Goal: Information Seeking & Learning: Compare options

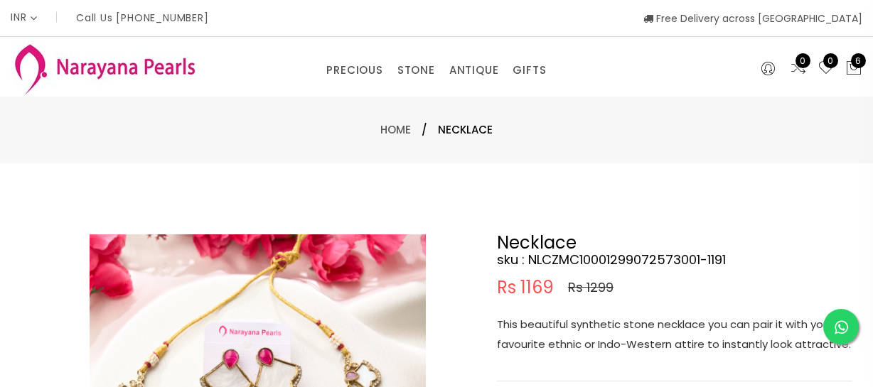
select select "INR"
click at [367, 126] on link "PRECIOUS MALA" at bounding box center [393, 136] width 121 height 23
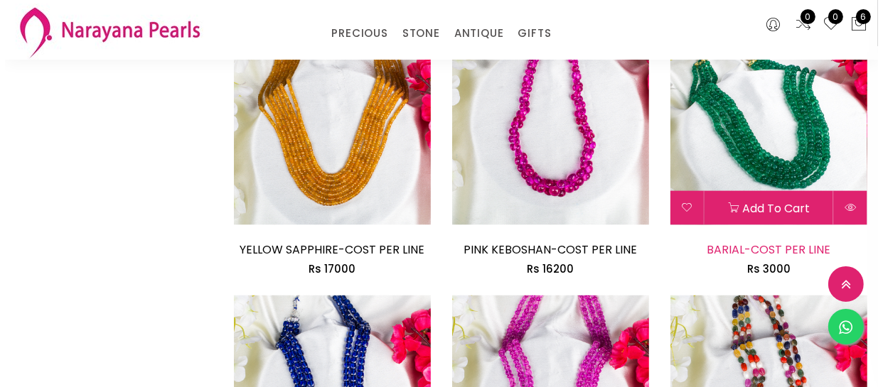
scroll to position [1615, 0]
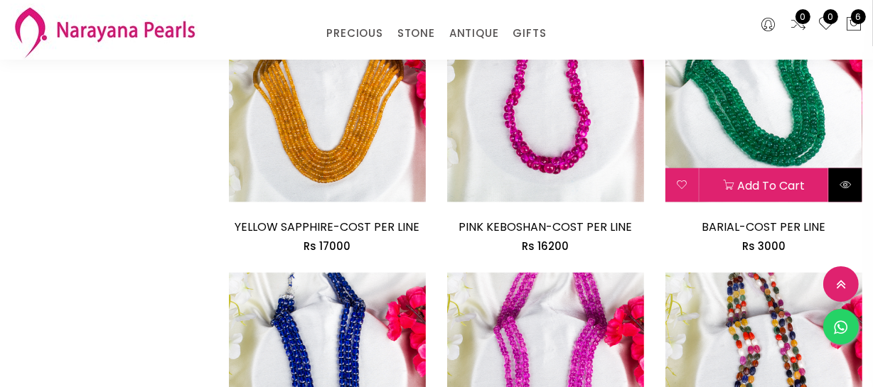
click at [844, 198] on button at bounding box center [845, 185] width 33 height 34
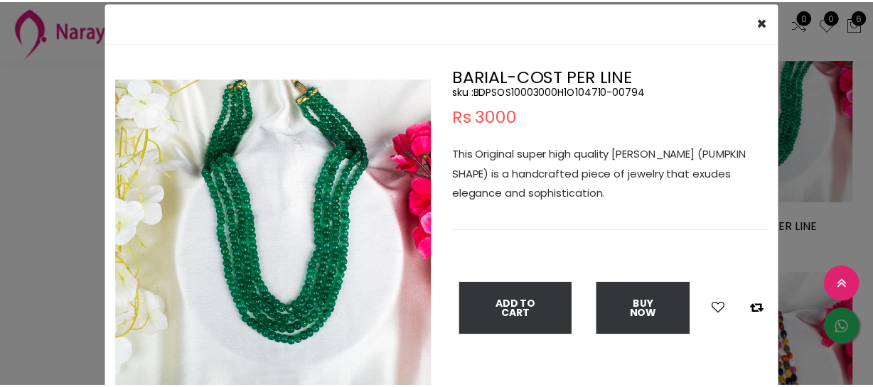
scroll to position [64, 0]
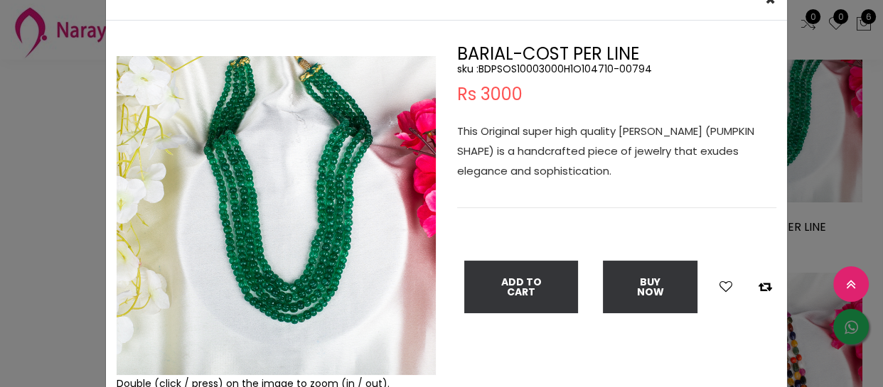
click at [7, 185] on div "× Close Double (click / press) on the image to zoom (in / out). BARIAL-COST PER…" at bounding box center [441, 193] width 883 height 387
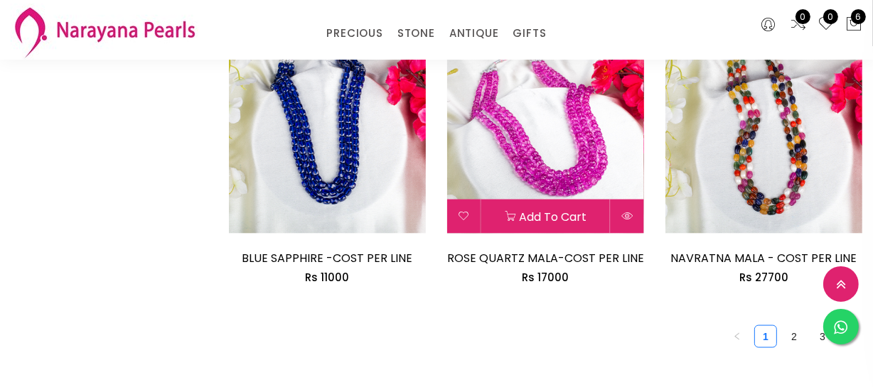
scroll to position [1874, 0]
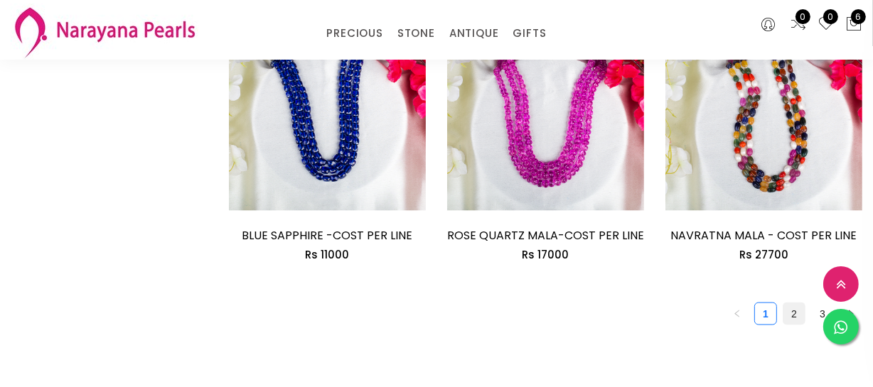
click at [796, 314] on link "2" at bounding box center [793, 314] width 21 height 21
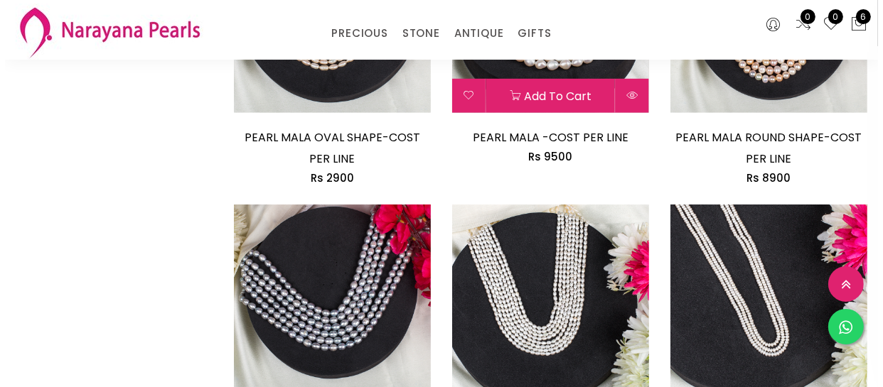
scroll to position [904, 0]
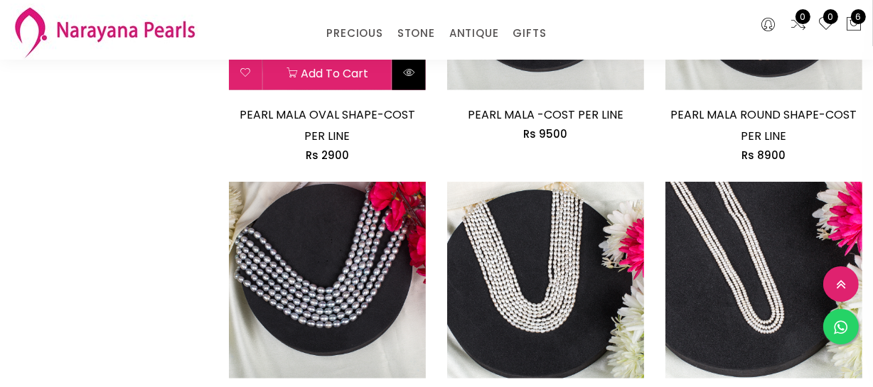
click at [406, 82] on button at bounding box center [408, 73] width 33 height 34
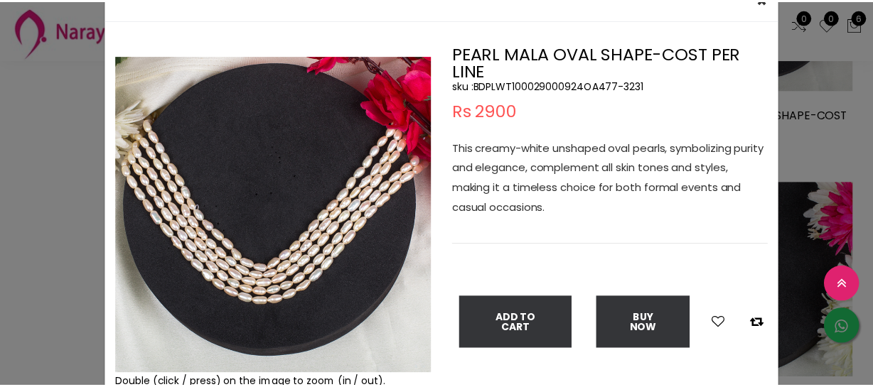
scroll to position [64, 0]
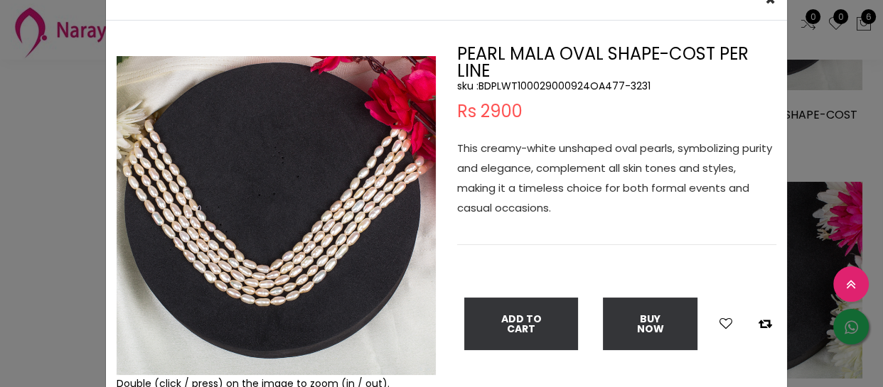
click at [50, 214] on div "× Close Double (click / press) on the image to zoom (in / out). PEARL MALA OVAL…" at bounding box center [441, 193] width 883 height 387
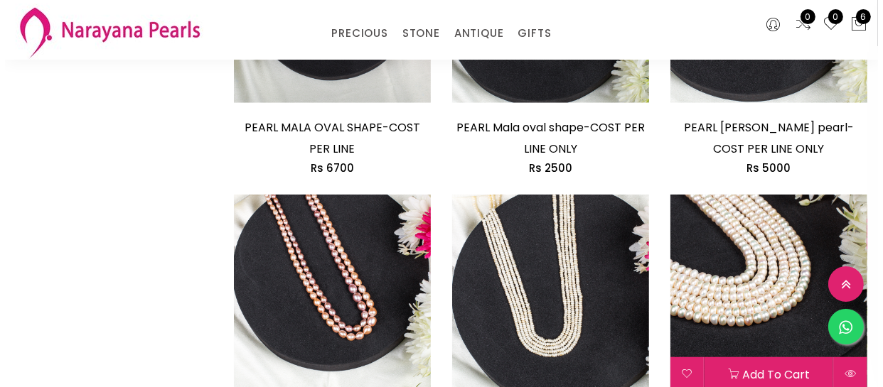
scroll to position [1357, 0]
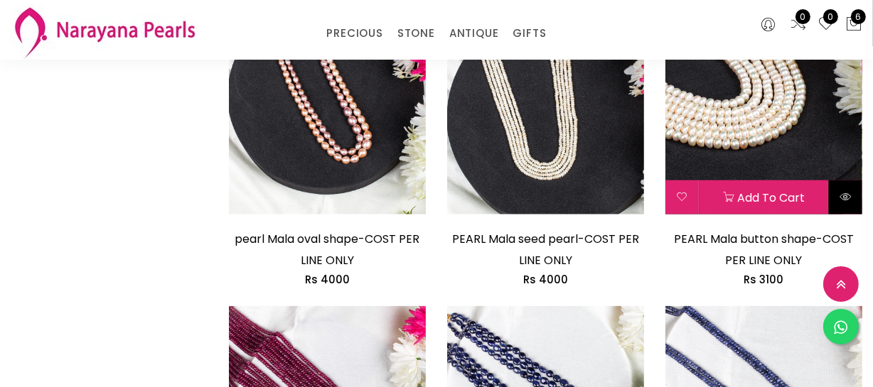
click at [842, 203] on button at bounding box center [845, 198] width 33 height 34
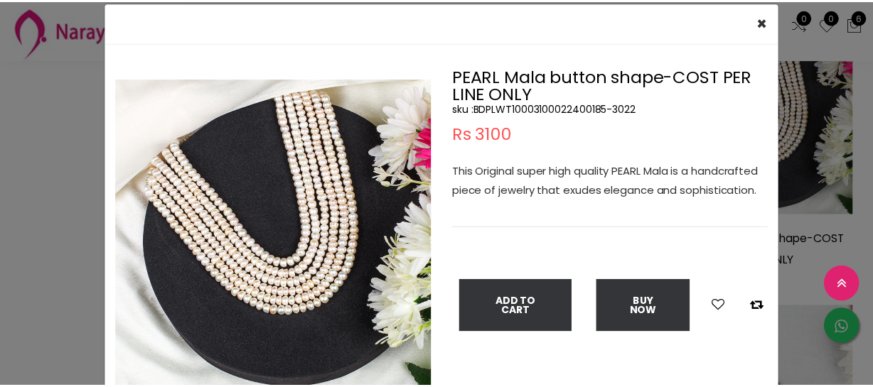
scroll to position [64, 0]
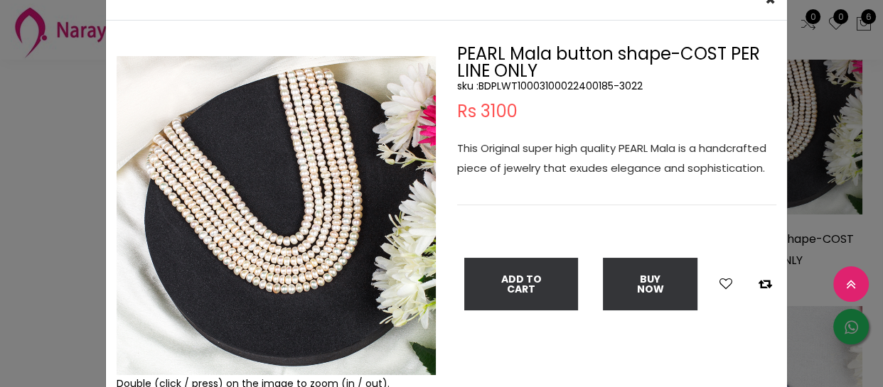
click at [45, 73] on div "× Close Double (click / press) on the image to zoom (in / out). PEARL Mala butt…" at bounding box center [441, 193] width 883 height 387
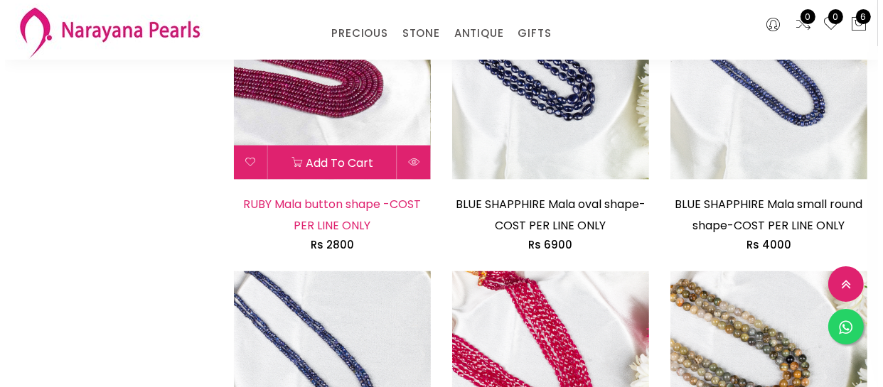
scroll to position [1680, 0]
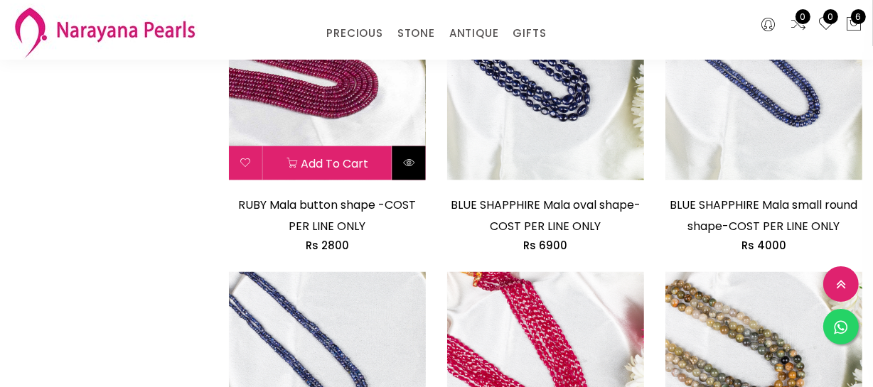
click at [412, 171] on button at bounding box center [408, 163] width 33 height 34
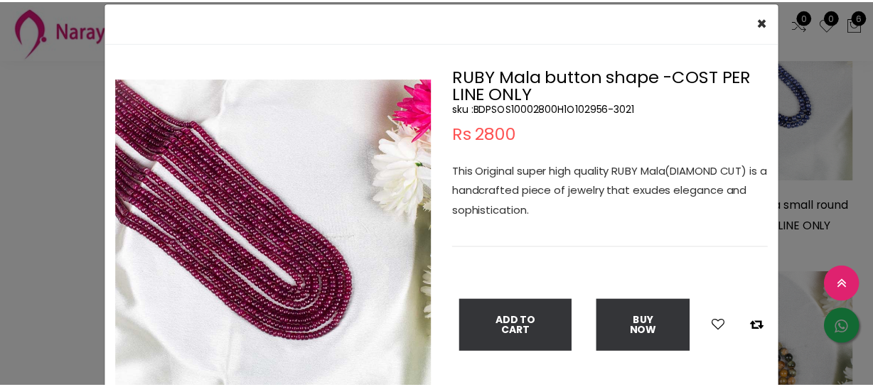
scroll to position [64, 0]
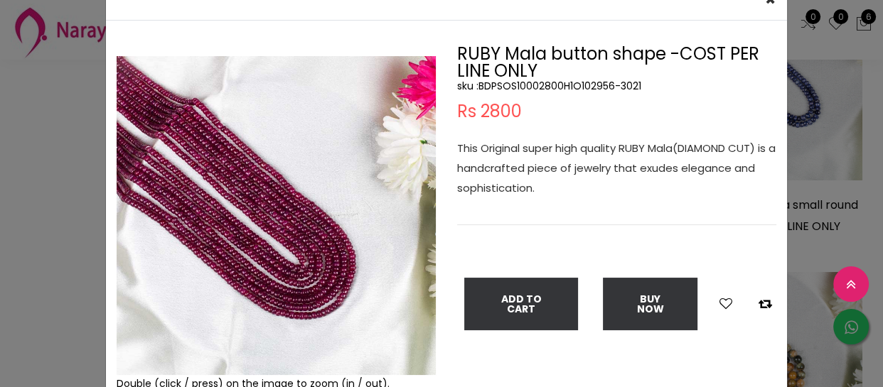
click at [0, 205] on div "× Close Double (click / press) on the image to zoom (in / out). RUBY Mala butto…" at bounding box center [441, 193] width 883 height 387
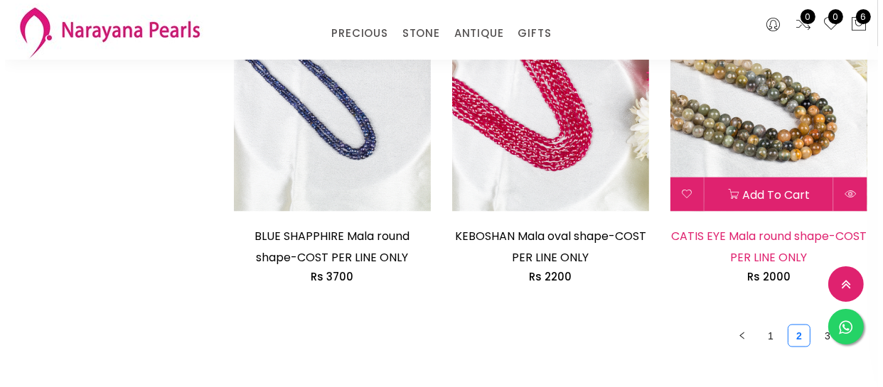
scroll to position [1939, 0]
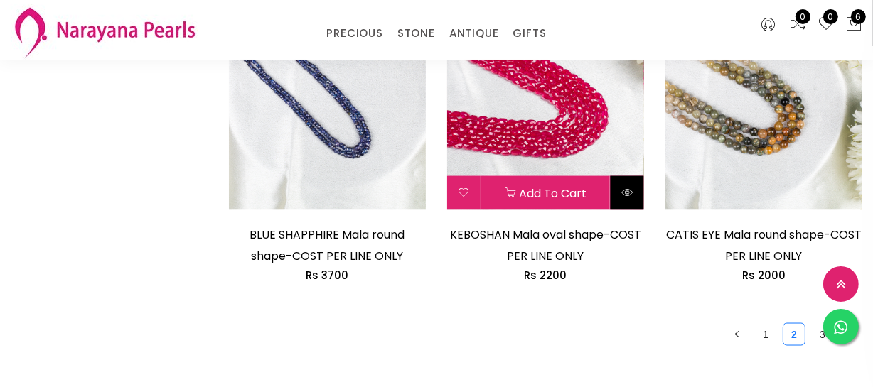
click at [631, 199] on button at bounding box center [627, 193] width 33 height 34
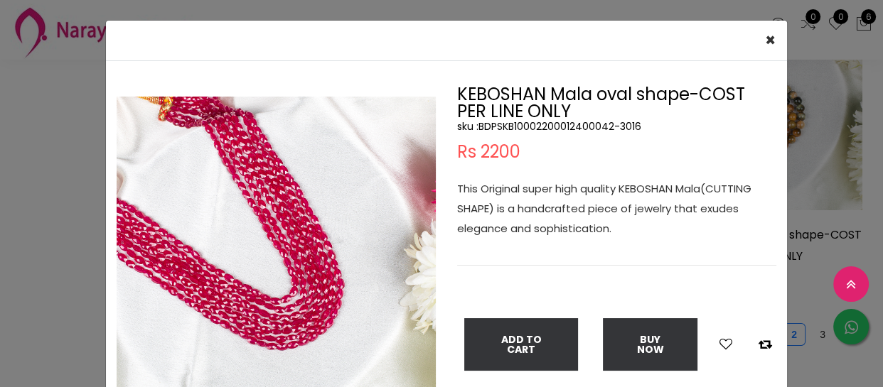
scroll to position [64, 0]
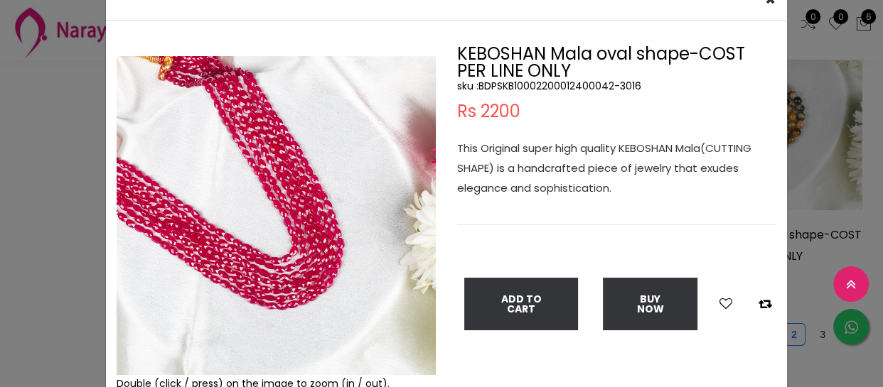
click at [60, 114] on div "× Close Double (click / press) on the image to zoom (in / out). KEBOSHAN Mala o…" at bounding box center [441, 193] width 883 height 387
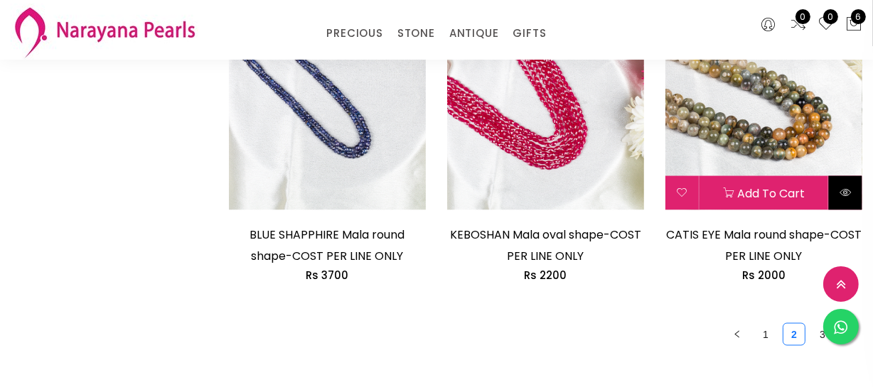
click at [849, 199] on button at bounding box center [845, 193] width 33 height 34
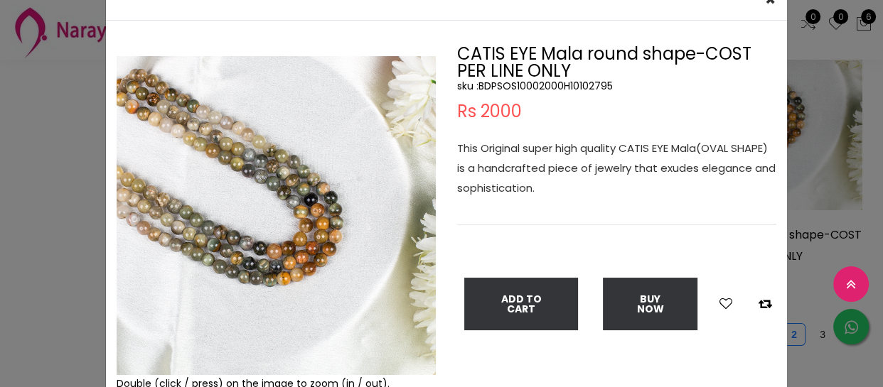
click at [45, 252] on div "× Close Double (click / press) on the image to zoom (in / out). CATIS EYE Mala …" at bounding box center [441, 193] width 883 height 387
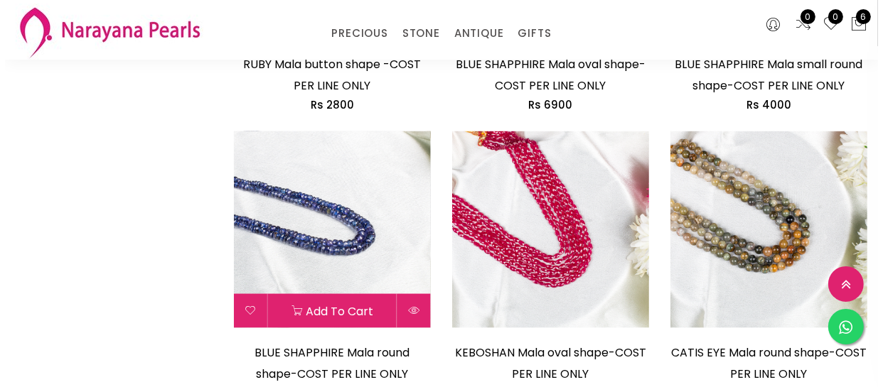
scroll to position [1809, 0]
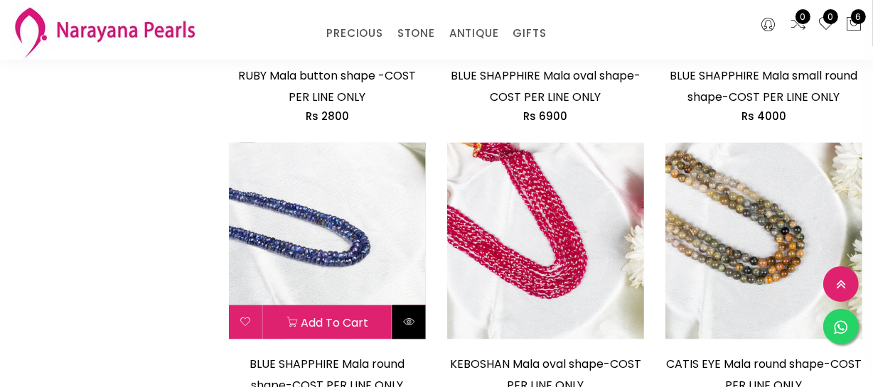
click at [409, 324] on icon at bounding box center [408, 321] width 11 height 11
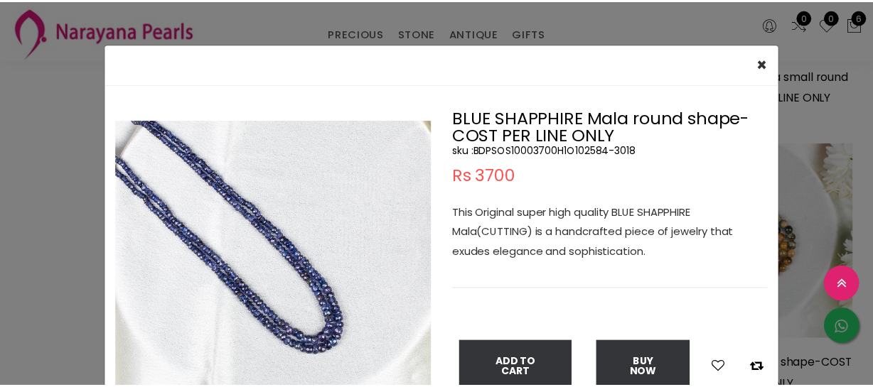
scroll to position [64, 0]
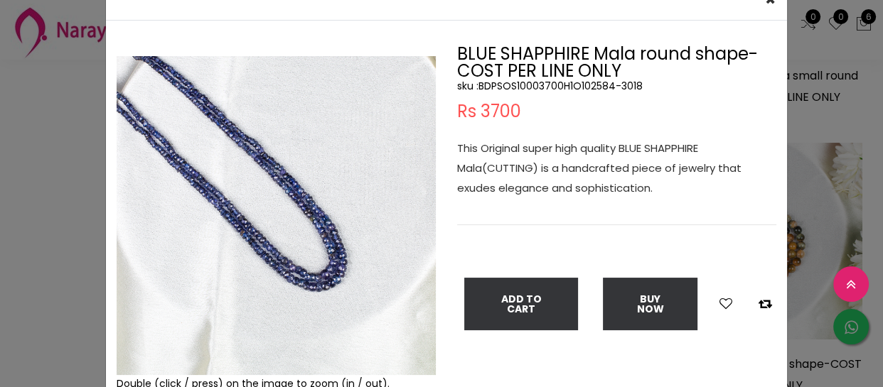
click at [45, 176] on div "× Close Double (click / press) on the image to zoom (in / out). BLUE SHAPPHIRE …" at bounding box center [441, 193] width 883 height 387
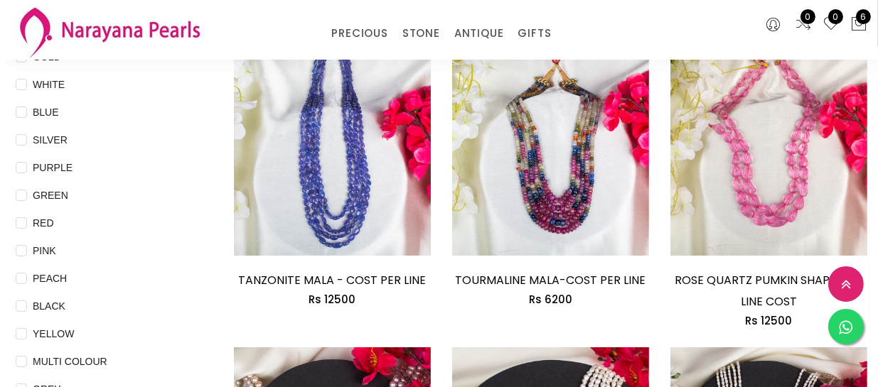
scroll to position [129, 0]
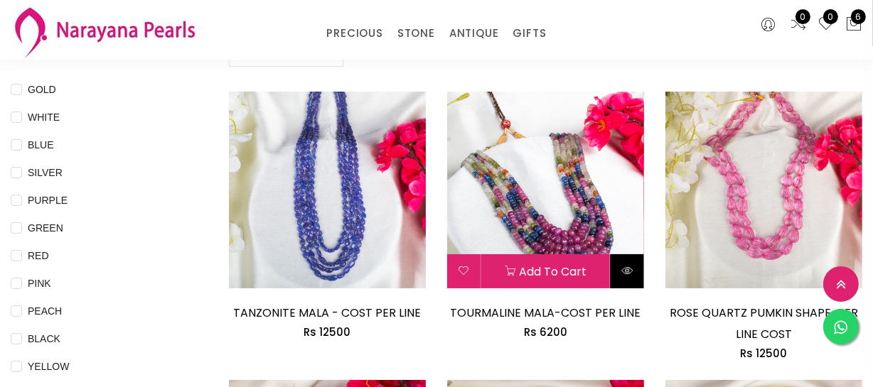
click at [628, 270] on icon at bounding box center [626, 270] width 11 height 11
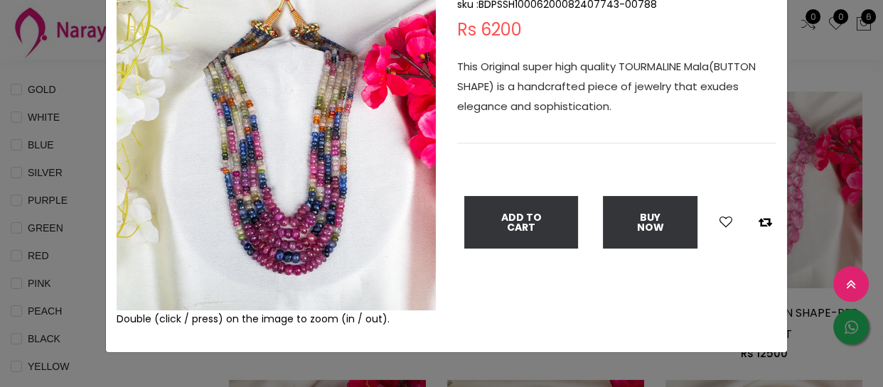
click at [0, 196] on div "× Close Double (click / press) on the image to zoom (in / out). TOURMALINE MALA…" at bounding box center [441, 193] width 883 height 387
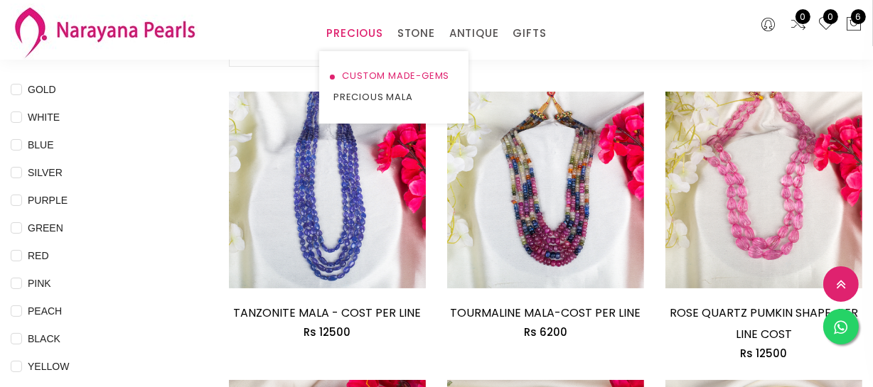
click at [374, 75] on link "CUSTOM MADE-GEMS" at bounding box center [393, 75] width 121 height 21
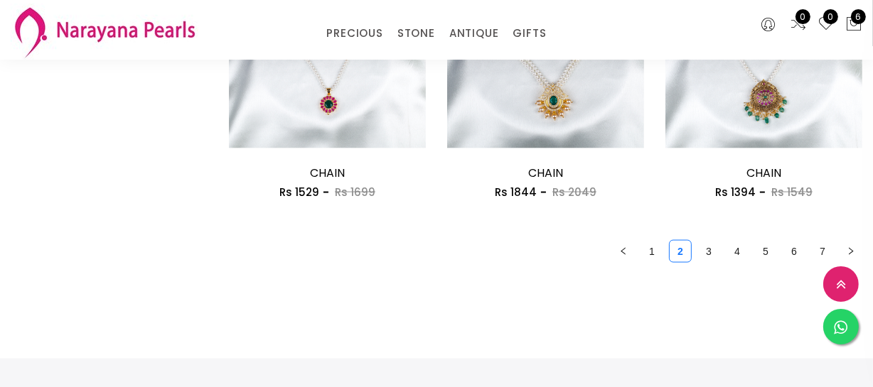
scroll to position [1874, 0]
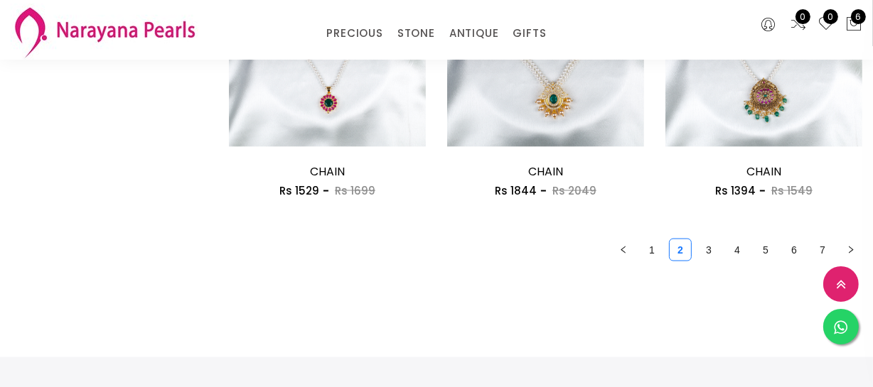
click at [637, 251] on ul "1 2 3 4 5 6 7" at bounding box center [545, 250] width 633 height 23
click at [654, 253] on link "1" at bounding box center [651, 250] width 21 height 21
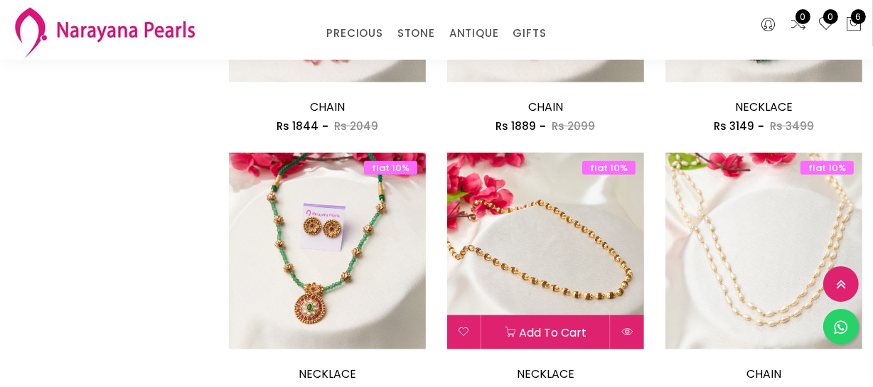
scroll to position [1292, 0]
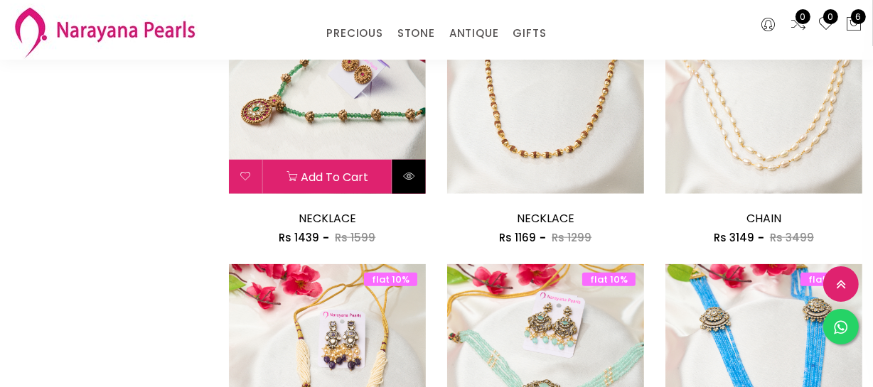
click at [414, 181] on button at bounding box center [408, 177] width 33 height 34
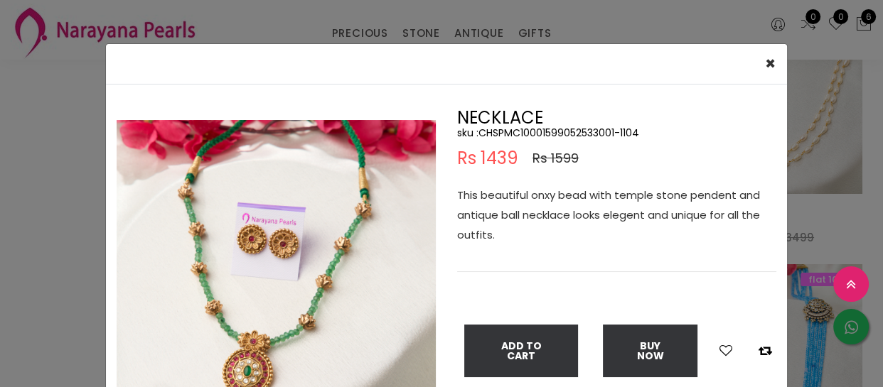
click at [247, 299] on img at bounding box center [276, 279] width 319 height 319
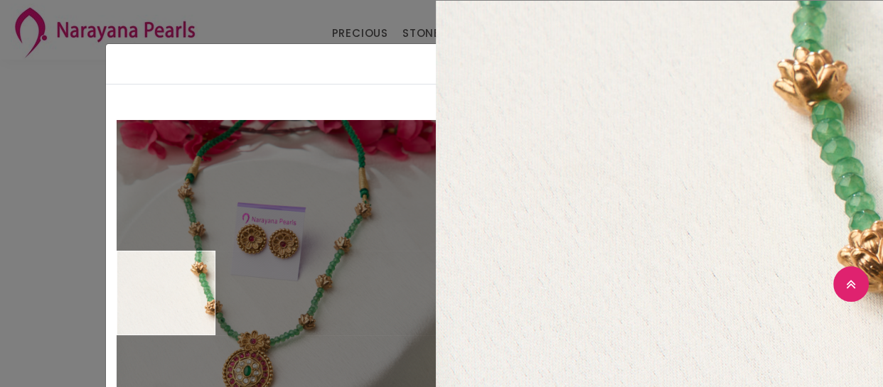
click at [42, 262] on div "× Close Double (click / press) on the image to zoom (in / out). NECKLACE sku : …" at bounding box center [441, 193] width 883 height 387
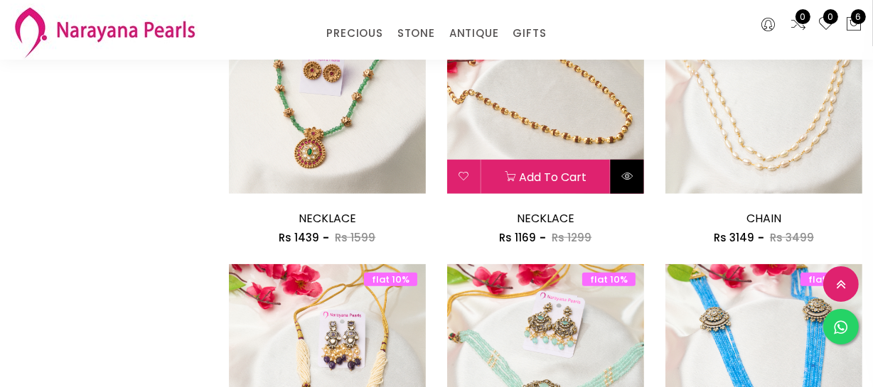
click at [641, 174] on button at bounding box center [627, 177] width 33 height 34
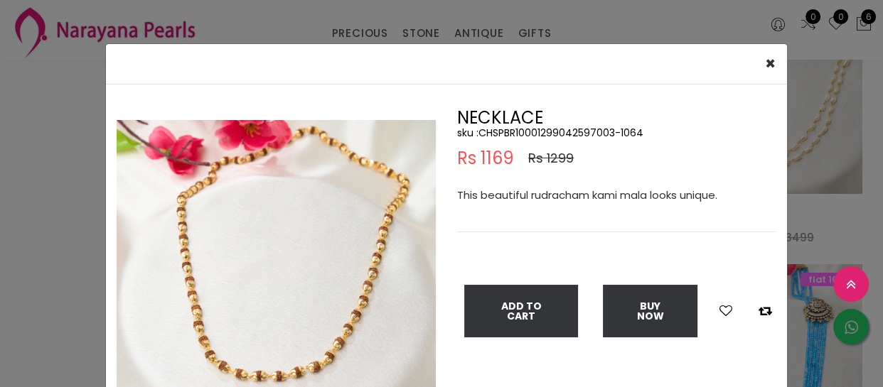
click at [207, 305] on img at bounding box center [276, 279] width 319 height 319
click at [205, 306] on img at bounding box center [276, 279] width 319 height 319
click at [204, 306] on img at bounding box center [276, 279] width 319 height 319
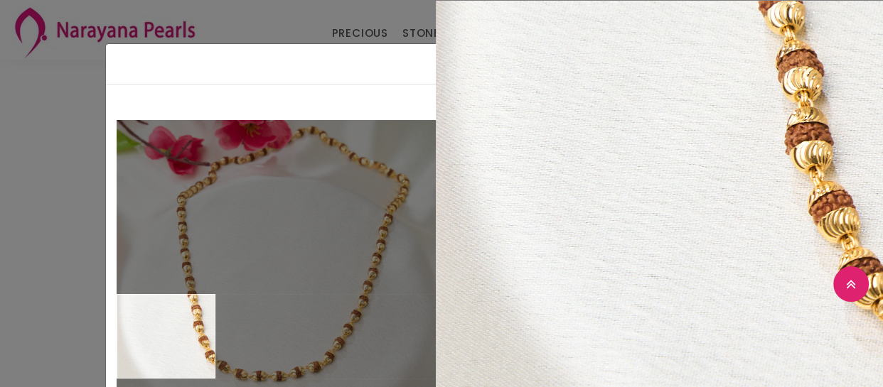
click at [12, 299] on div "× Close Double (click / press) on the image to zoom (in / out). NECKLACE sku : …" at bounding box center [441, 193] width 883 height 387
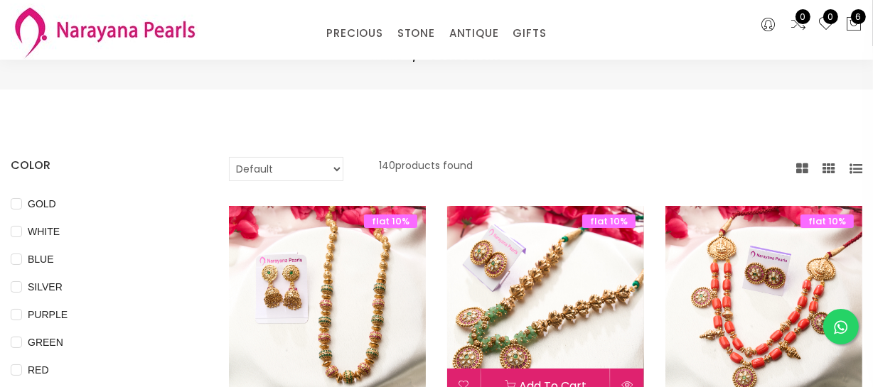
scroll to position [0, 0]
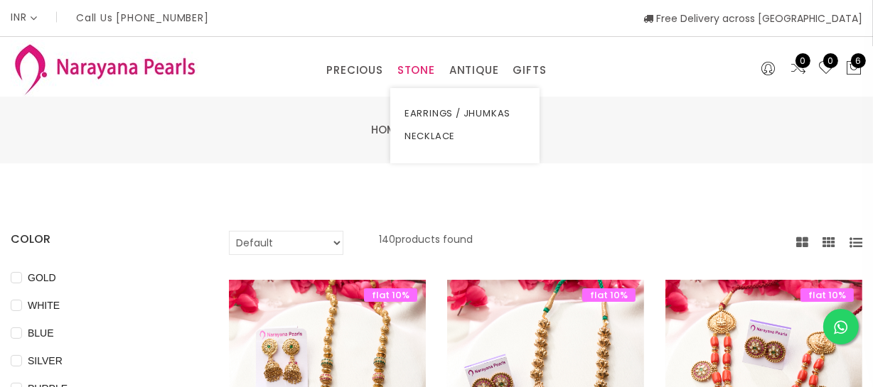
click at [419, 66] on link "STONE" at bounding box center [416, 70] width 38 height 21
click at [417, 135] on link "NECKLACE" at bounding box center [464, 136] width 121 height 23
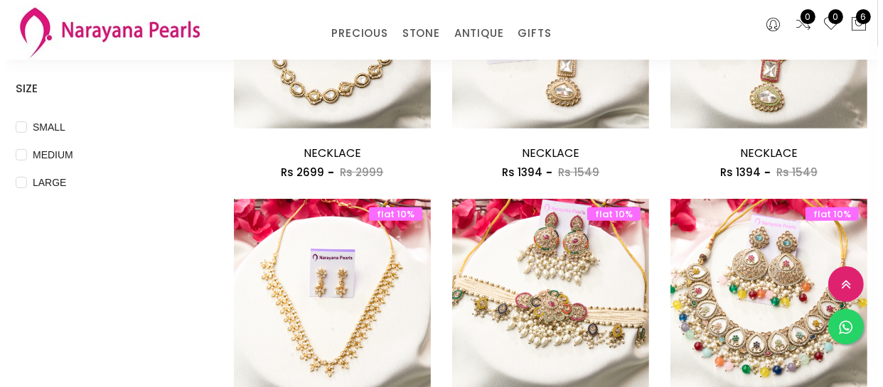
scroll to position [711, 0]
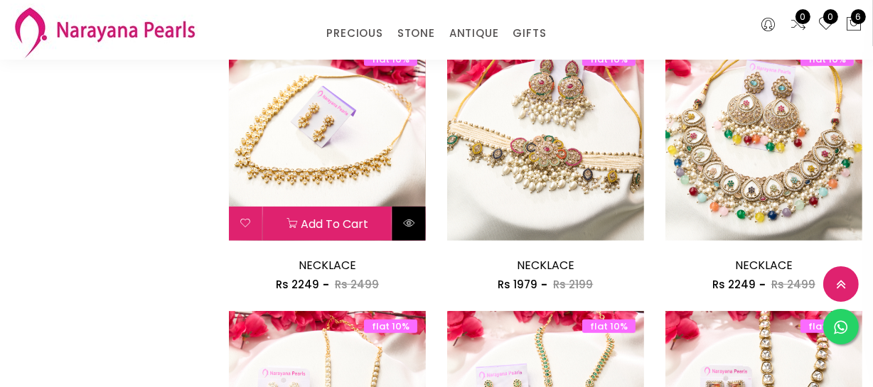
click at [399, 224] on button at bounding box center [408, 224] width 33 height 34
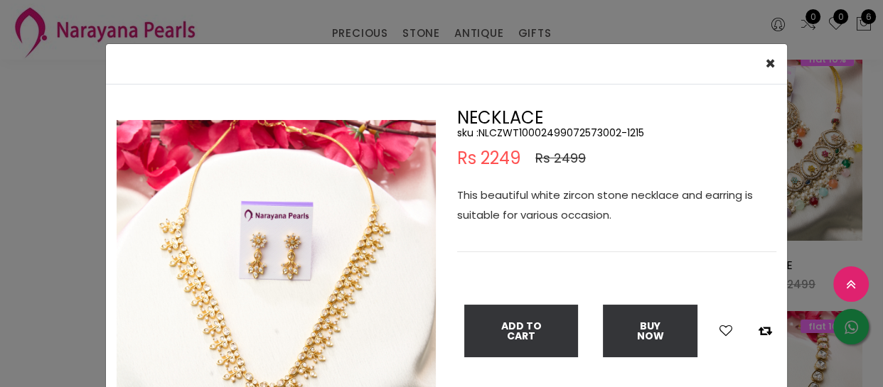
click at [351, 268] on img at bounding box center [276, 279] width 319 height 319
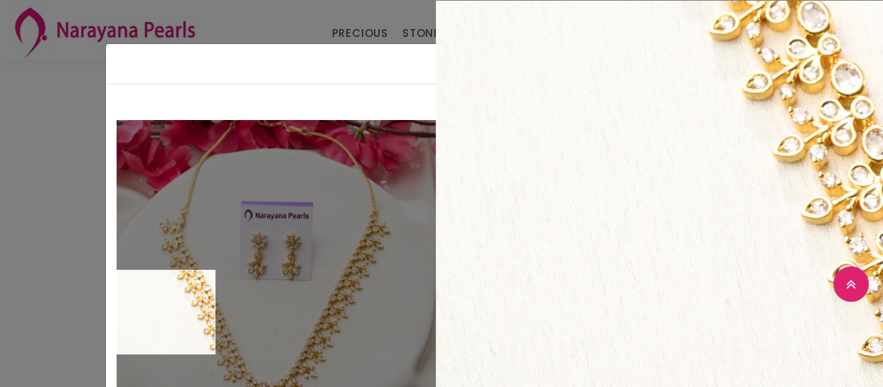
click at [28, 274] on div "× Close Double (click / press) on the image to zoom (in / out). NECKLACE sku : …" at bounding box center [441, 193] width 883 height 387
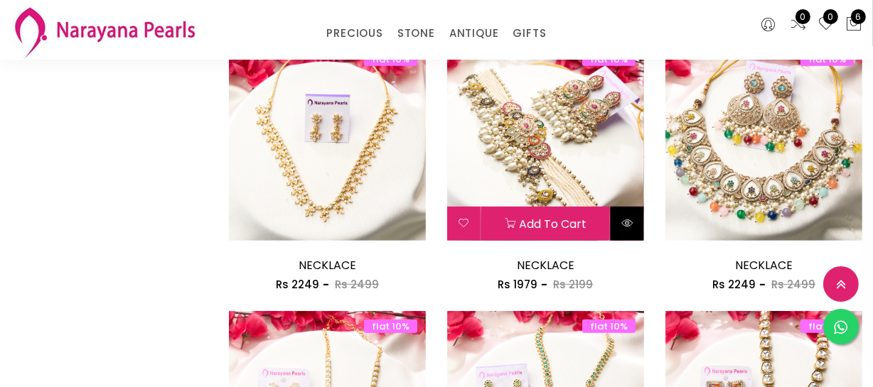
click at [623, 220] on icon at bounding box center [626, 223] width 11 height 11
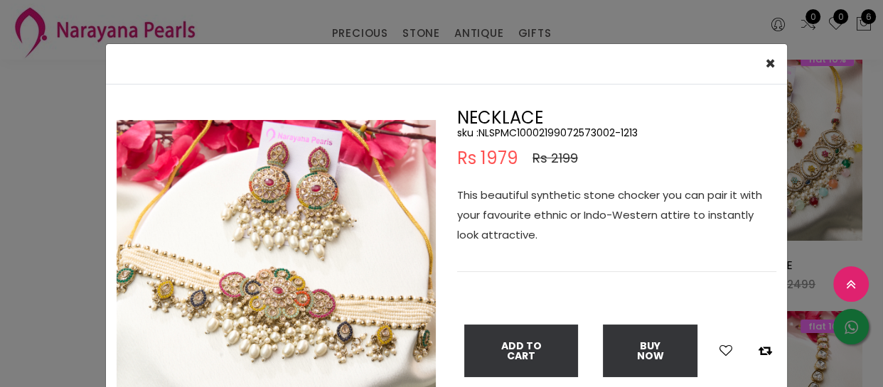
drag, startPoint x: 318, startPoint y: 258, endPoint x: 304, endPoint y: 256, distance: 15.1
click at [318, 258] on img at bounding box center [276, 279] width 319 height 319
click at [304, 256] on img at bounding box center [276, 279] width 319 height 319
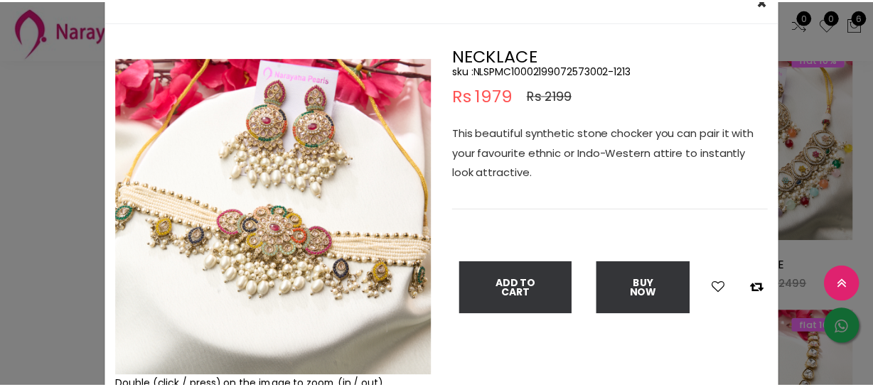
scroll to position [0, 0]
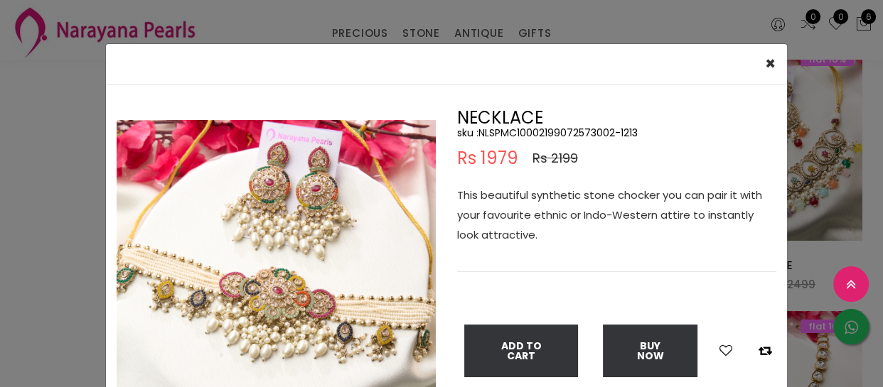
click at [547, 129] on h5 "sku : NLSPMC10002199072573002-1213" at bounding box center [616, 133] width 319 height 13
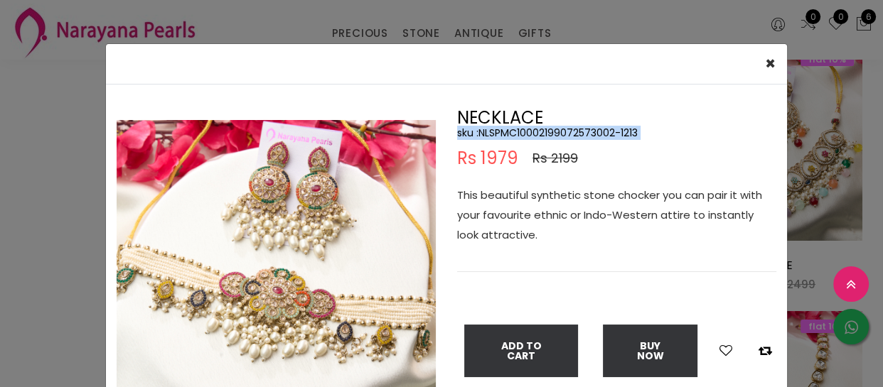
click at [547, 129] on h5 "sku : NLSPMC10002199072573002-1213" at bounding box center [616, 133] width 319 height 13
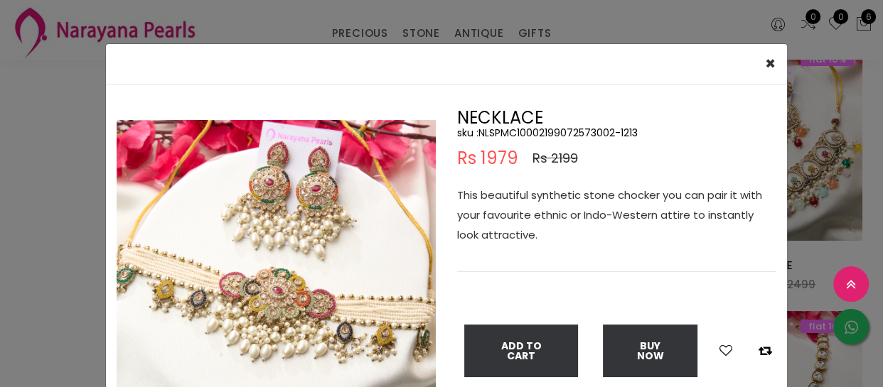
click at [547, 129] on h5 "sku : NLSPMC10002199072573002-1213" at bounding box center [616, 133] width 319 height 13
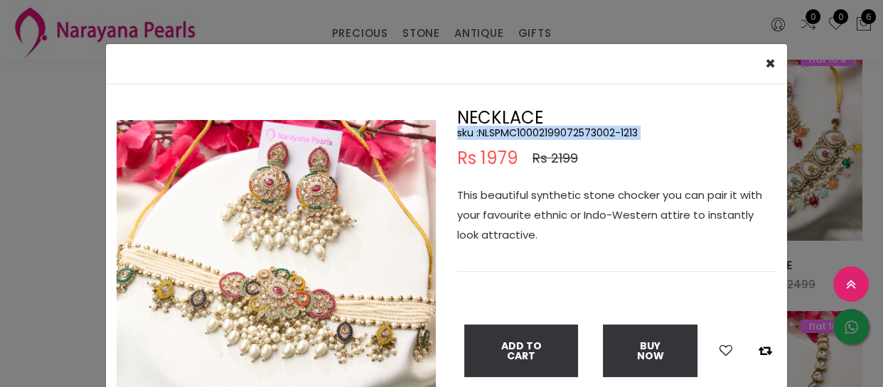
click at [547, 129] on h5 "sku : NLSPMC10002199072573002-1213" at bounding box center [616, 133] width 319 height 13
click at [547, 131] on h5 "sku : NLSPMC10002199072573002-1213" at bounding box center [616, 133] width 319 height 13
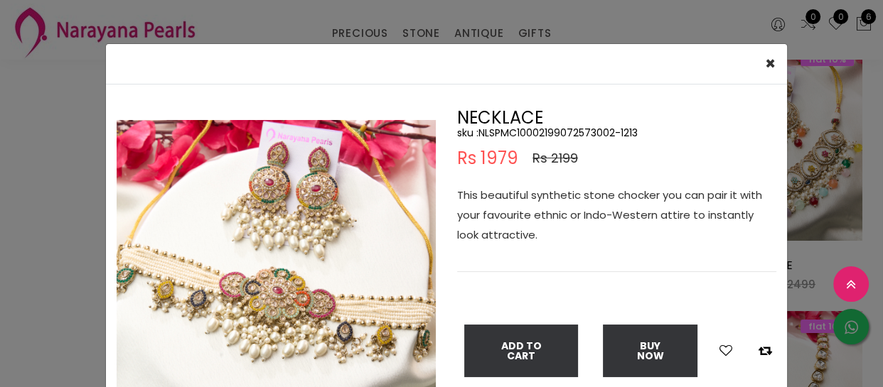
click at [557, 129] on h5 "sku : NLSPMC10002199072573002-1213" at bounding box center [616, 133] width 319 height 13
copy h5 "NLSPMC10002199072573002"
click at [40, 326] on div "× Close Double (click / press) on the image to zoom (in / out). NECKLACE sku : …" at bounding box center [441, 193] width 883 height 387
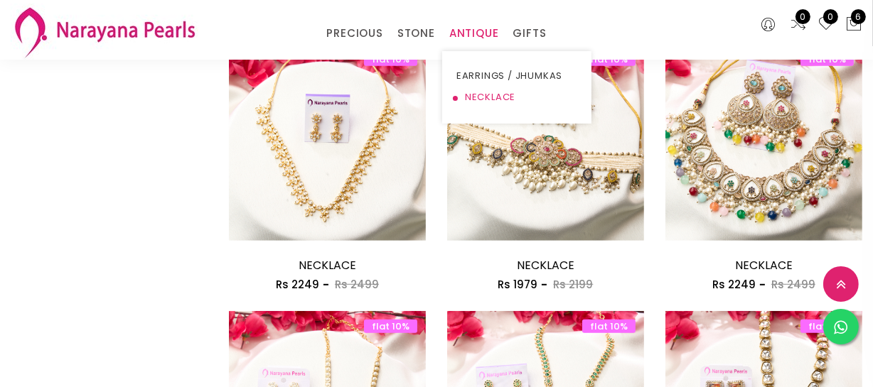
click at [470, 91] on link "NECKLACE" at bounding box center [516, 97] width 121 height 21
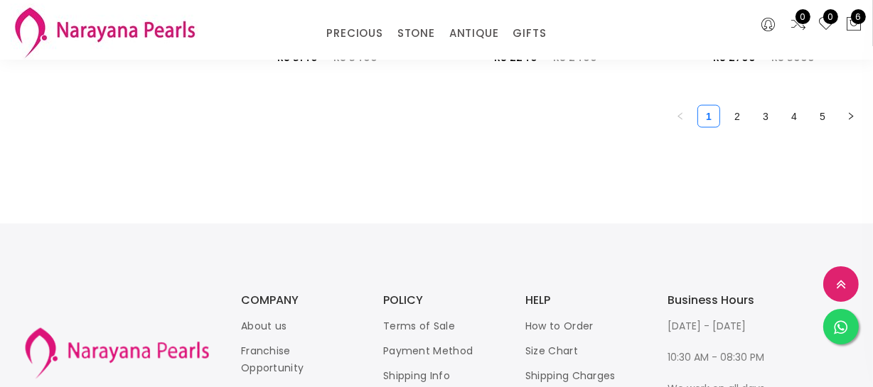
scroll to position [1891, 0]
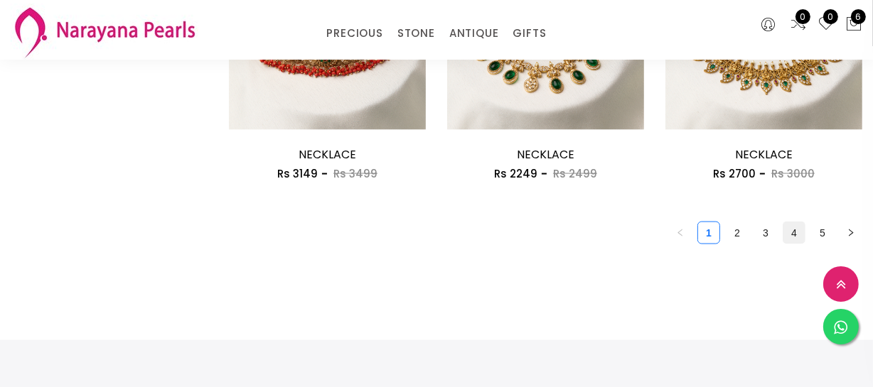
click at [793, 239] on link "4" at bounding box center [793, 233] width 21 height 21
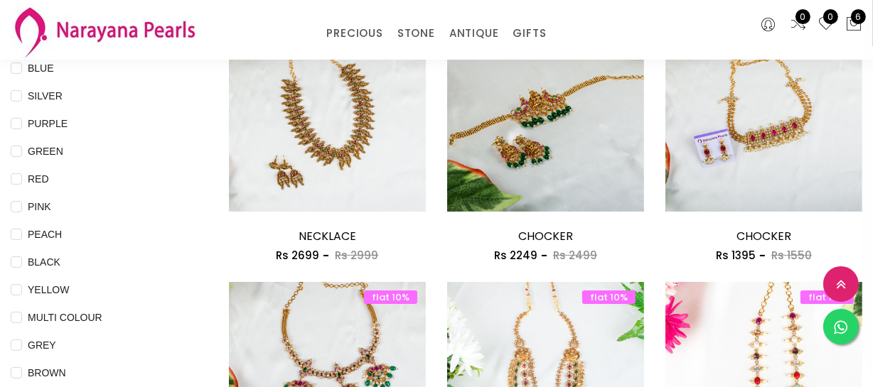
scroll to position [258, 0]
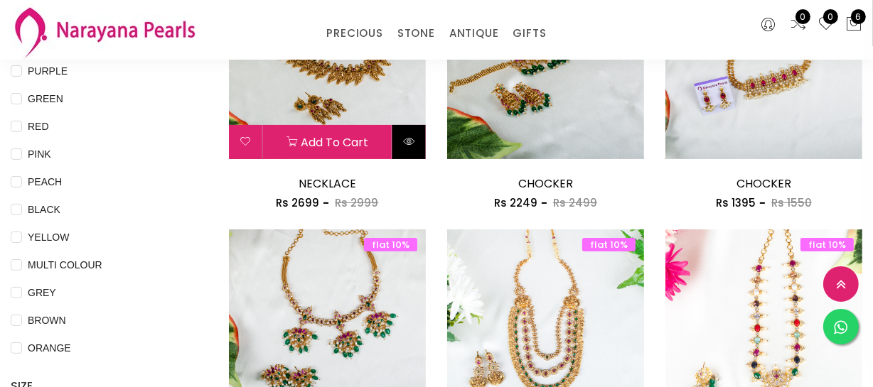
click at [400, 140] on button at bounding box center [408, 142] width 33 height 34
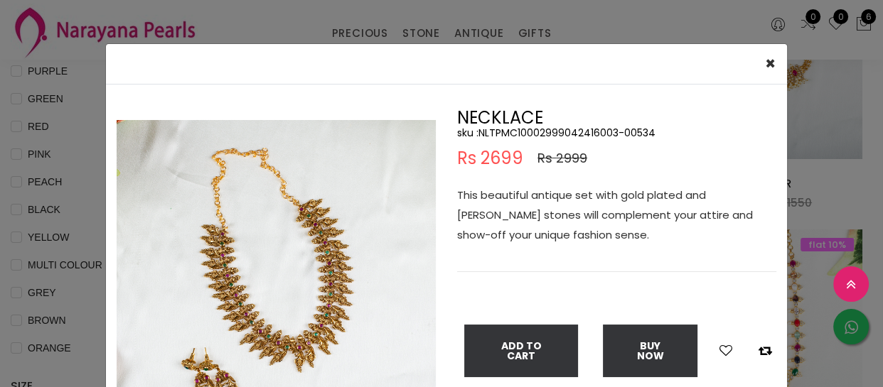
click at [541, 132] on h5 "sku : NLTPMC10002999042416003-00534" at bounding box center [616, 133] width 319 height 13
copy h5 "NLTPMC10002999042416003"
click at [92, 151] on div "× Close Double (click / press) on the image to zoom (in / out). NECKLACE sku : …" at bounding box center [441, 193] width 883 height 387
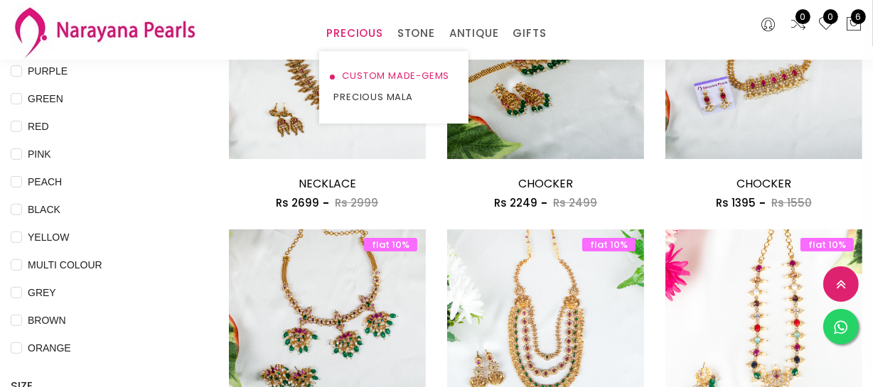
click at [359, 72] on link "CUSTOM MADE-GEMS" at bounding box center [393, 75] width 121 height 21
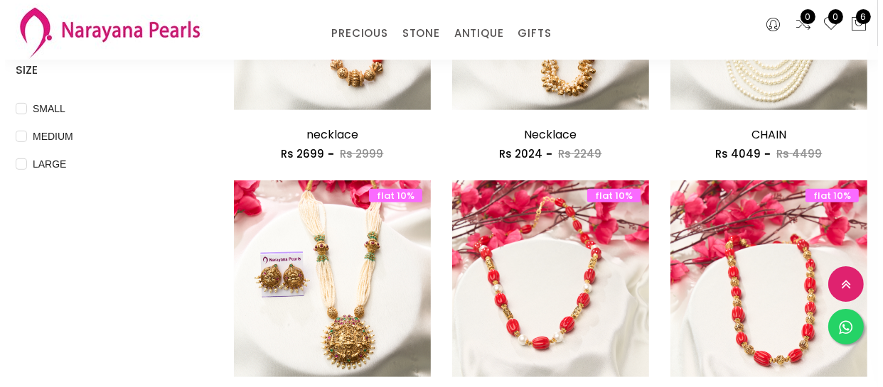
scroll to position [646, 0]
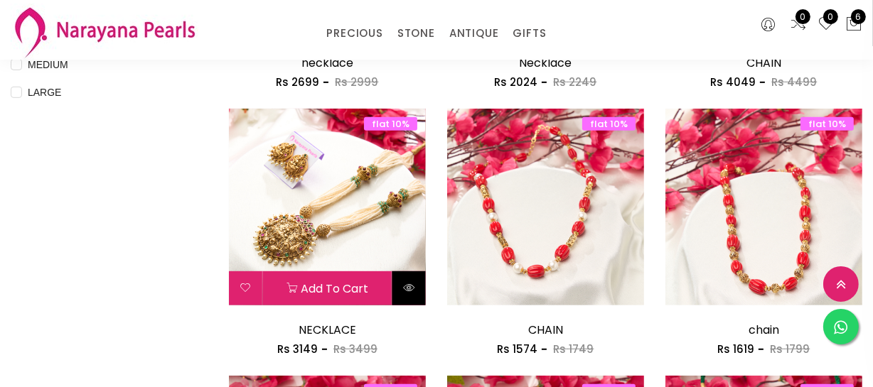
click at [409, 280] on button at bounding box center [408, 289] width 33 height 34
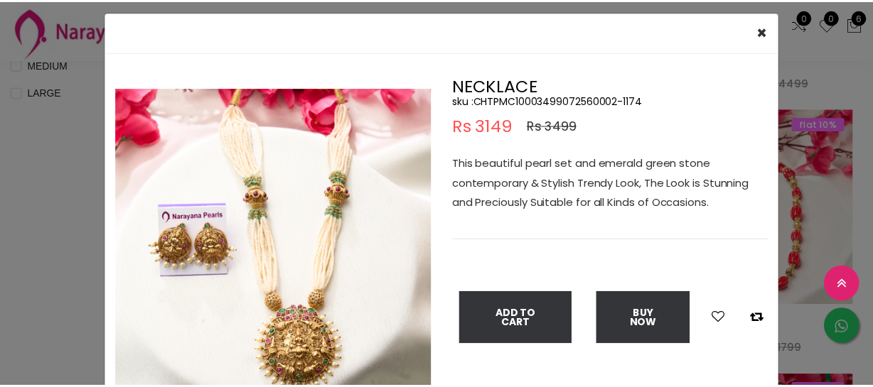
scroll to position [64, 0]
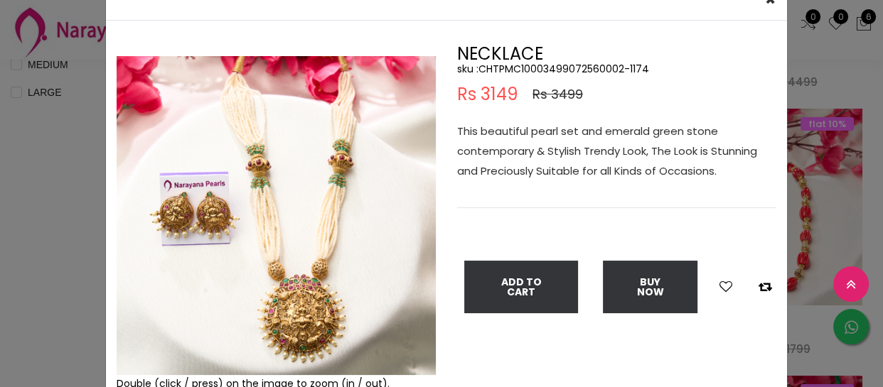
click at [41, 150] on div "× Close Double (click / press) on the image to zoom (in / out). NECKLACE sku : …" at bounding box center [441, 193] width 883 height 387
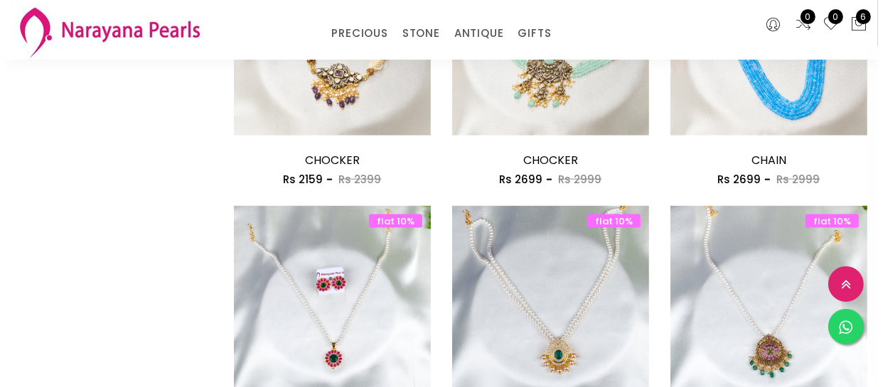
scroll to position [1550, 0]
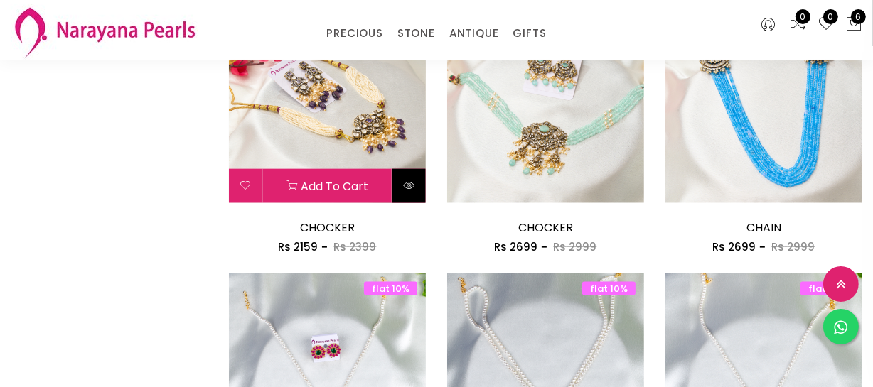
click at [404, 184] on icon at bounding box center [408, 185] width 11 height 11
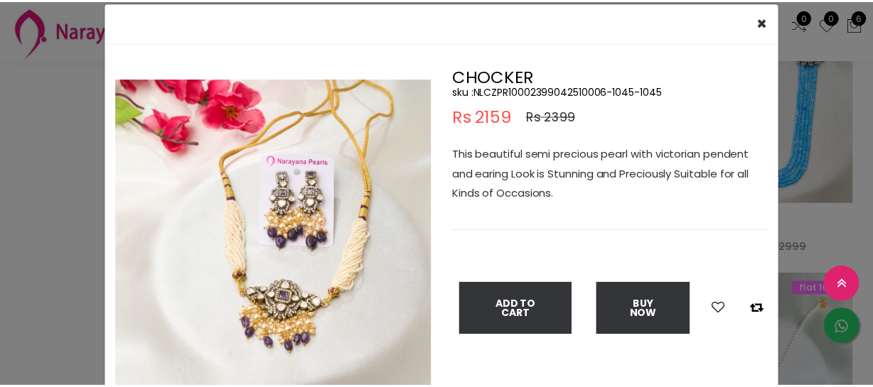
scroll to position [64, 0]
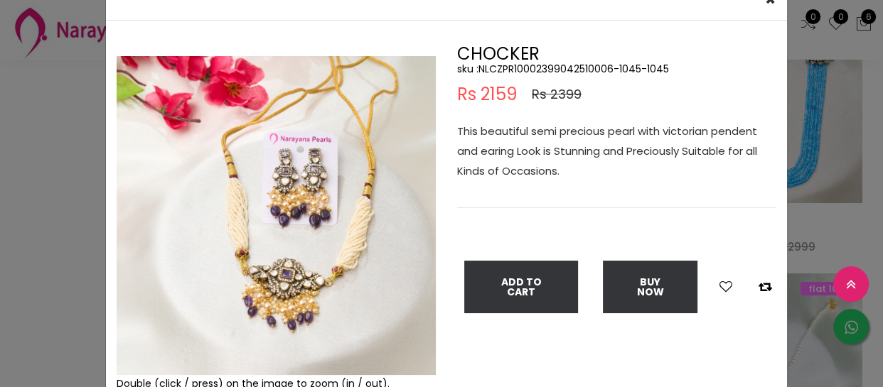
click at [33, 262] on div "× Close Double (click / press) on the image to zoom (in / out). CHOCKER sku : N…" at bounding box center [441, 193] width 883 height 387
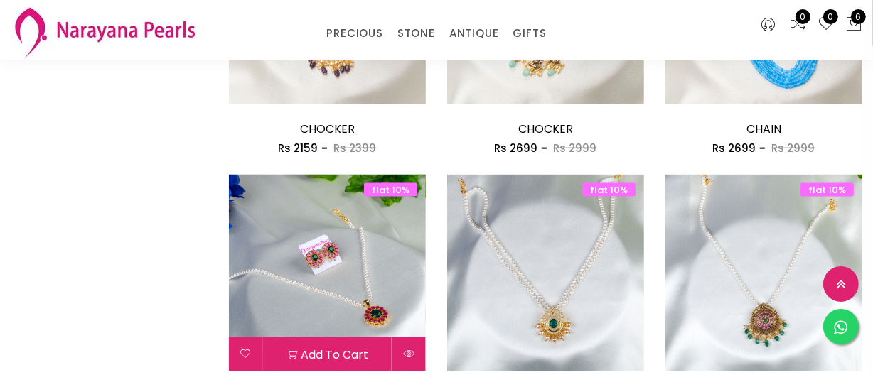
scroll to position [1874, 0]
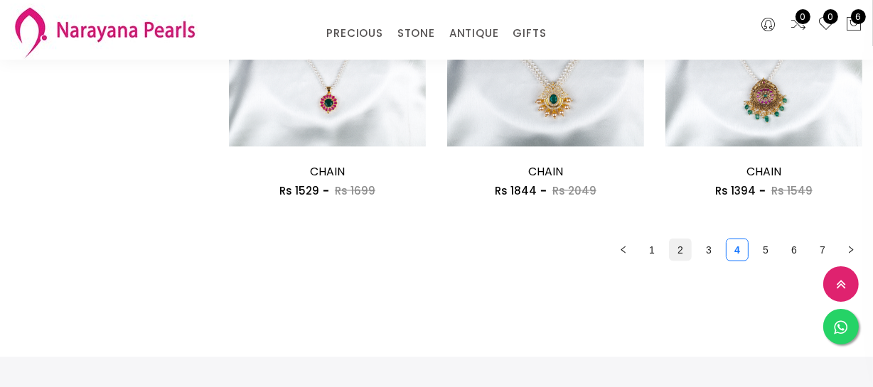
click at [678, 252] on link "2" at bounding box center [680, 250] width 21 height 21
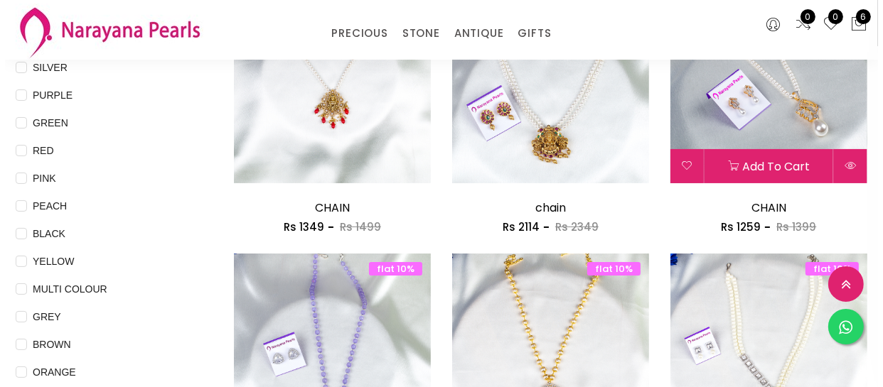
scroll to position [193, 0]
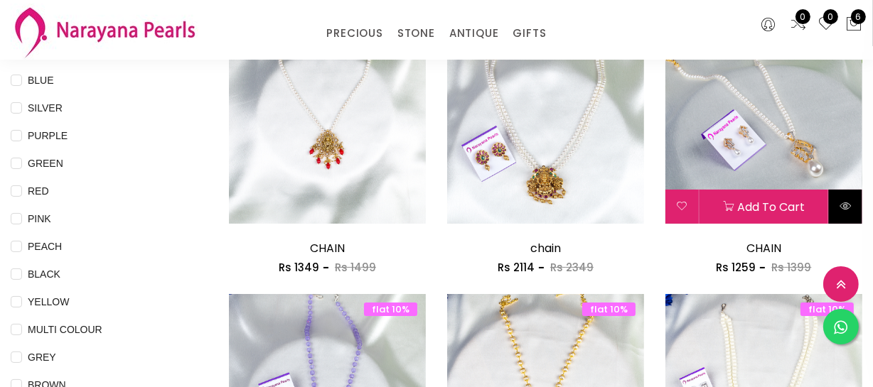
click at [844, 205] on icon at bounding box center [845, 205] width 11 height 11
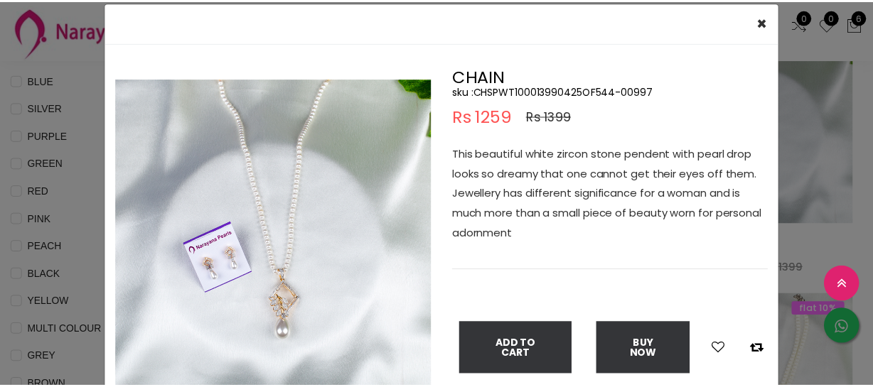
scroll to position [64, 0]
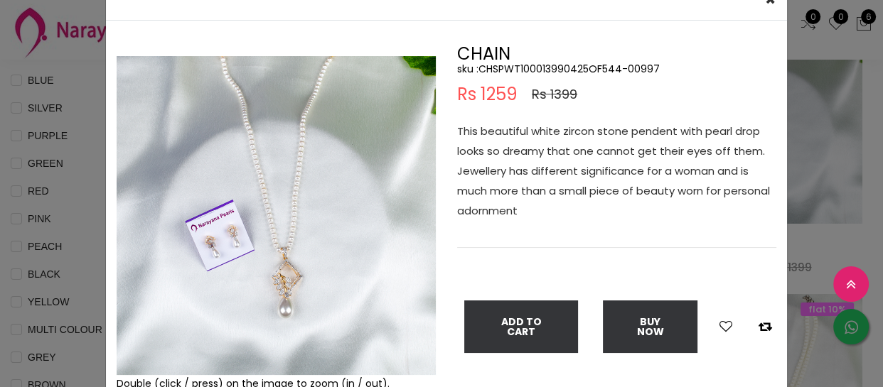
click at [423, 360] on img at bounding box center [276, 215] width 319 height 319
click at [51, 98] on div "× Close Double (click / press) on the image to zoom (in / out). CHAIN sku : CHS…" at bounding box center [441, 193] width 883 height 387
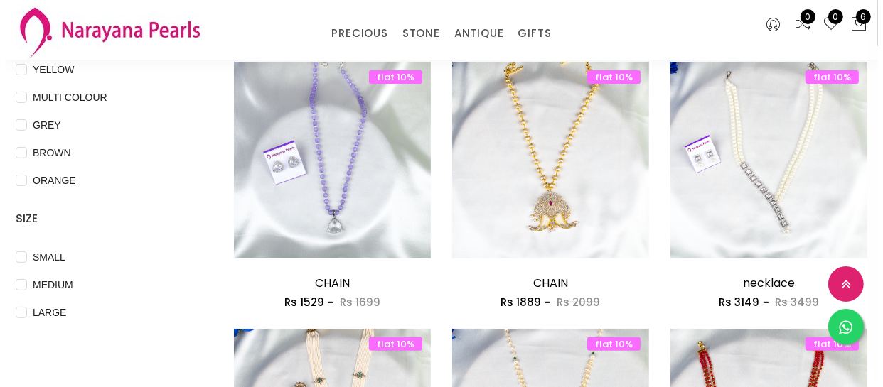
scroll to position [452, 0]
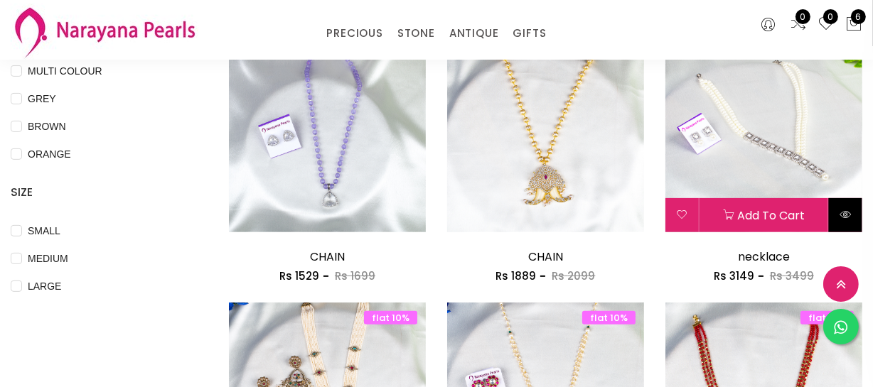
click at [843, 217] on icon at bounding box center [845, 214] width 11 height 11
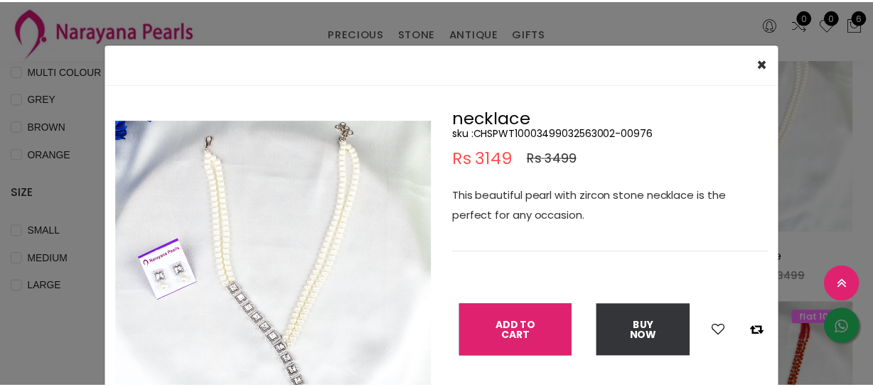
scroll to position [64, 0]
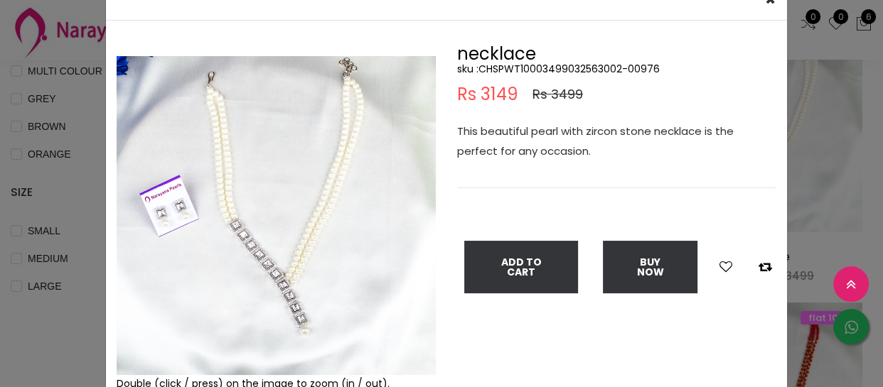
click at [66, 178] on div "× Close Double (click / press) on the image to zoom (in / out). necklace sku : …" at bounding box center [441, 193] width 883 height 387
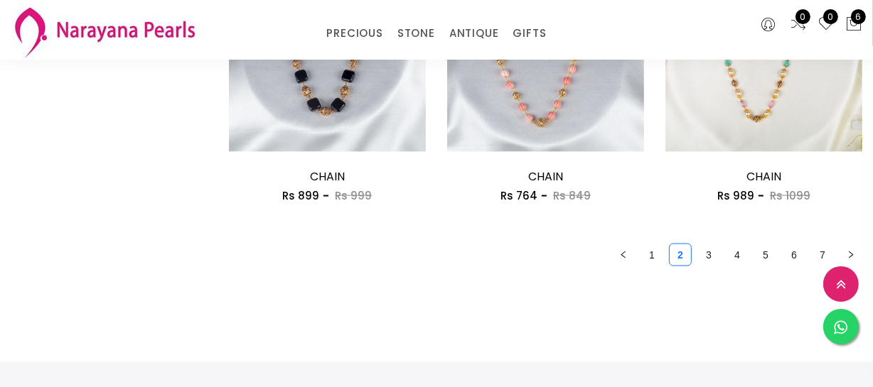
scroll to position [1939, 0]
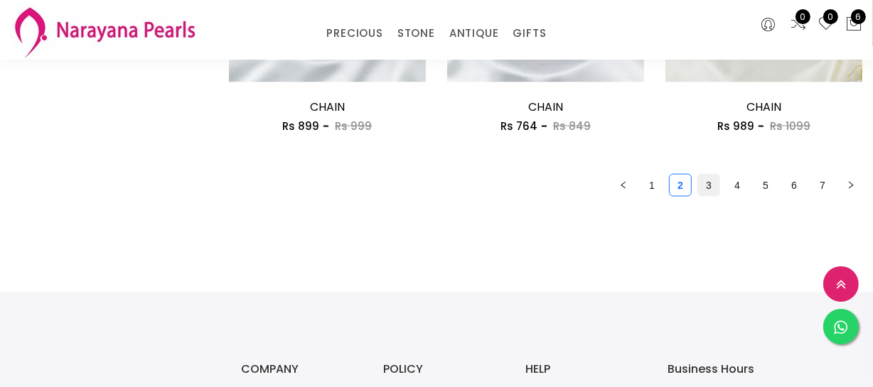
click at [703, 181] on link "3" at bounding box center [708, 185] width 21 height 21
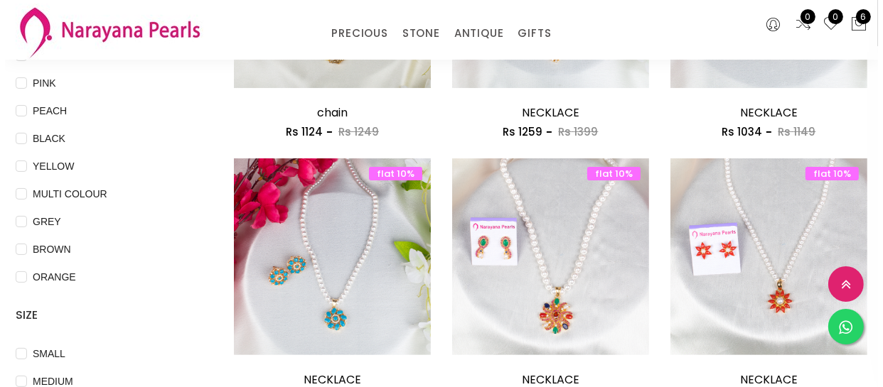
scroll to position [452, 0]
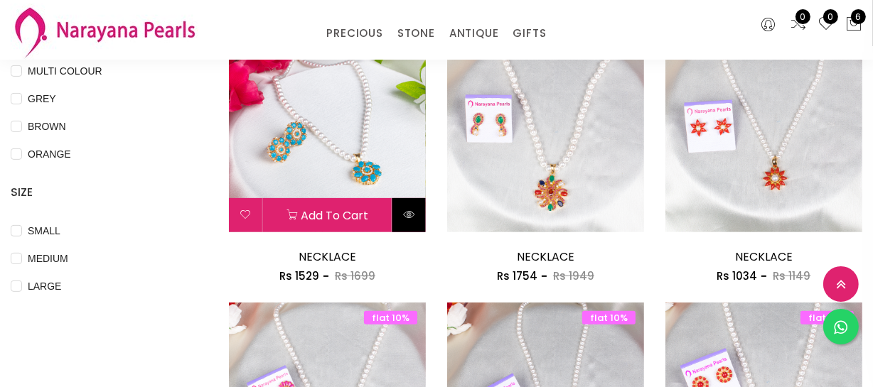
click at [414, 215] on icon at bounding box center [408, 214] width 11 height 11
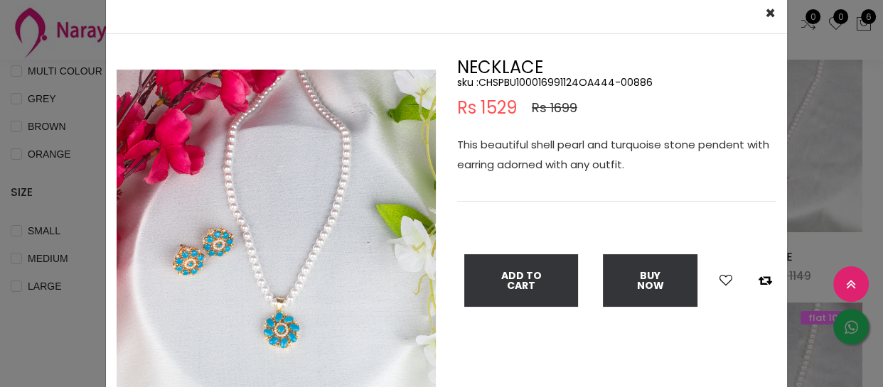
scroll to position [129, 0]
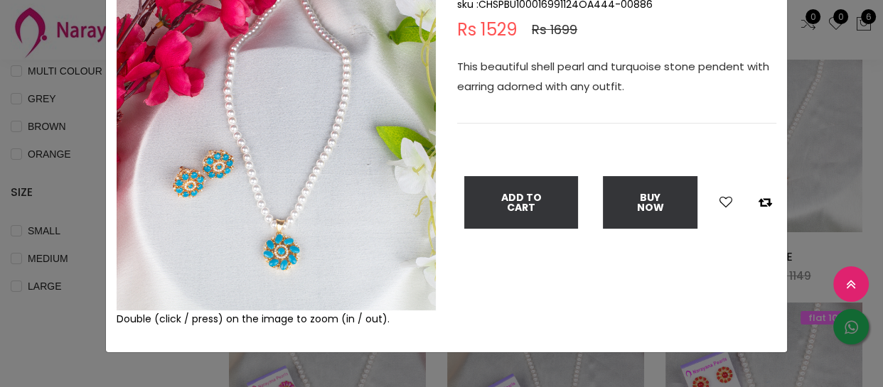
click at [54, 289] on div "× Close Double (click / press) on the image to zoom (in / out). NECKLACE sku : …" at bounding box center [441, 193] width 883 height 387
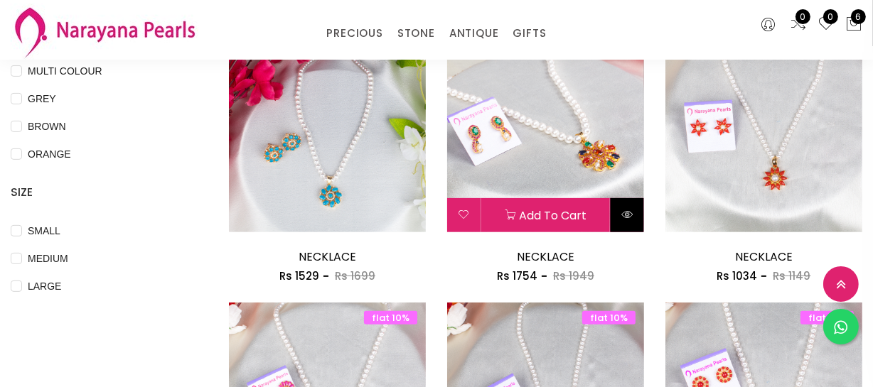
click at [638, 225] on button at bounding box center [627, 215] width 33 height 34
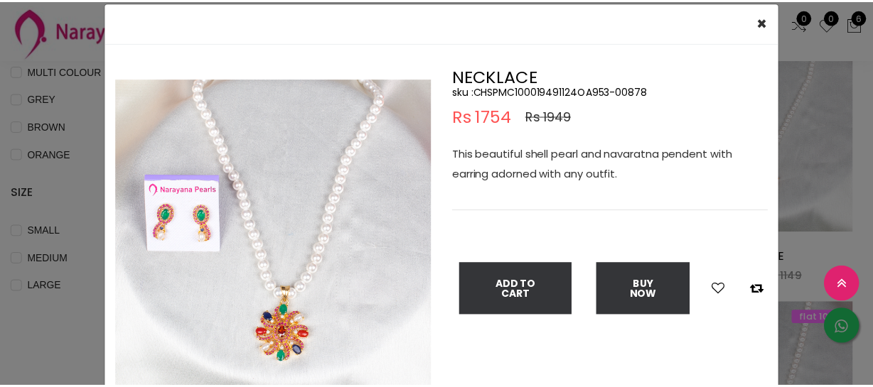
scroll to position [64, 0]
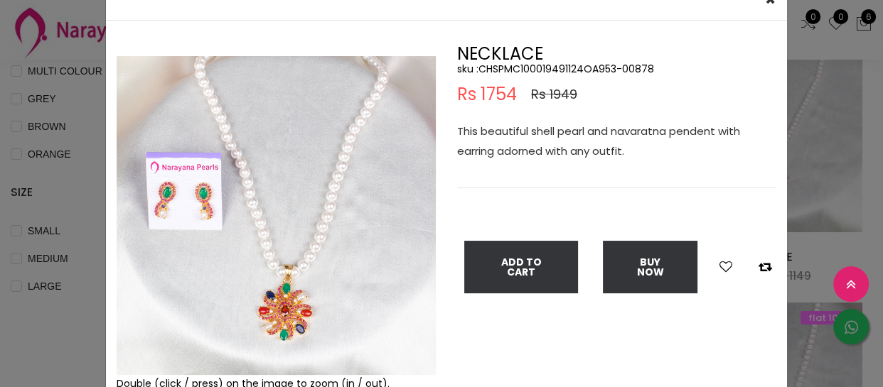
click at [0, 307] on div "× Close Double (click / press) on the image to zoom (in / out). NECKLACE sku : …" at bounding box center [441, 193] width 883 height 387
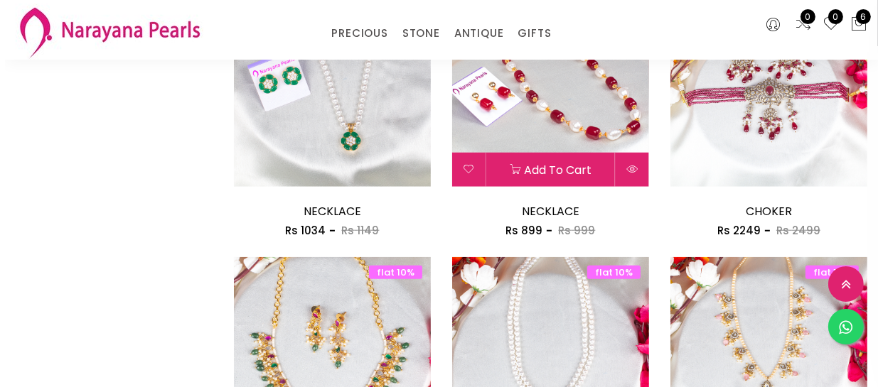
scroll to position [1034, 0]
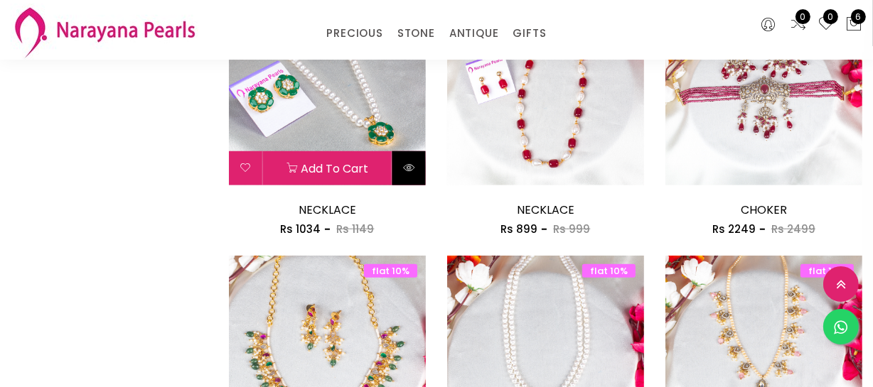
click at [407, 170] on icon at bounding box center [408, 167] width 11 height 11
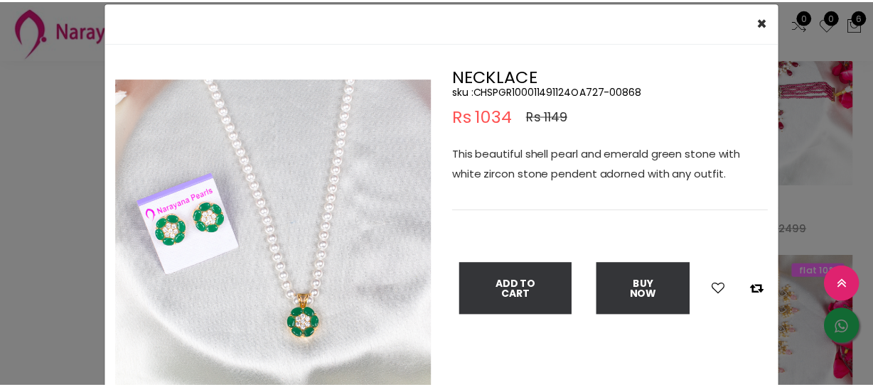
scroll to position [64, 0]
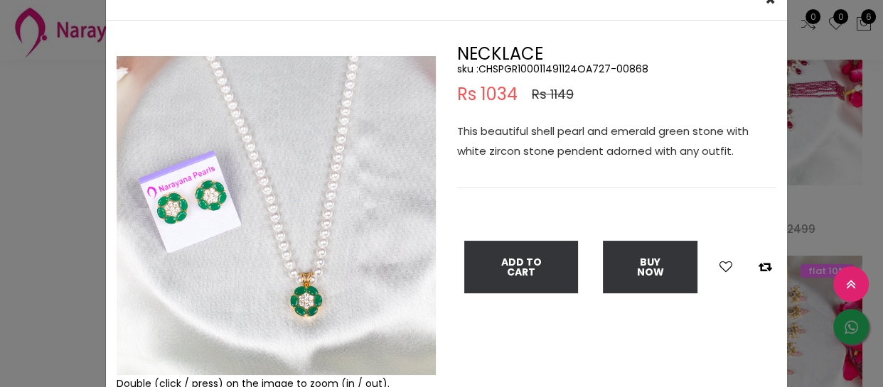
click at [65, 348] on div "× Close Double (click / press) on the image to zoom (in / out). NECKLACE sku : …" at bounding box center [441, 193] width 883 height 387
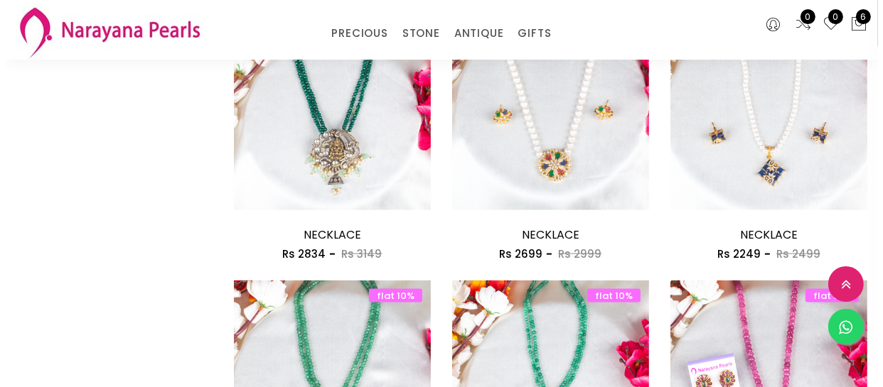
scroll to position [1550, 0]
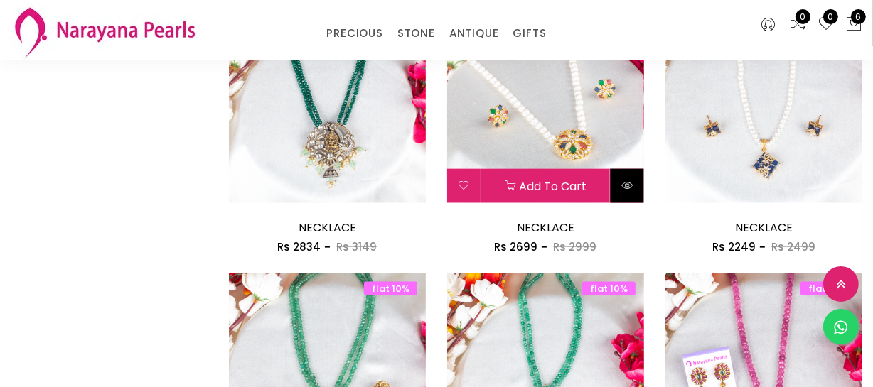
click at [630, 193] on button at bounding box center [627, 186] width 33 height 34
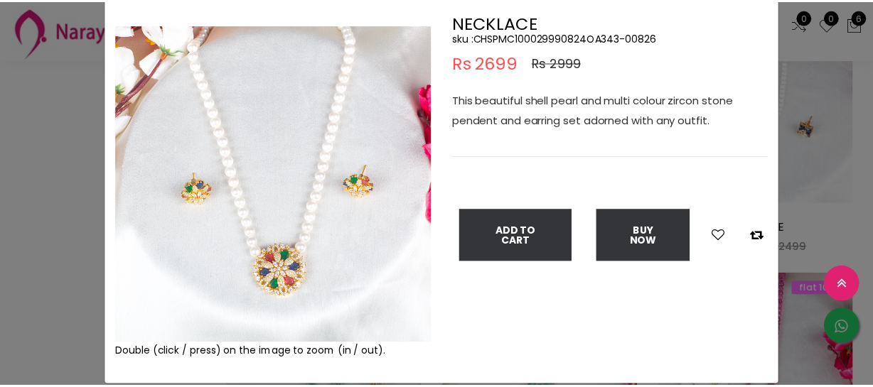
scroll to position [64, 0]
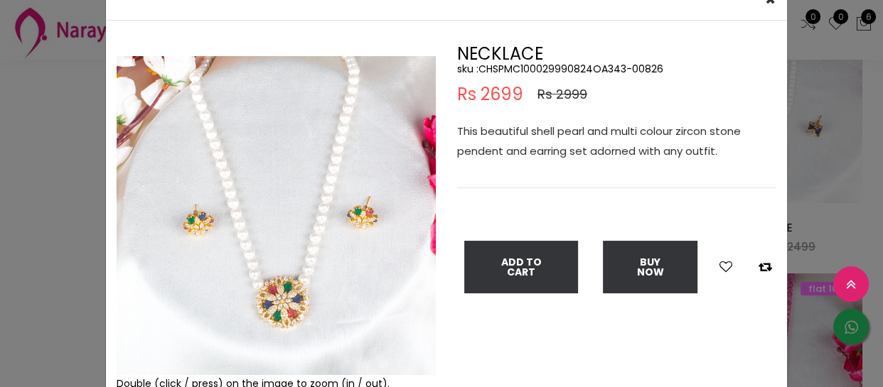
click at [0, 166] on div "× Close Double (click / press) on the image to zoom (in / out). NECKLACE sku : …" at bounding box center [441, 193] width 883 height 387
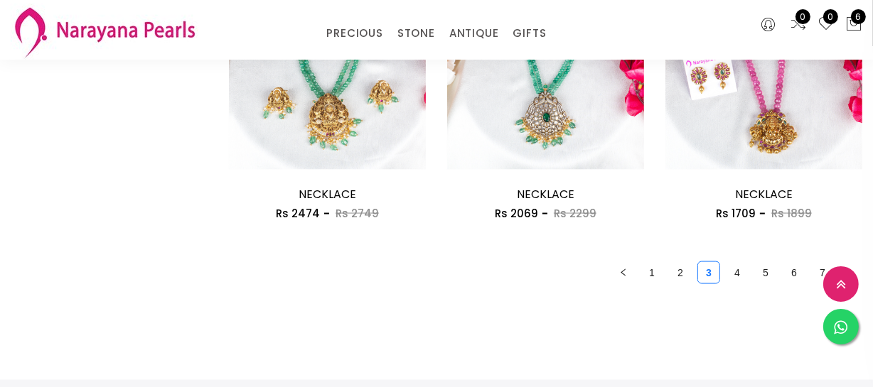
scroll to position [1939, 0]
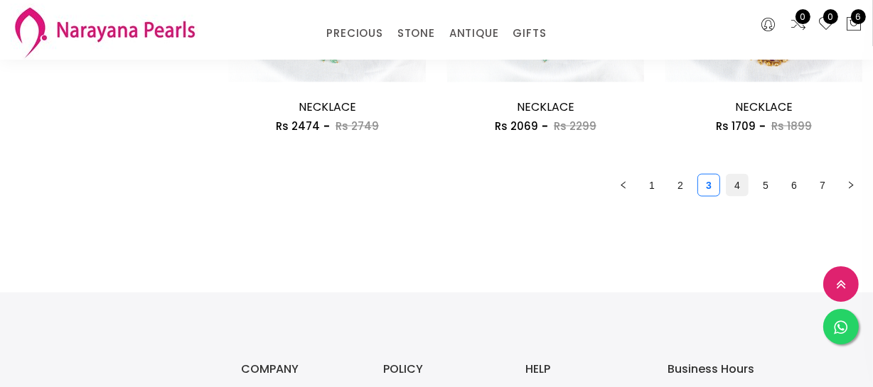
click at [746, 186] on link "4" at bounding box center [737, 185] width 21 height 21
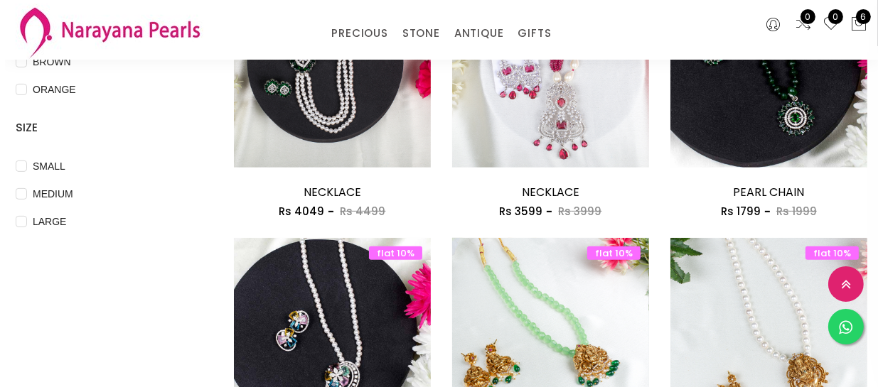
scroll to position [646, 0]
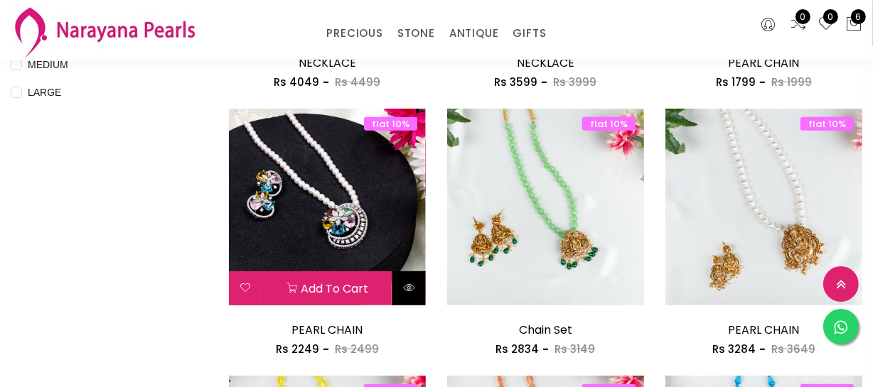
click at [402, 287] on button at bounding box center [408, 289] width 33 height 34
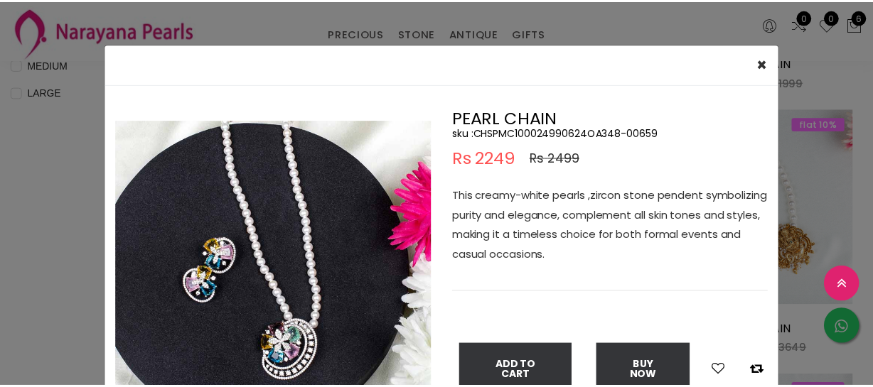
scroll to position [64, 0]
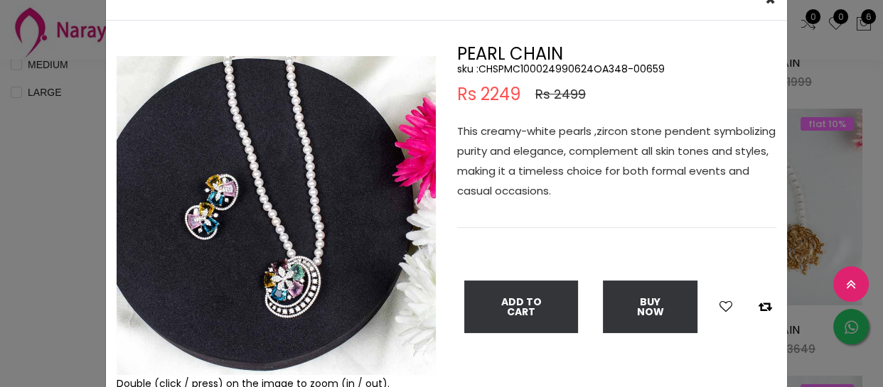
click at [33, 220] on div "× Close Double (click / press) on the image to zoom (in / out). PEARL CHAIN sku…" at bounding box center [441, 193] width 883 height 387
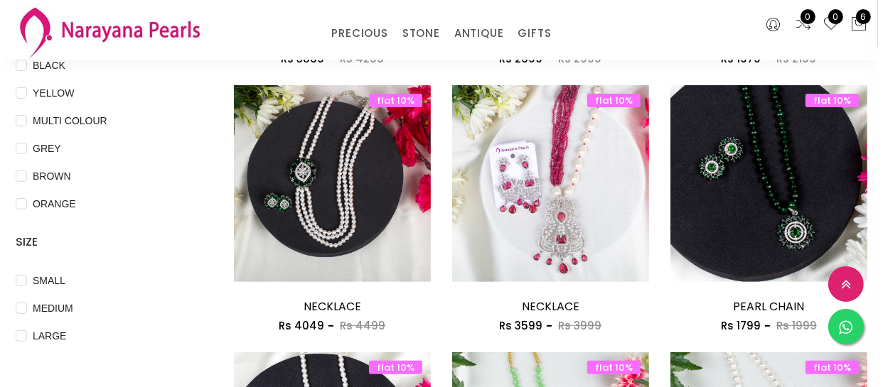
scroll to position [387, 0]
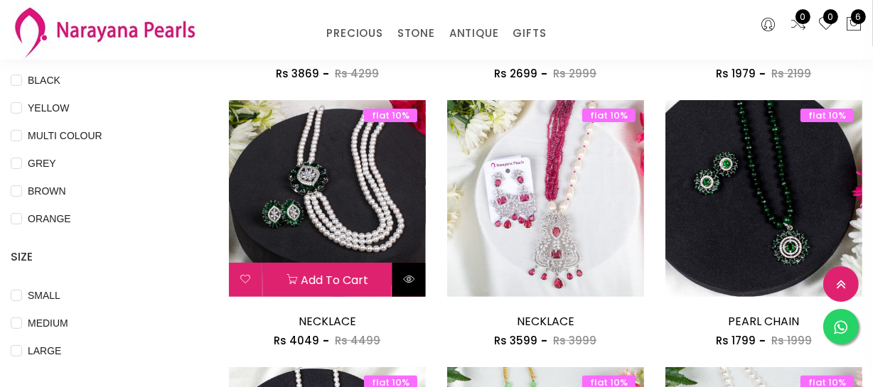
click at [409, 282] on icon at bounding box center [408, 279] width 11 height 11
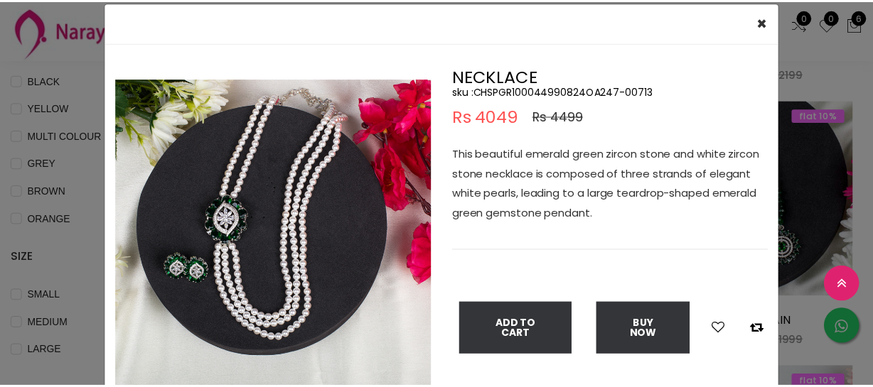
scroll to position [64, 0]
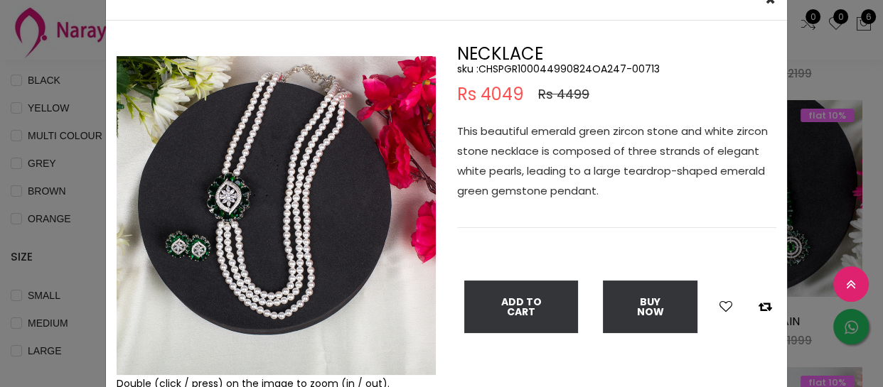
click at [35, 171] on div "× Close Double (click / press) on the image to zoom (in / out). NECKLACE sku : …" at bounding box center [441, 193] width 883 height 387
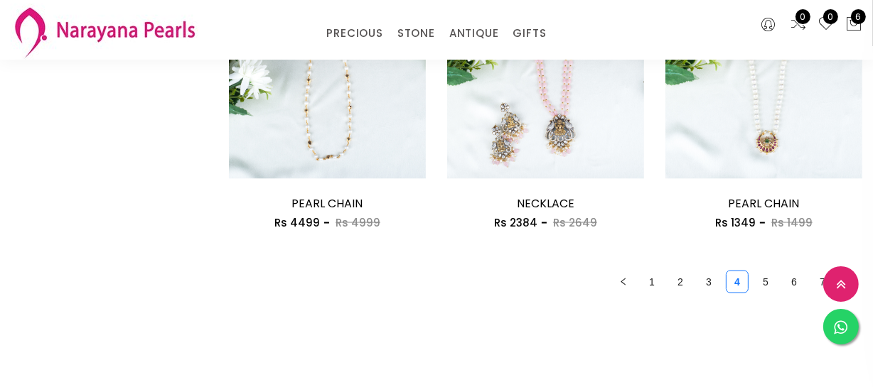
scroll to position [1874, 0]
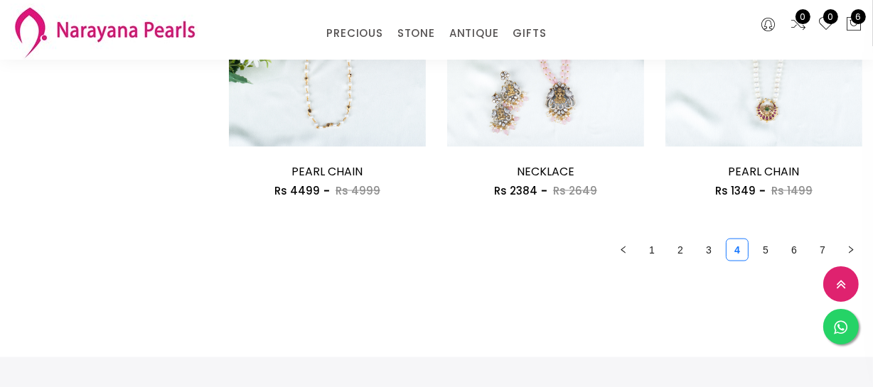
click at [765, 248] on link "5" at bounding box center [765, 250] width 21 height 21
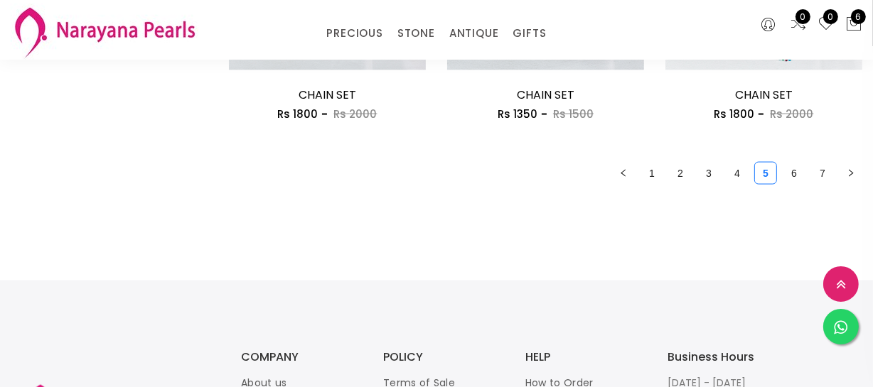
scroll to position [1939, 0]
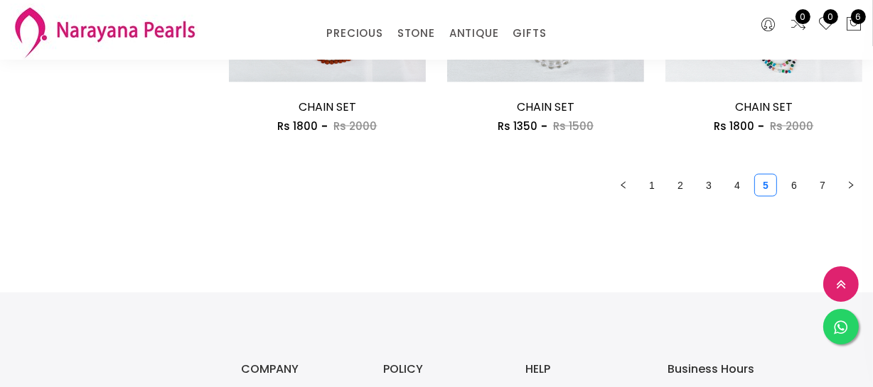
click at [787, 184] on link "6" at bounding box center [793, 185] width 21 height 21
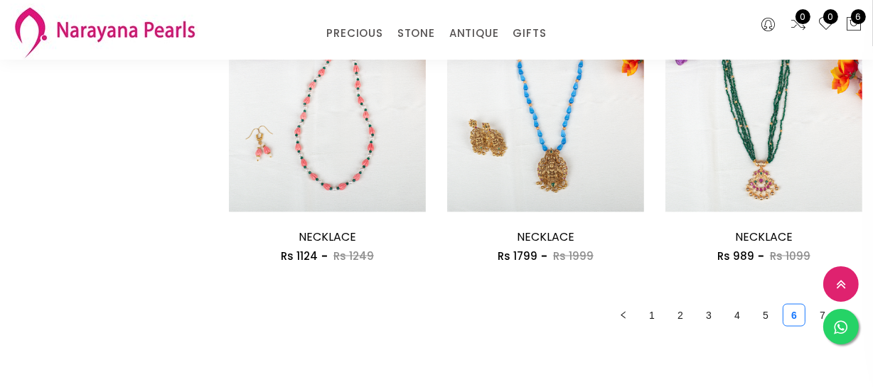
scroll to position [1809, 0]
click at [820, 306] on link "7" at bounding box center [822, 314] width 21 height 21
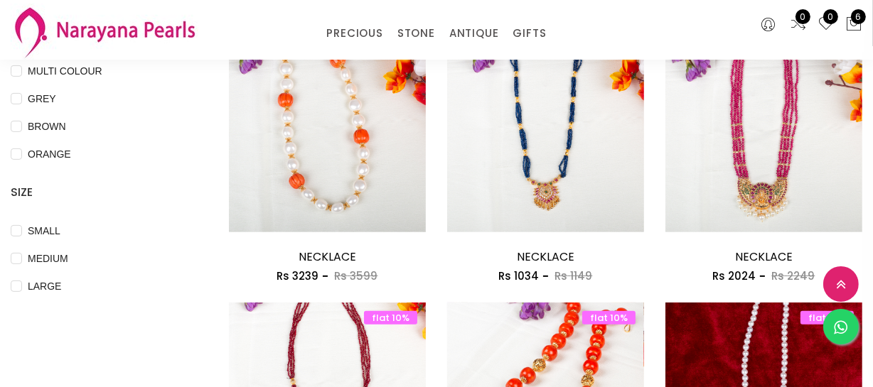
scroll to position [193, 0]
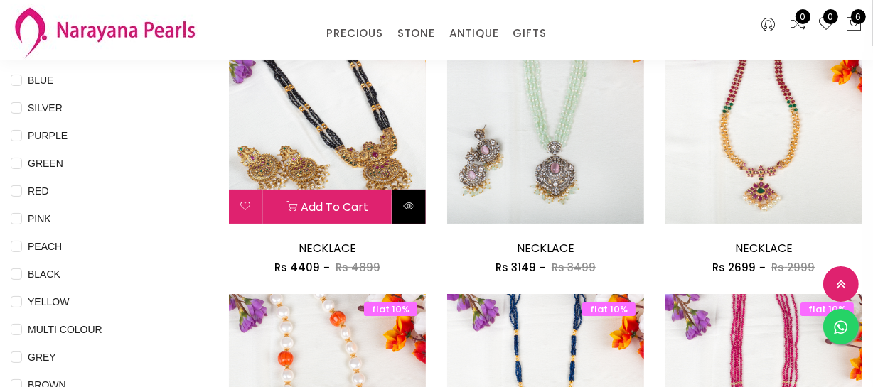
click at [412, 215] on button at bounding box center [408, 207] width 33 height 34
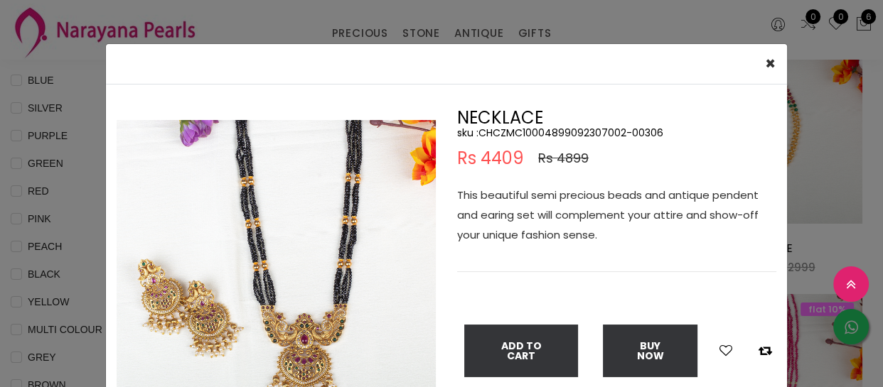
click at [263, 262] on img at bounding box center [276, 279] width 319 height 319
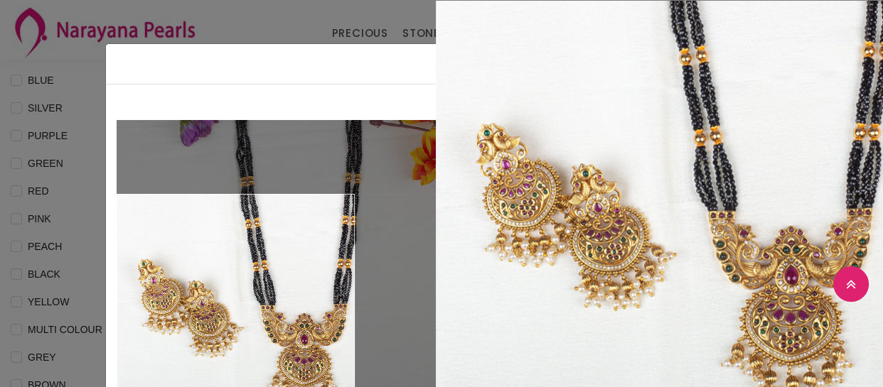
click at [77, 284] on div "× Close Double (click / press) on the image to zoom (in / out). NECKLACE sku : …" at bounding box center [441, 193] width 883 height 387
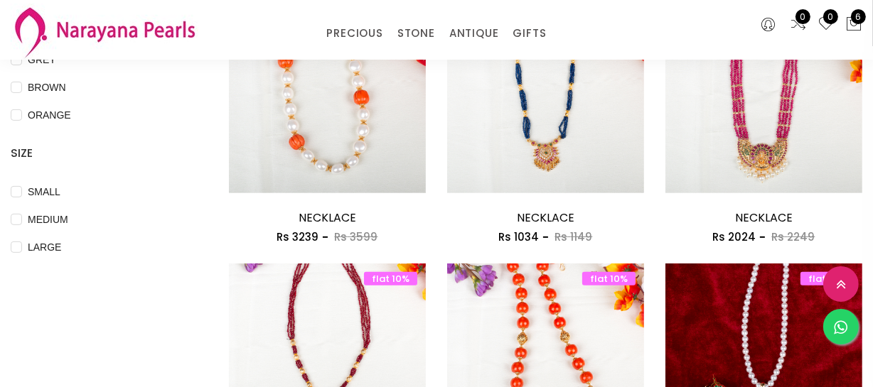
scroll to position [517, 0]
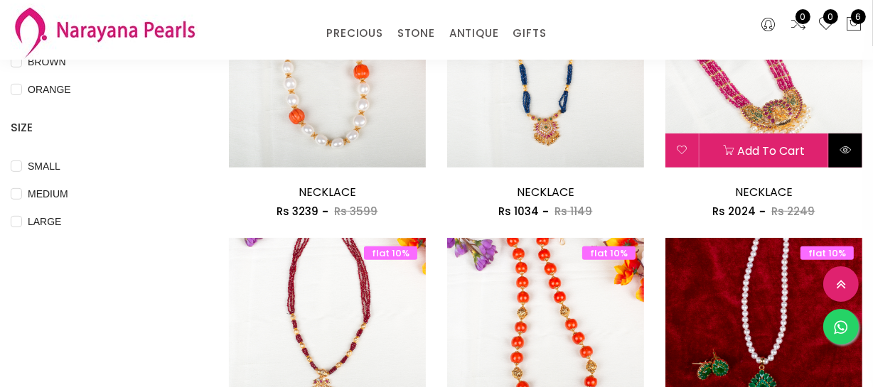
click at [843, 154] on icon at bounding box center [845, 149] width 11 height 11
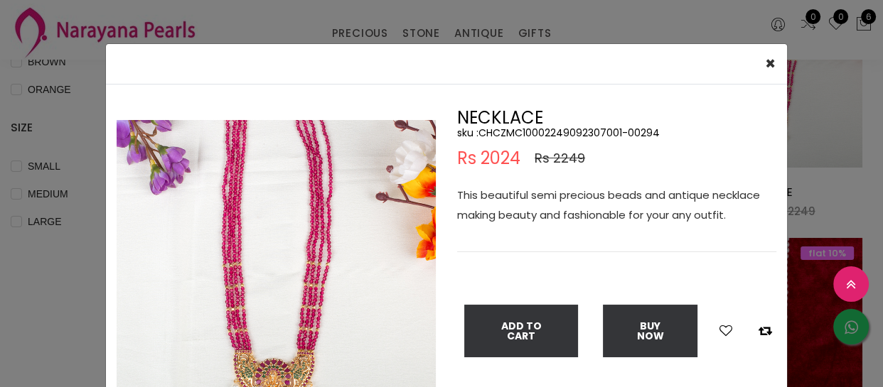
click at [77, 251] on div "× Close Double (click / press) on the image to zoom (in / out). NECKLACE sku : …" at bounding box center [441, 193] width 883 height 387
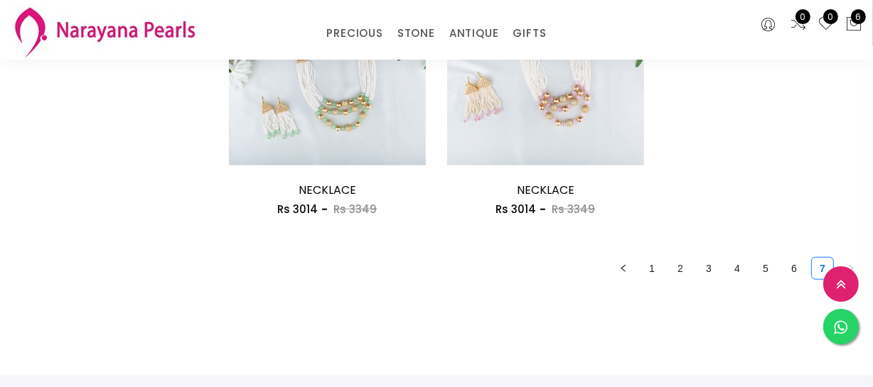
scroll to position [1292, 0]
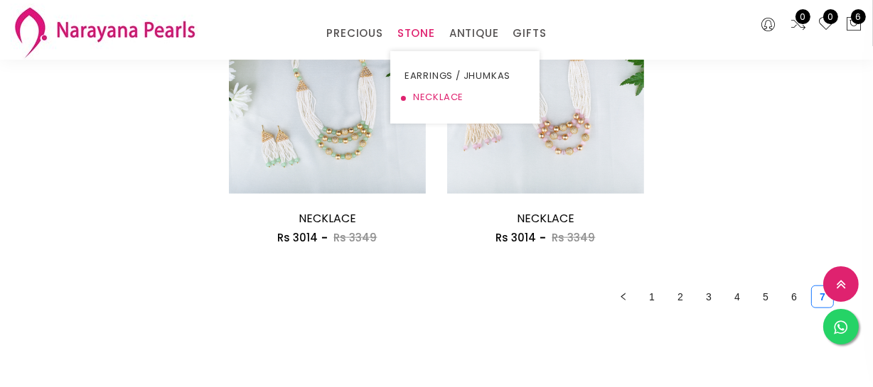
click at [429, 92] on link "NECKLACE" at bounding box center [464, 97] width 121 height 21
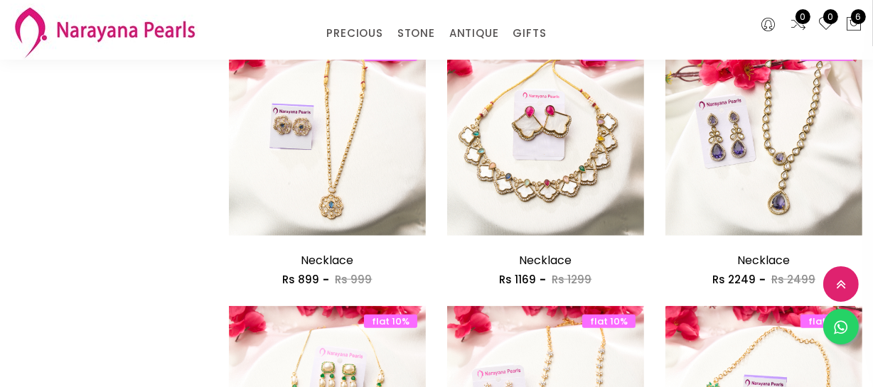
scroll to position [1292, 0]
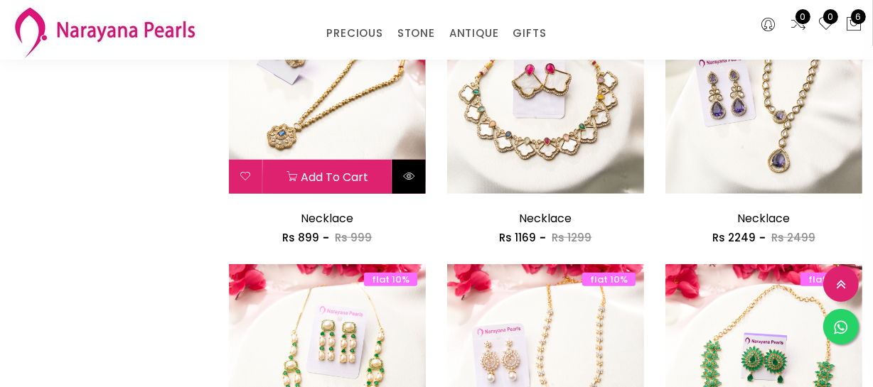
click at [400, 170] on button at bounding box center [408, 177] width 33 height 34
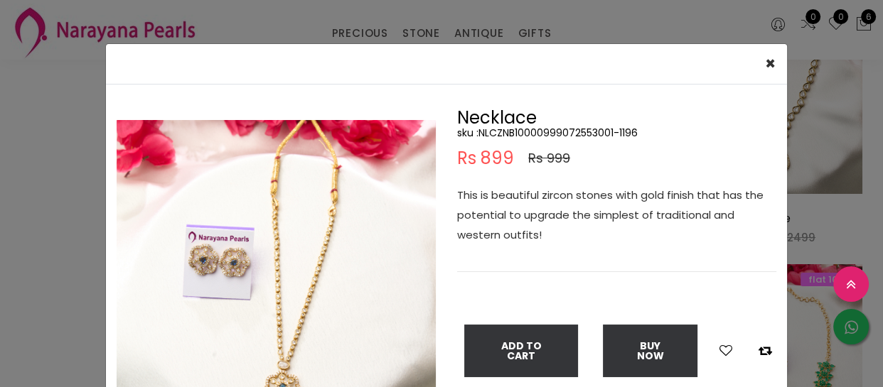
click at [36, 233] on div "× Close Double (click / press) on the image to zoom (in / out). Necklace sku : …" at bounding box center [441, 193] width 883 height 387
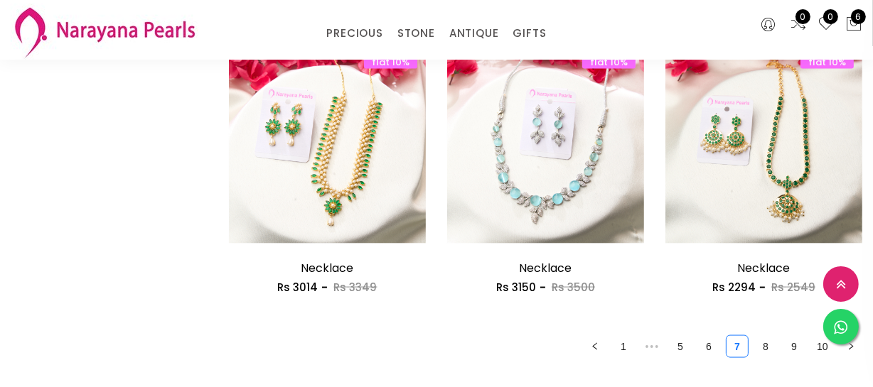
scroll to position [1874, 0]
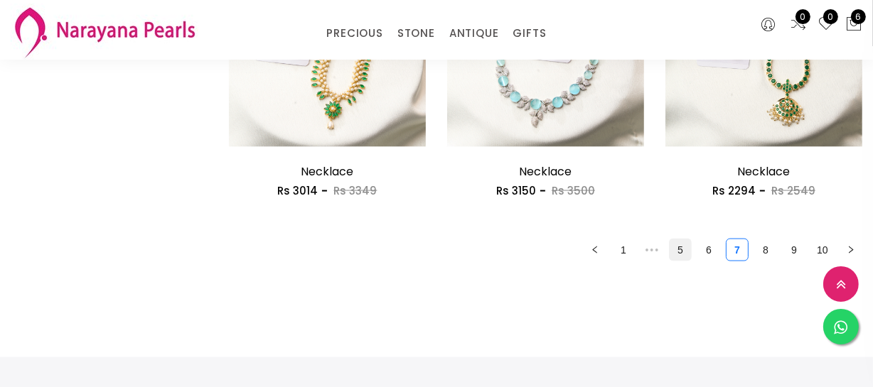
click at [690, 250] on link "5" at bounding box center [680, 250] width 21 height 21
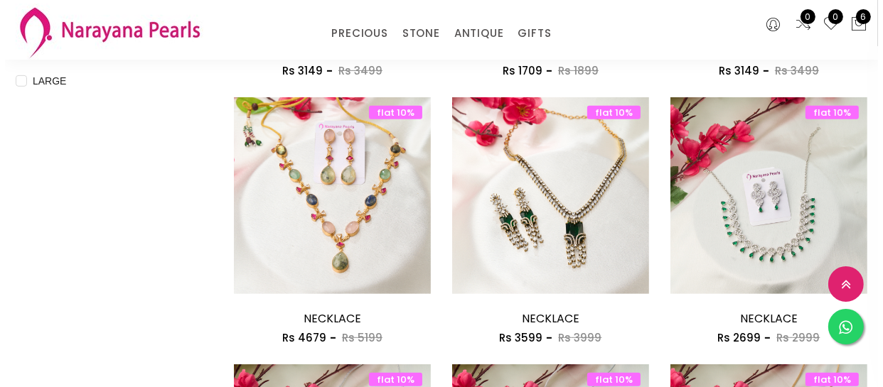
scroll to position [840, 0]
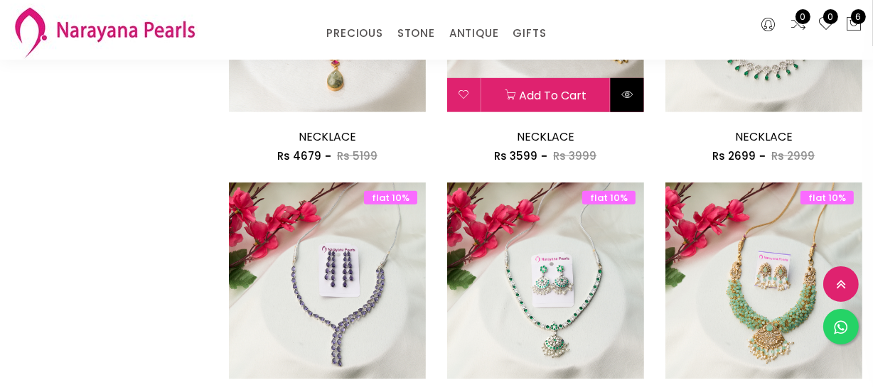
click at [625, 92] on icon at bounding box center [626, 94] width 11 height 11
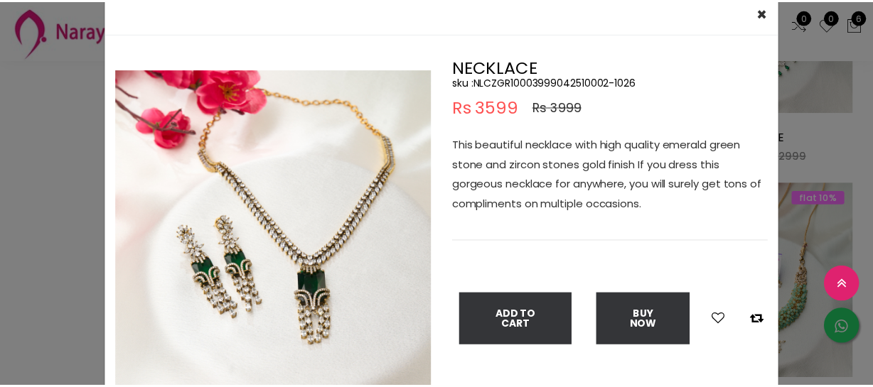
scroll to position [129, 0]
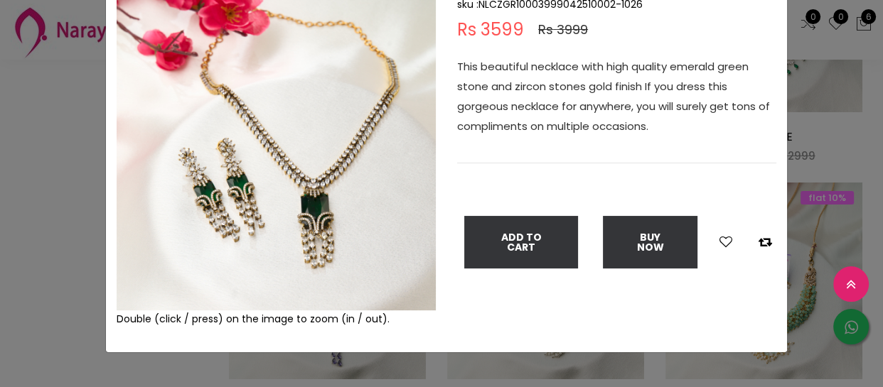
click at [324, 218] on img at bounding box center [276, 150] width 319 height 319
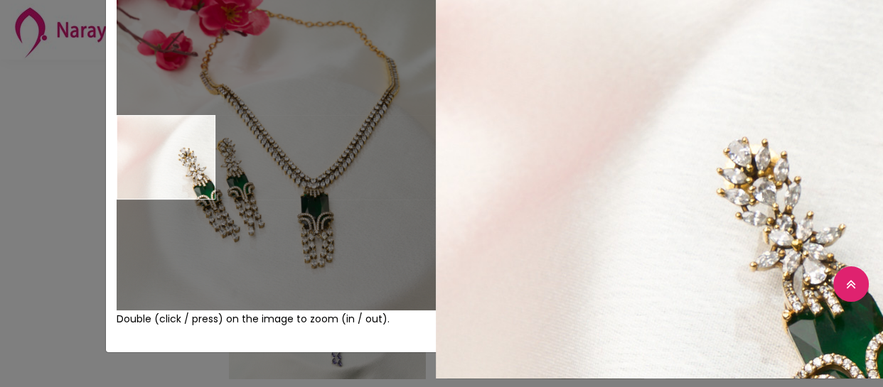
click at [40, 120] on div "× Close Double (click / press) on the image to zoom (in / out). NECKLACE sku : …" at bounding box center [441, 193] width 883 height 387
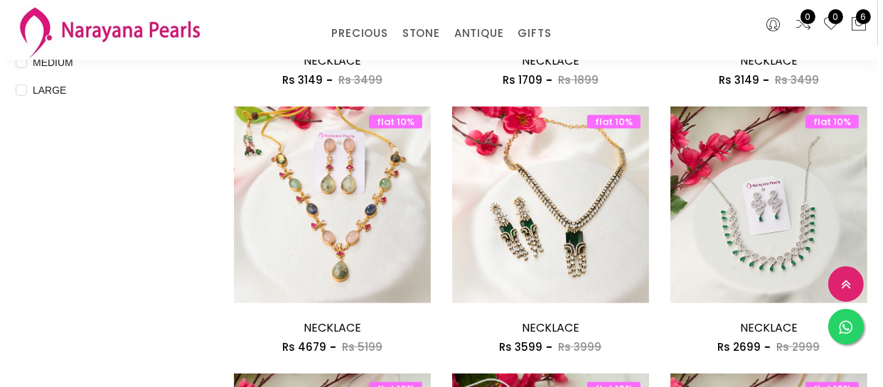
scroll to position [646, 0]
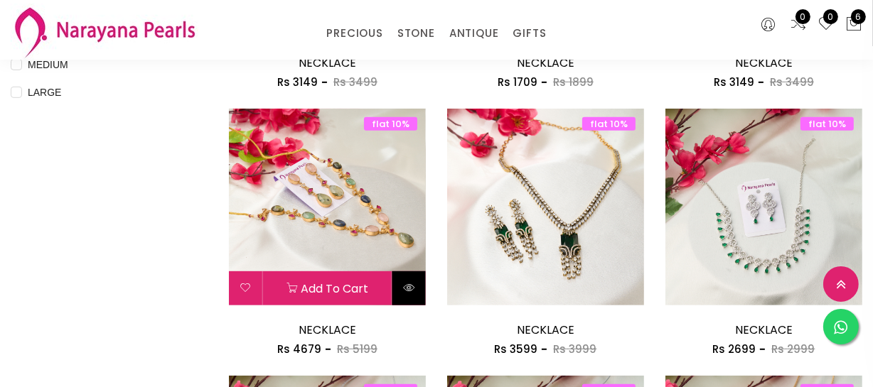
click at [409, 284] on icon at bounding box center [408, 287] width 11 height 11
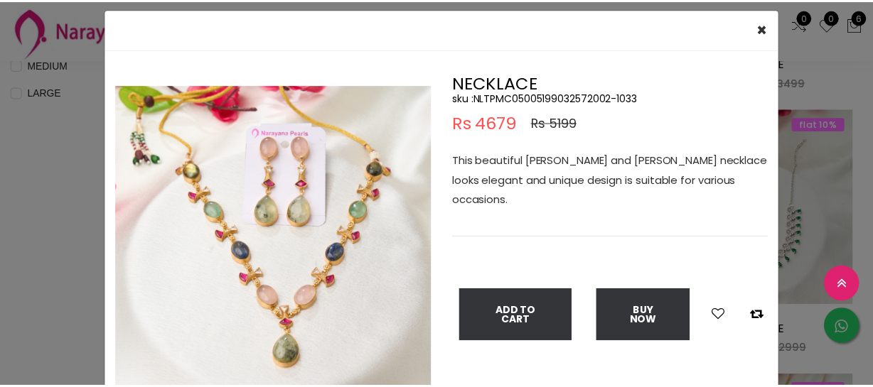
scroll to position [64, 0]
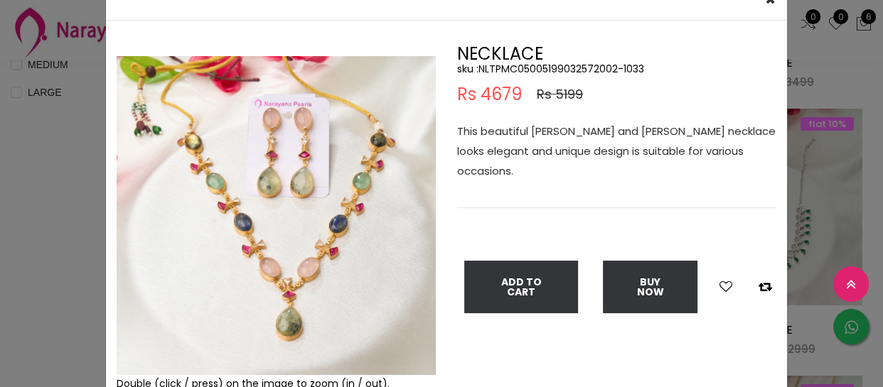
click at [260, 261] on img at bounding box center [276, 215] width 319 height 319
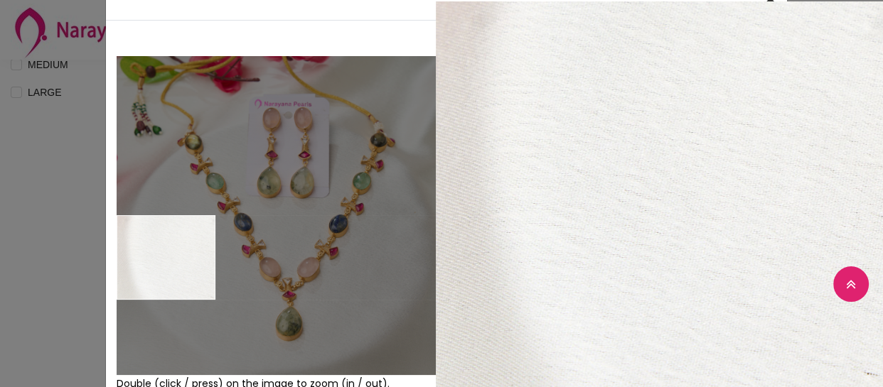
click at [38, 243] on div "× Close Double (click / press) on the image to zoom (in / out). NECKLACE sku : …" at bounding box center [441, 193] width 883 height 387
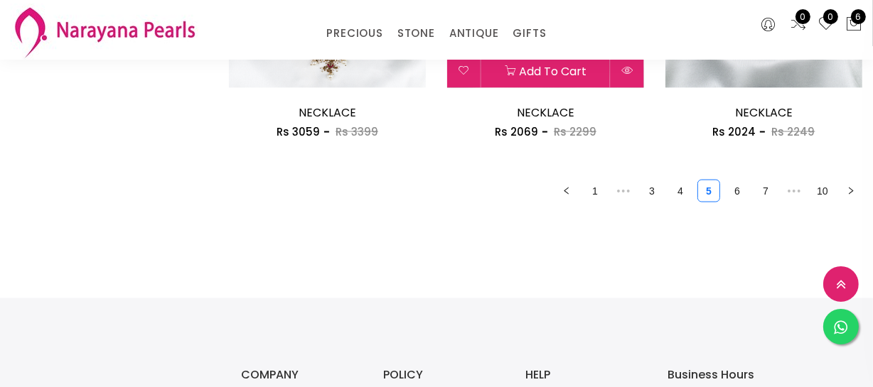
scroll to position [1939, 0]
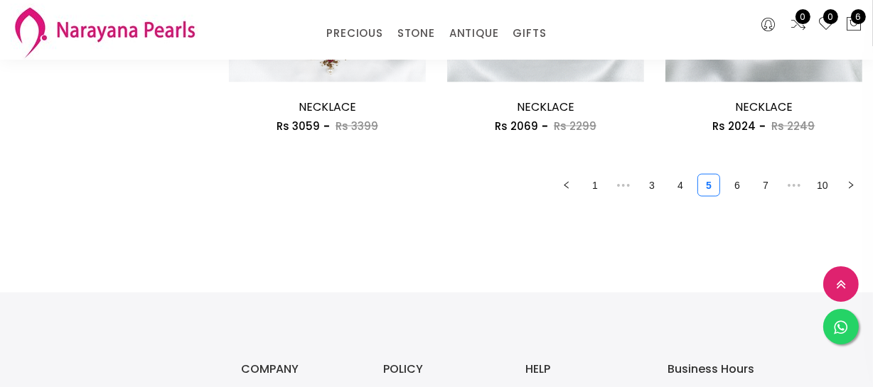
click at [734, 185] on link "6" at bounding box center [737, 185] width 21 height 21
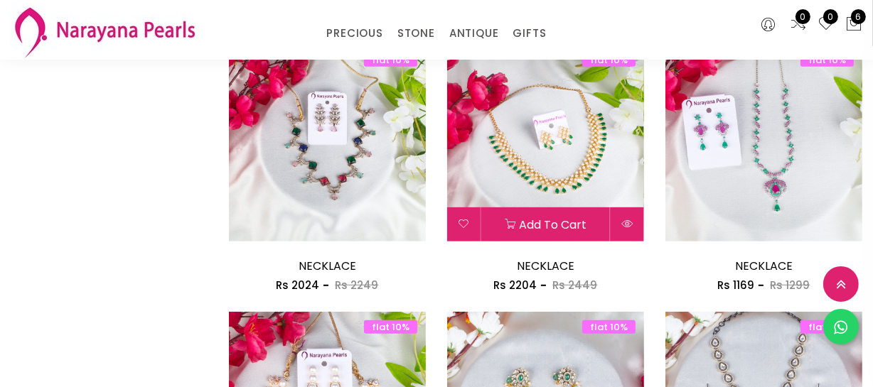
scroll to position [711, 0]
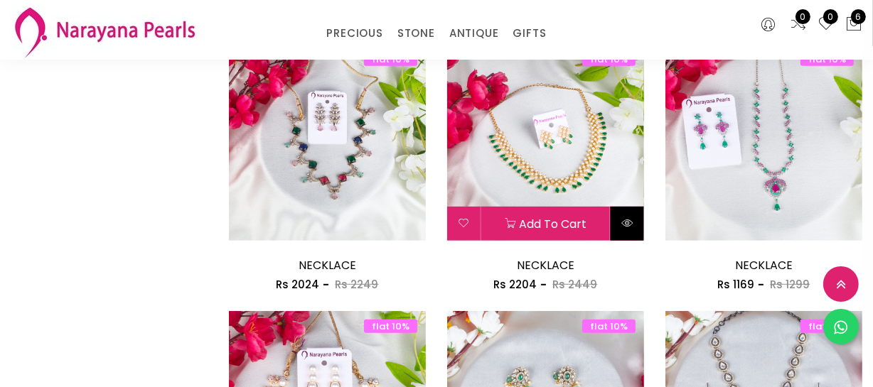
click at [626, 218] on icon at bounding box center [626, 223] width 11 height 11
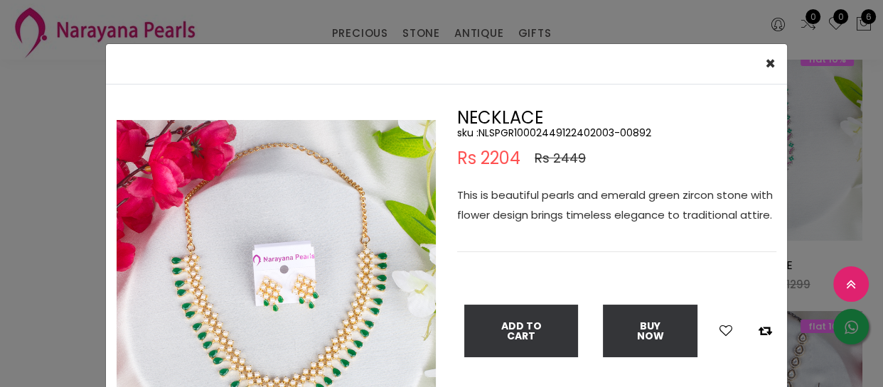
click at [316, 252] on img at bounding box center [276, 279] width 319 height 319
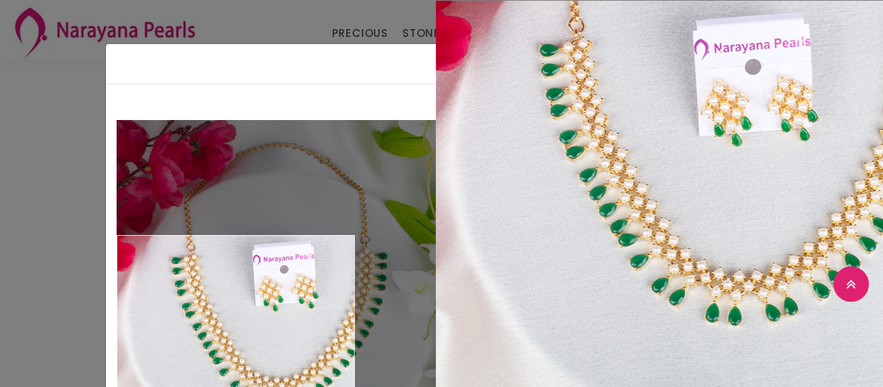
click at [16, 314] on div "× Close Double (click / press) on the image to zoom (in / out). NECKLACE sku : …" at bounding box center [441, 193] width 883 height 387
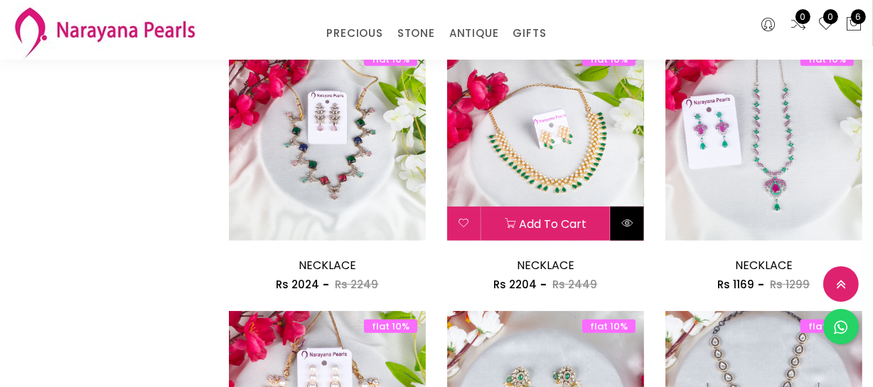
click at [625, 227] on icon at bounding box center [626, 223] width 11 height 11
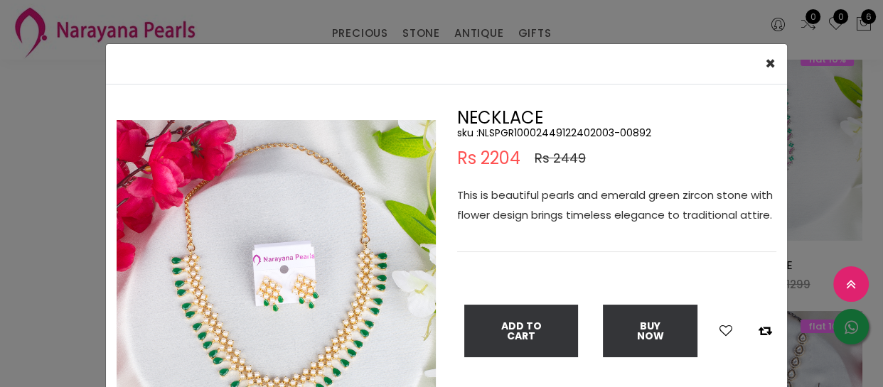
click at [567, 133] on h5 "sku : NLSPGR10002449122402003-00892" at bounding box center [616, 133] width 319 height 13
copy h5 "NLSPGR10002449122402003"
click at [20, 288] on div "× Close Double (click / press) on the image to zoom (in / out). NECKLACE sku : …" at bounding box center [441, 193] width 883 height 387
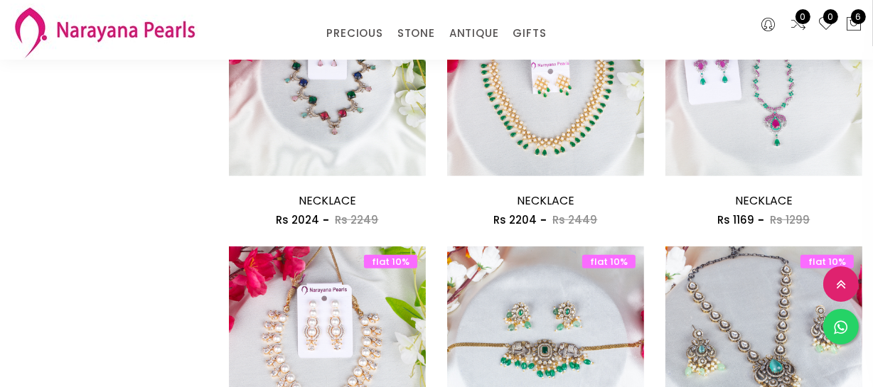
scroll to position [775, 0]
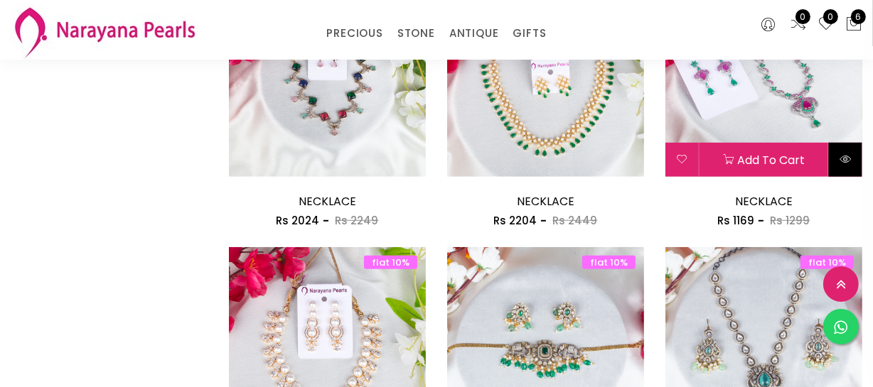
click at [845, 156] on icon at bounding box center [845, 159] width 11 height 11
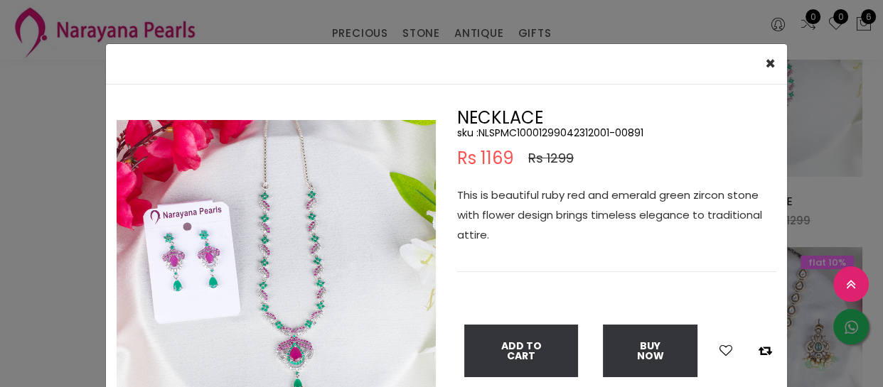
click at [519, 135] on h5 "sku : NLSPMC10001299042312001-00891" at bounding box center [616, 133] width 319 height 13
copy h5 "NLSPMC10001299042312001"
click at [60, 188] on div "× Close Double (click / press) on the image to zoom (in / out). NECKLACE sku : …" at bounding box center [441, 193] width 883 height 387
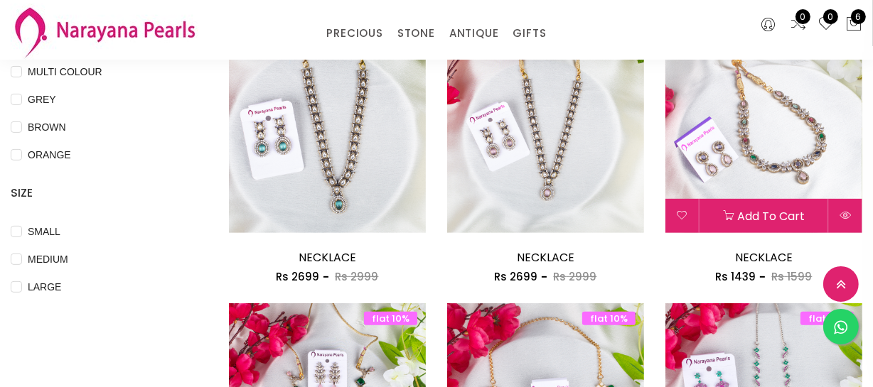
scroll to position [452, 0]
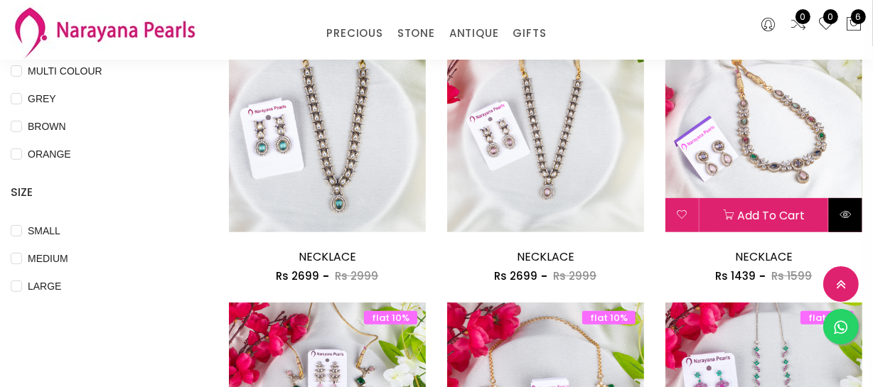
click at [845, 220] on button at bounding box center [845, 215] width 33 height 34
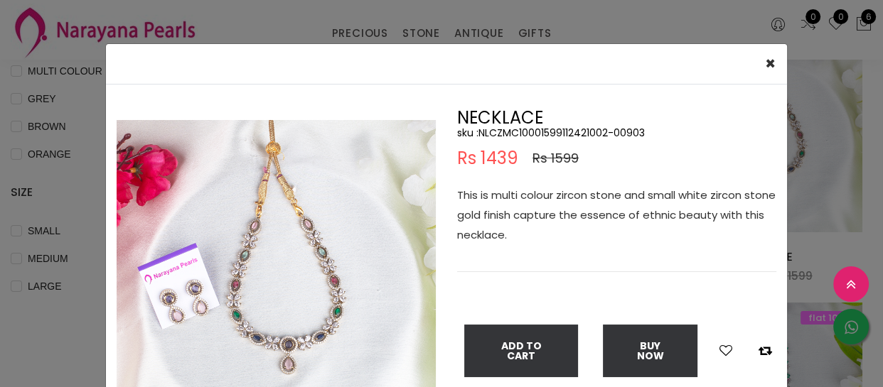
click at [552, 136] on h5 "sku : NLCZMC10001599112421002-00903" at bounding box center [616, 133] width 319 height 13
click at [552, 132] on h5 "sku : NLCZMC10001599112421002-00903" at bounding box center [616, 133] width 319 height 13
copy h5 "NLCZMC10001599112421002"
click at [73, 257] on div "× Close Double (click / press) on the image to zoom (in / out). NECKLACE sku : …" at bounding box center [441, 193] width 883 height 387
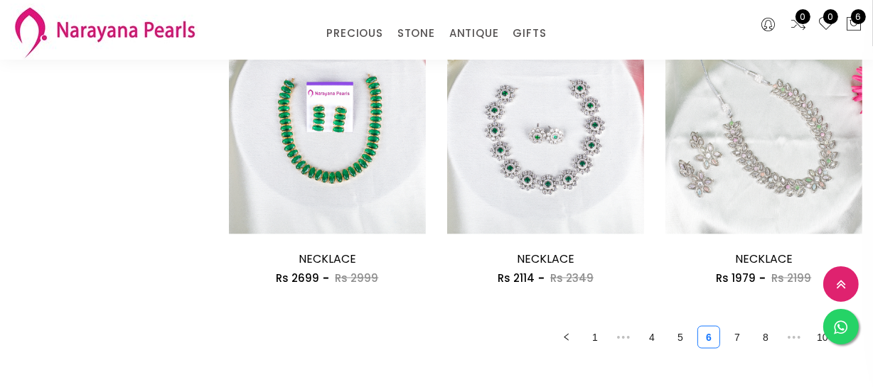
scroll to position [1809, 0]
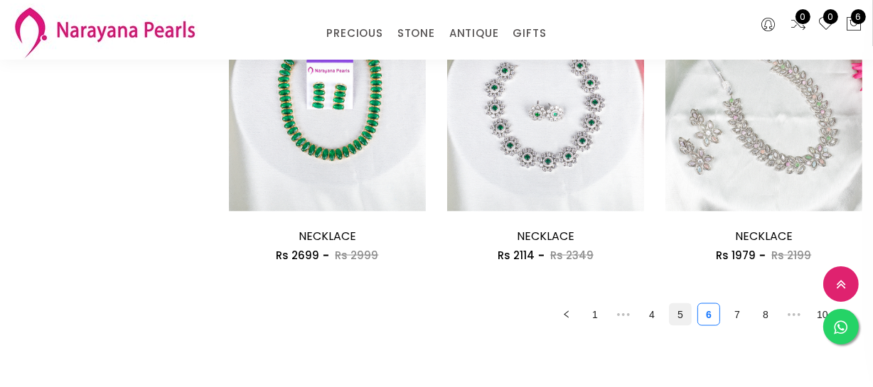
click at [680, 314] on link "5" at bounding box center [680, 314] width 21 height 21
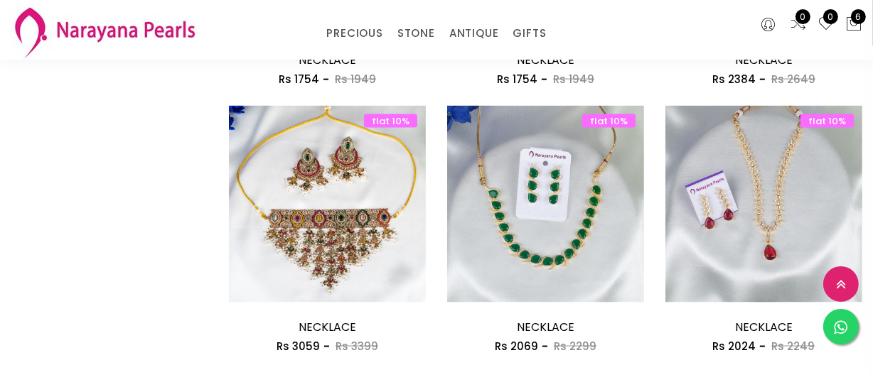
scroll to position [1745, 0]
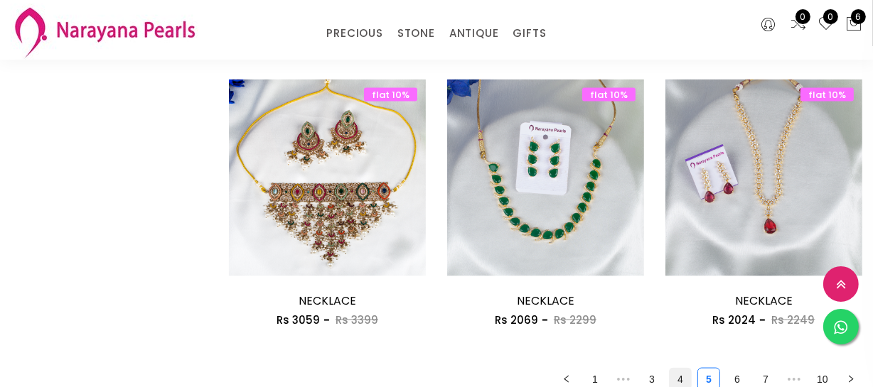
click at [673, 380] on link "4" at bounding box center [680, 379] width 21 height 21
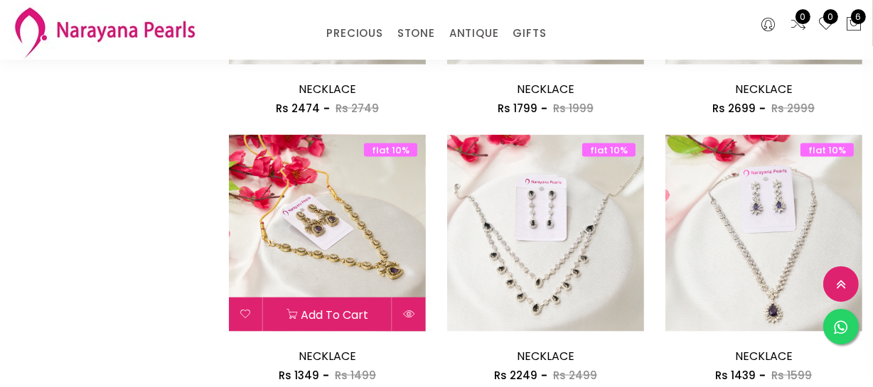
scroll to position [1809, 0]
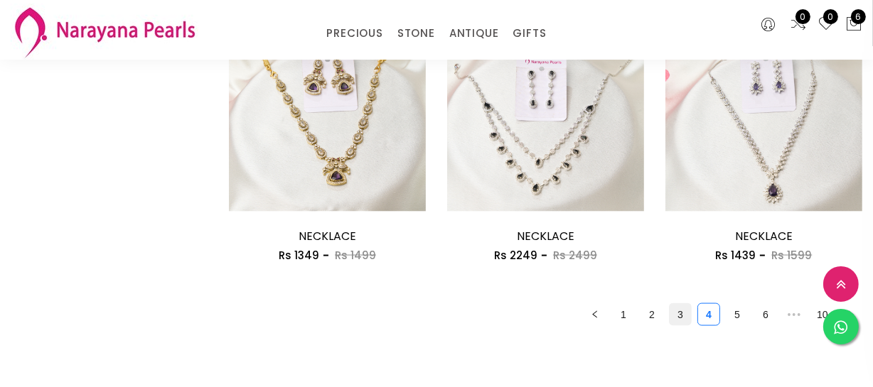
click at [672, 315] on link "3" at bounding box center [680, 314] width 21 height 21
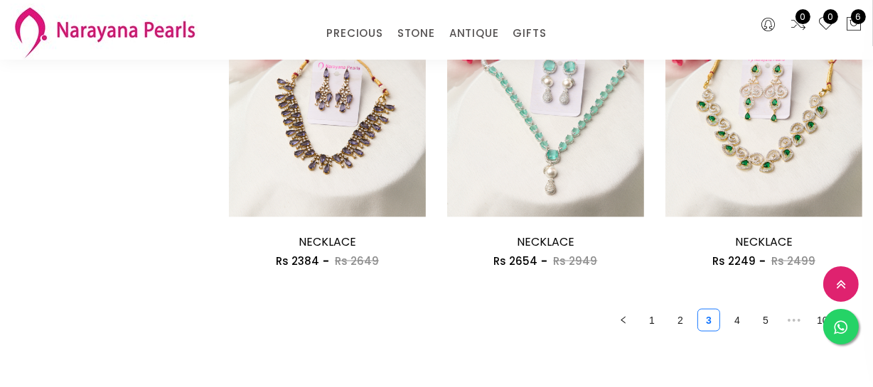
scroll to position [1809, 0]
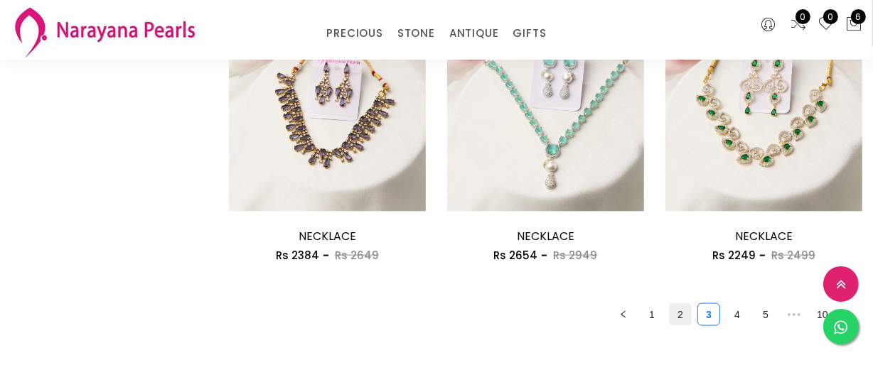
click at [676, 316] on link "2" at bounding box center [680, 314] width 21 height 21
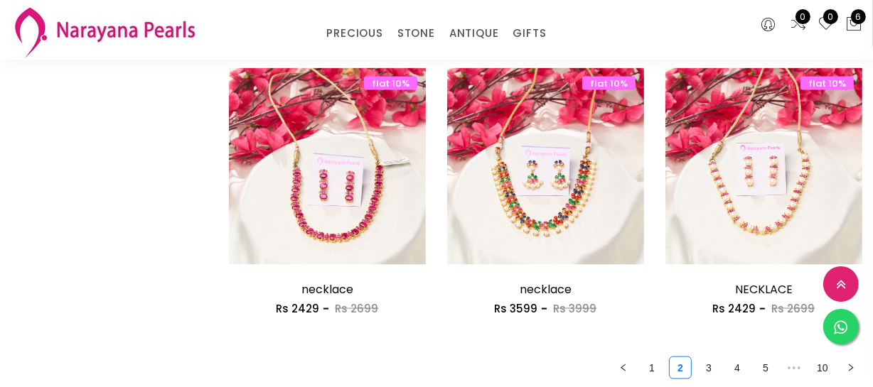
scroll to position [2003, 0]
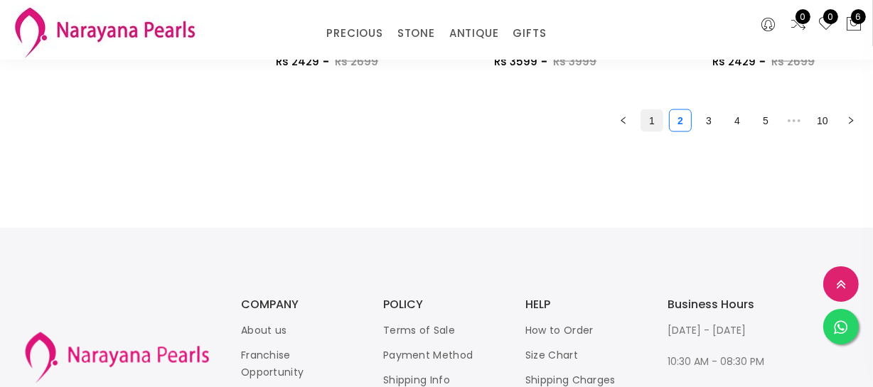
click at [649, 117] on link "1" at bounding box center [651, 120] width 21 height 21
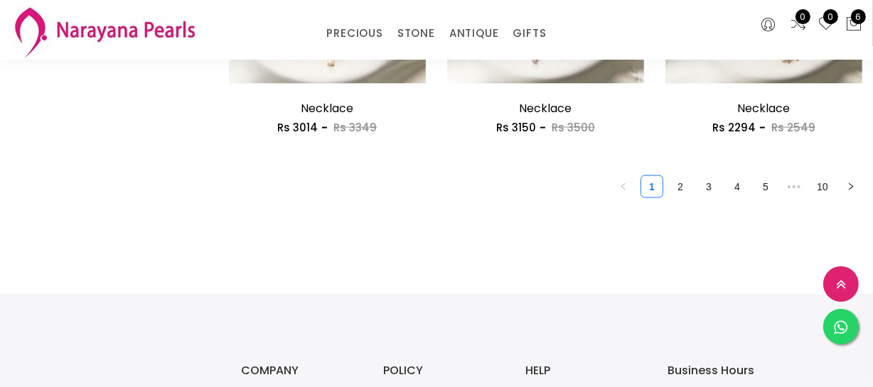
scroll to position [1939, 0]
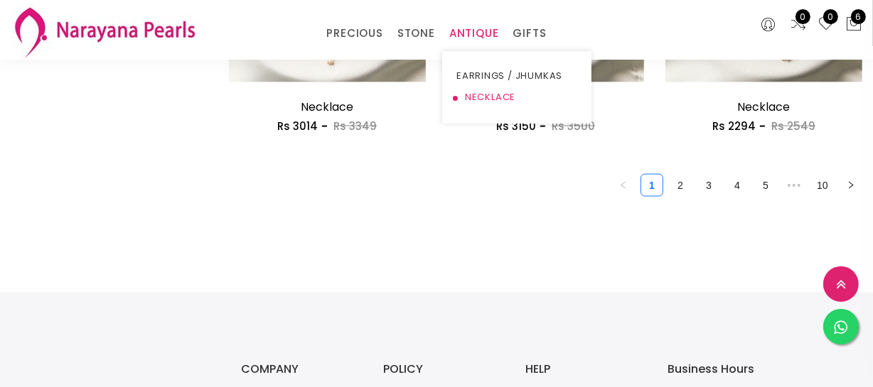
click at [476, 106] on link "NECKLACE" at bounding box center [516, 97] width 121 height 21
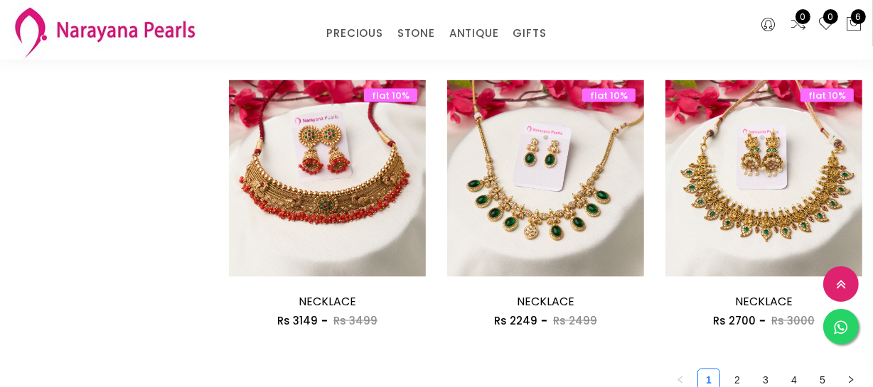
scroll to position [1809, 0]
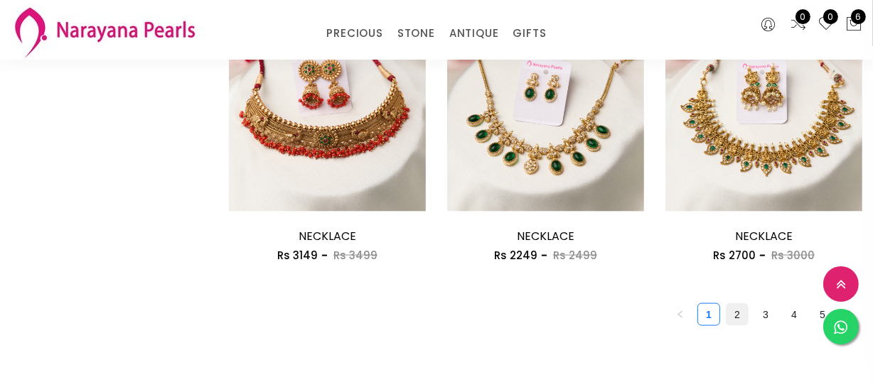
click at [734, 305] on link "2" at bounding box center [737, 314] width 21 height 21
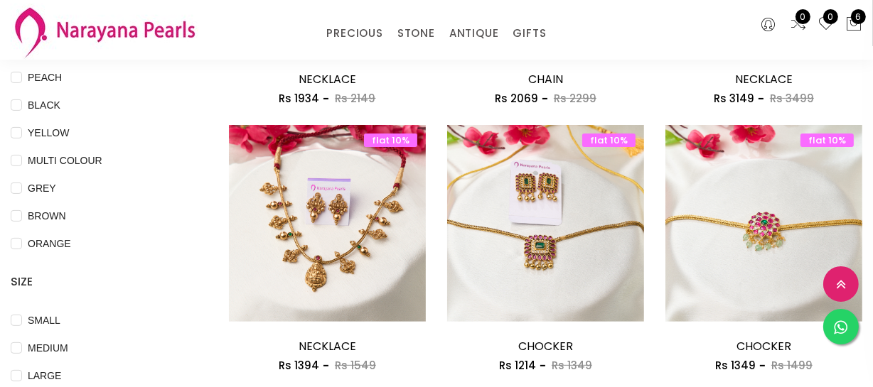
scroll to position [387, 0]
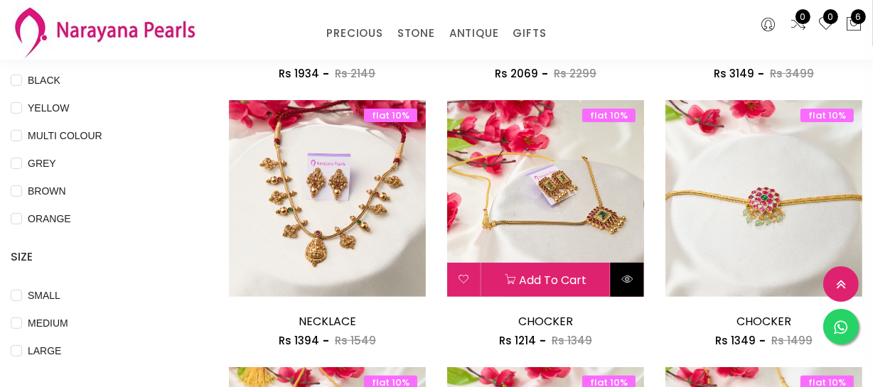
click at [623, 274] on icon at bounding box center [626, 279] width 11 height 11
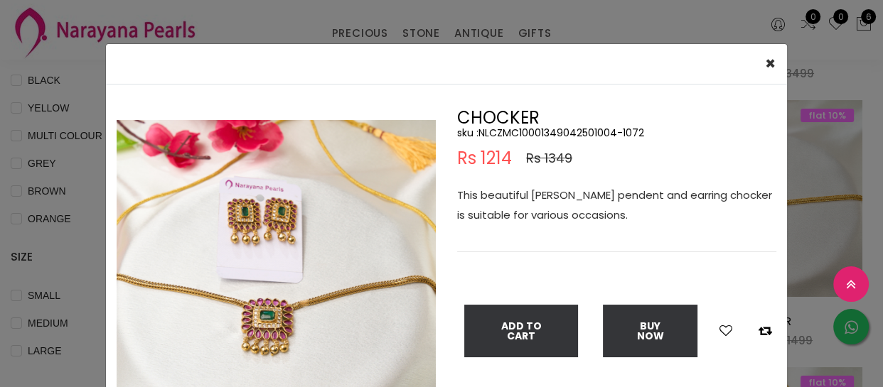
click at [286, 303] on img at bounding box center [276, 279] width 319 height 319
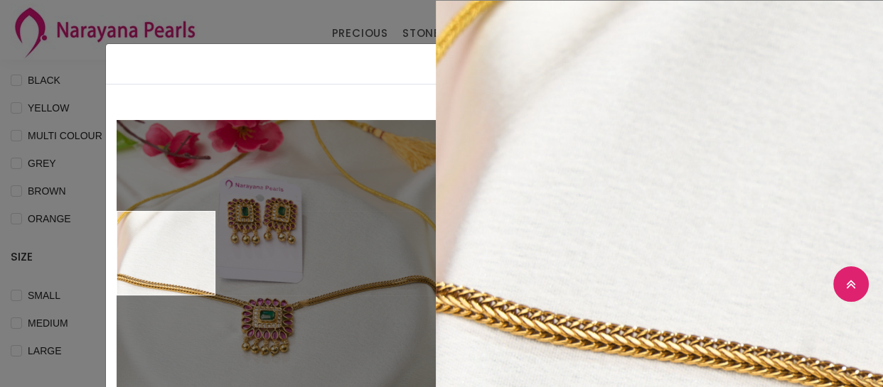
click at [73, 259] on div "× Close Double (click / press) on the image to zoom (in / out). CHOCKER sku : N…" at bounding box center [441, 193] width 883 height 387
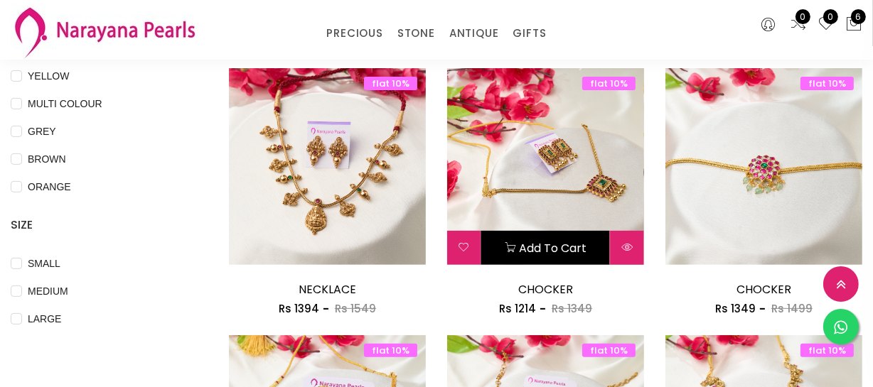
scroll to position [582, 0]
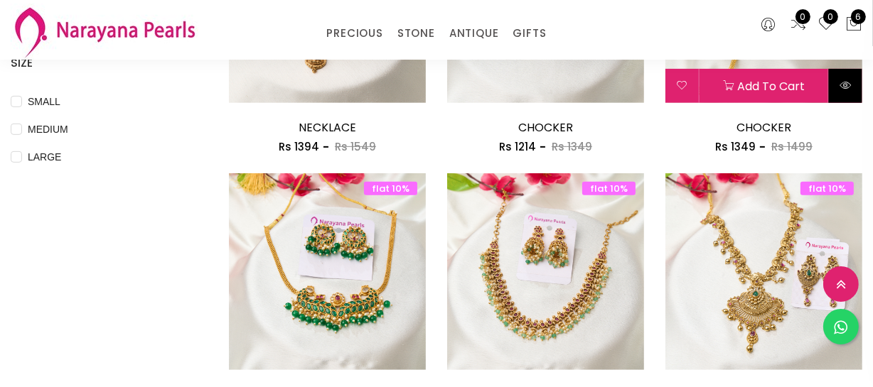
click at [832, 85] on button at bounding box center [845, 86] width 33 height 34
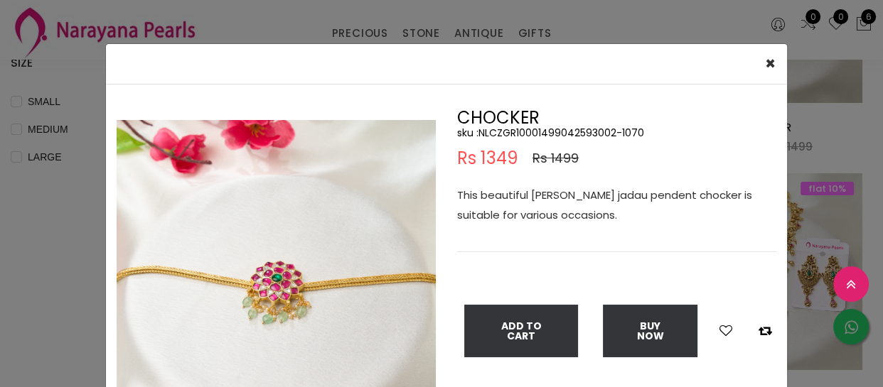
click at [282, 262] on img at bounding box center [276, 279] width 319 height 319
click at [279, 263] on img at bounding box center [276, 279] width 319 height 319
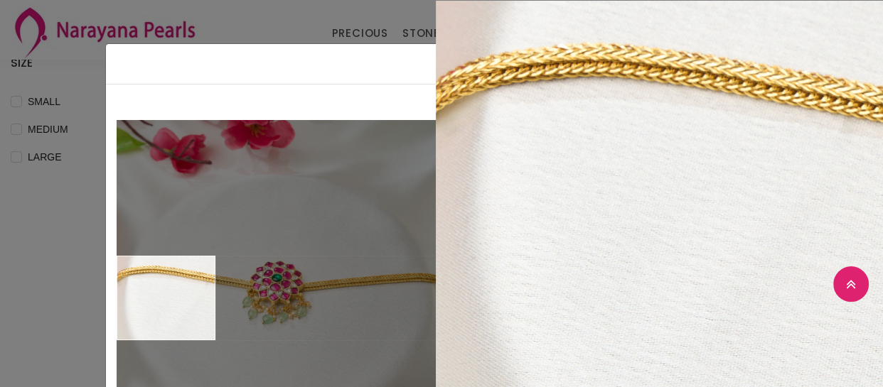
click at [0, 298] on div "× Close Double (click / press) on the image to zoom (in / out). CHOCKER sku : N…" at bounding box center [441, 193] width 883 height 387
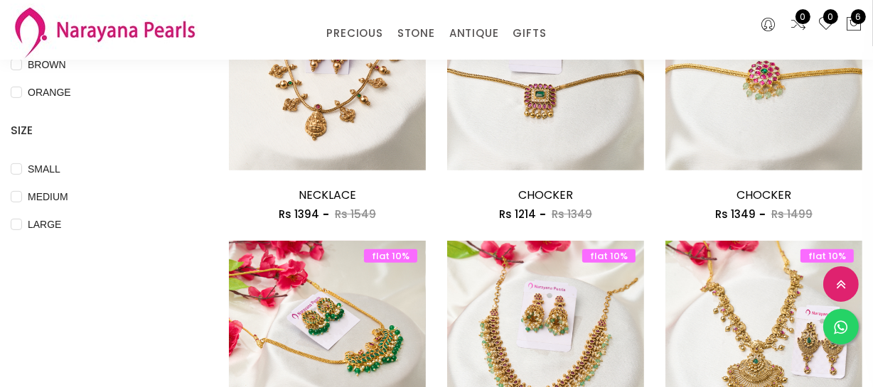
scroll to position [452, 0]
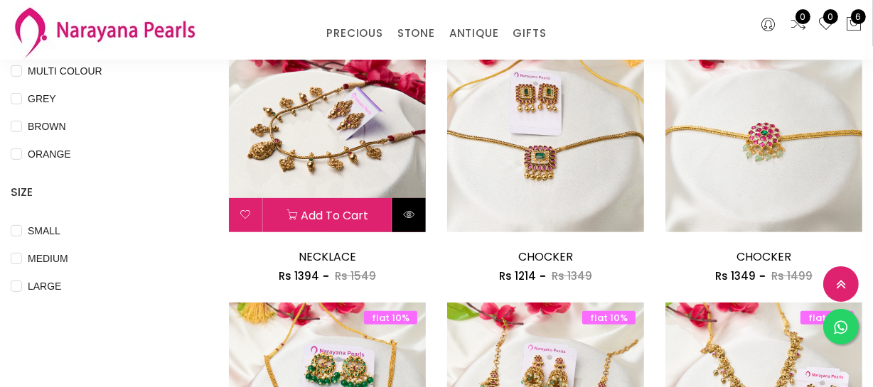
click at [407, 220] on button at bounding box center [408, 215] width 33 height 34
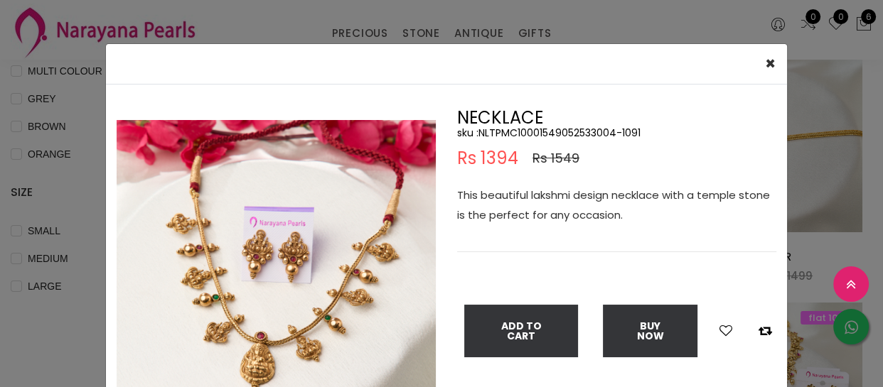
click at [253, 299] on img at bounding box center [276, 279] width 319 height 319
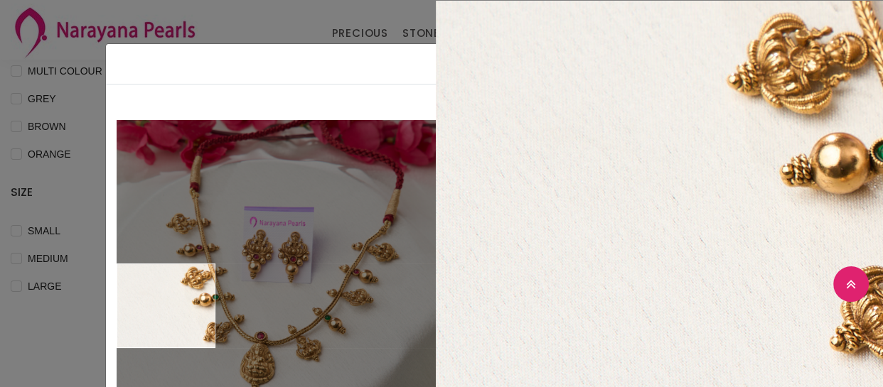
click at [7, 316] on div "× Close Double (click / press) on the image to zoom (in / out). NECKLACE sku : …" at bounding box center [441, 193] width 883 height 387
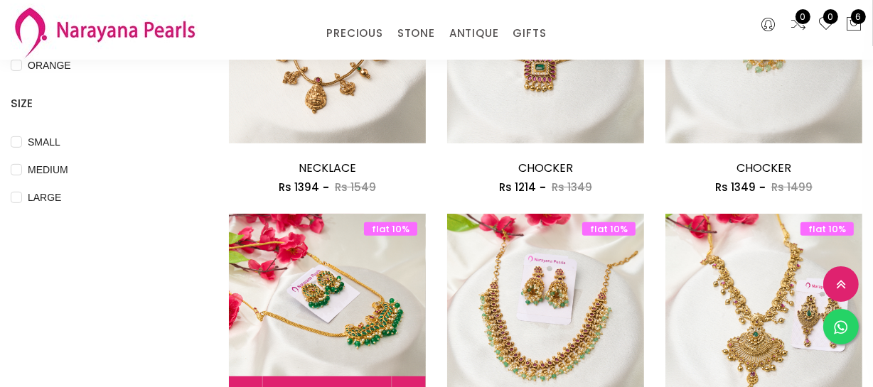
scroll to position [646, 0]
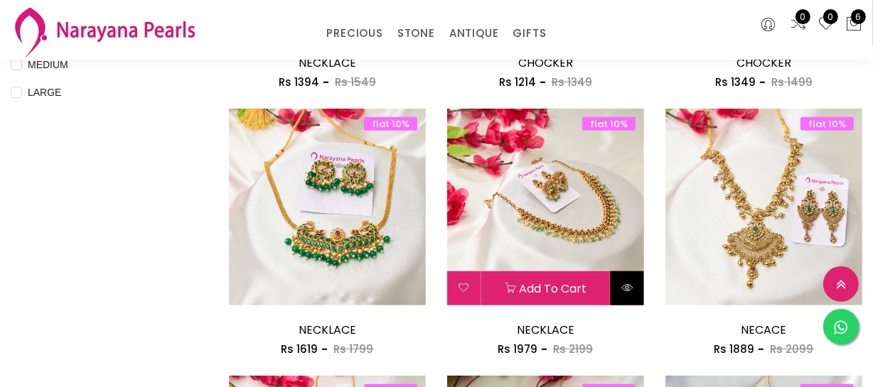
click at [618, 289] on button at bounding box center [627, 289] width 33 height 34
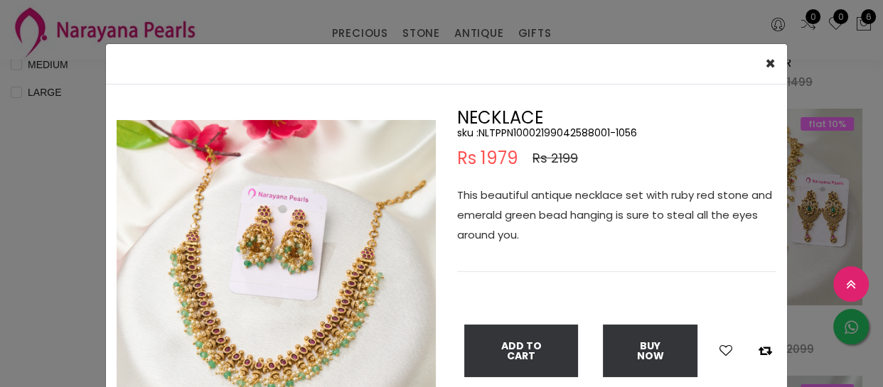
click at [210, 299] on img at bounding box center [276, 279] width 319 height 319
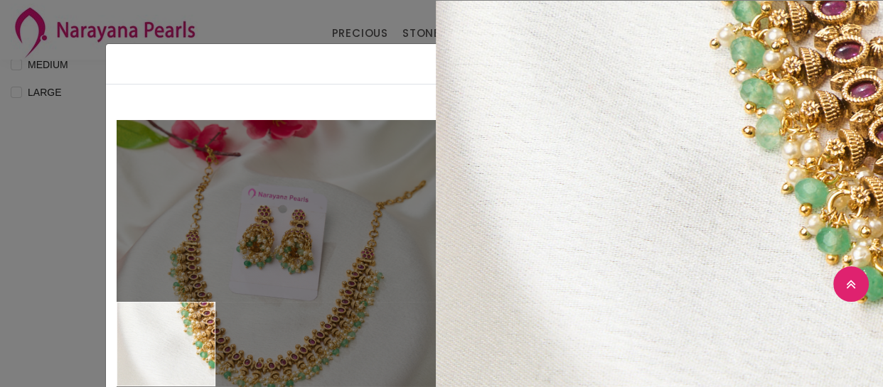
click at [24, 348] on div "× Close Double (click / press) on the image to zoom (in / out). NECKLACE sku : …" at bounding box center [441, 193] width 883 height 387
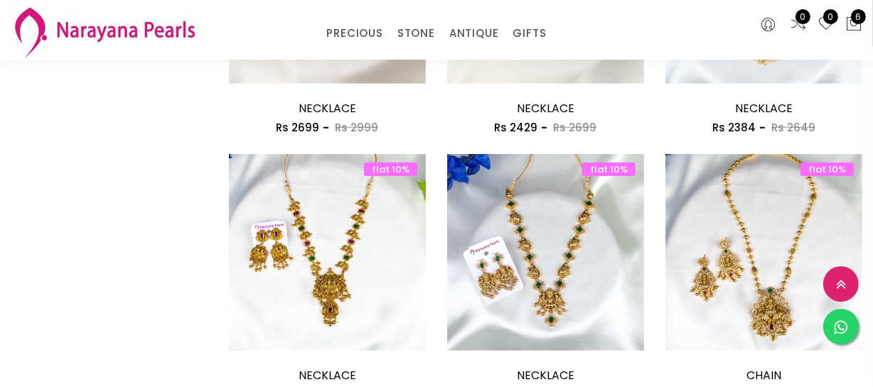
scroll to position [1292, 0]
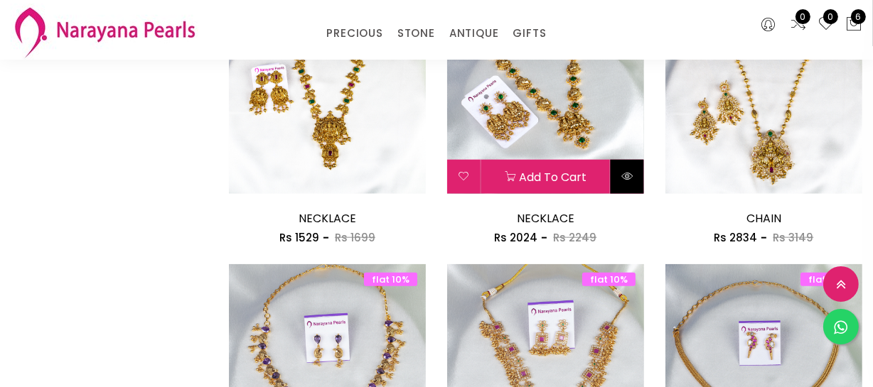
click at [632, 180] on icon at bounding box center [626, 176] width 11 height 11
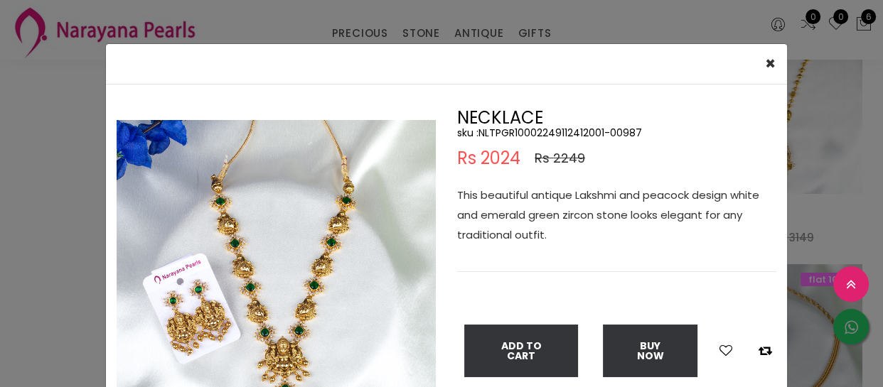
click at [272, 335] on img at bounding box center [276, 279] width 319 height 319
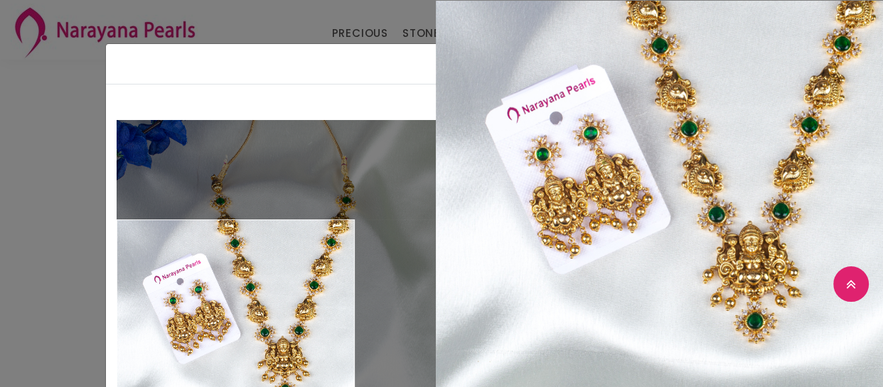
click at [38, 304] on div "× Close Double (click / press) on the image to zoom (in / out). NECKLACE sku : …" at bounding box center [441, 193] width 883 height 387
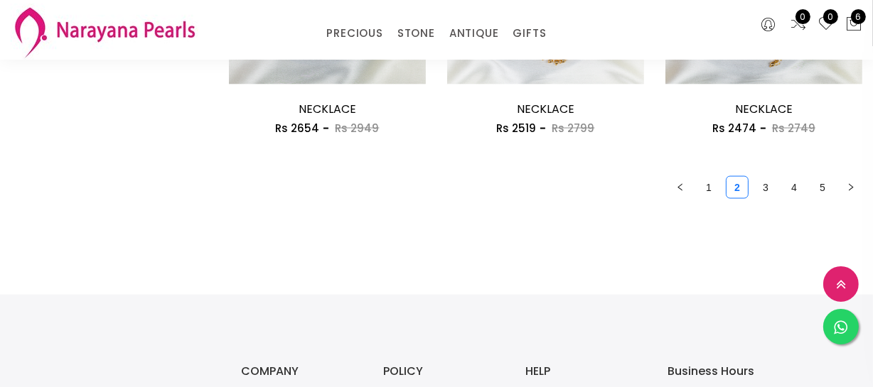
scroll to position [1874, 0]
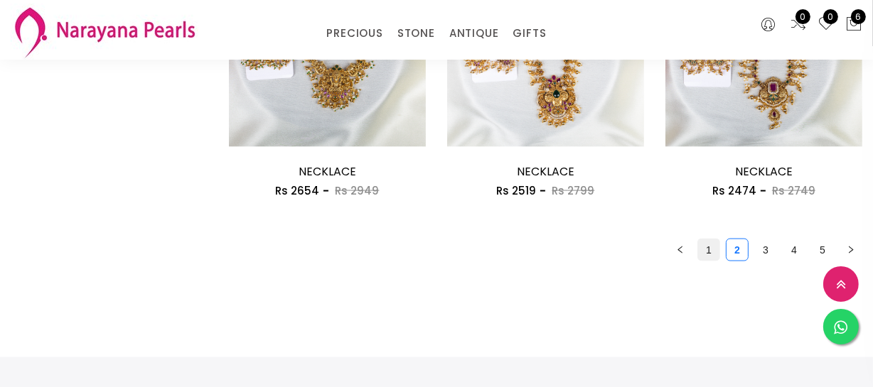
click at [707, 248] on link "1" at bounding box center [708, 250] width 21 height 21
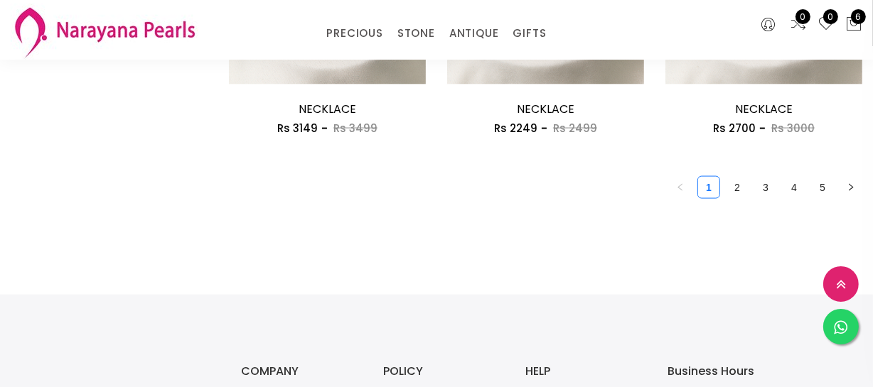
scroll to position [1939, 0]
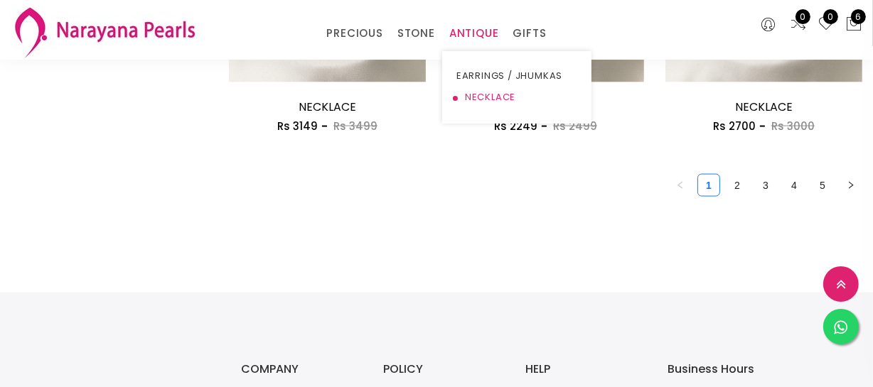
click at [466, 100] on link "NECKLACE" at bounding box center [516, 97] width 121 height 21
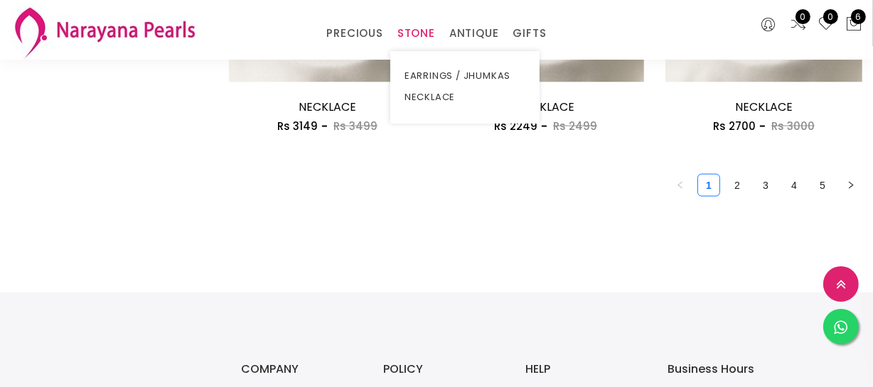
click at [427, 110] on ul "EARRINGS / JHUMKAS NECKLACE" at bounding box center [464, 87] width 149 height 73
click at [427, 100] on link "NECKLACE" at bounding box center [464, 97] width 121 height 21
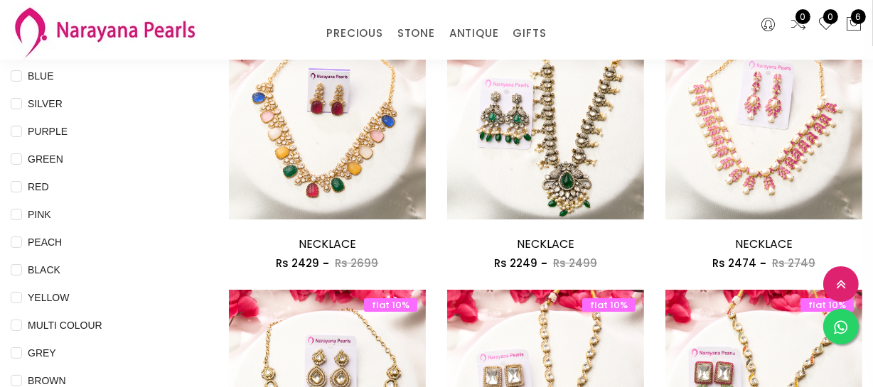
scroll to position [203, 0]
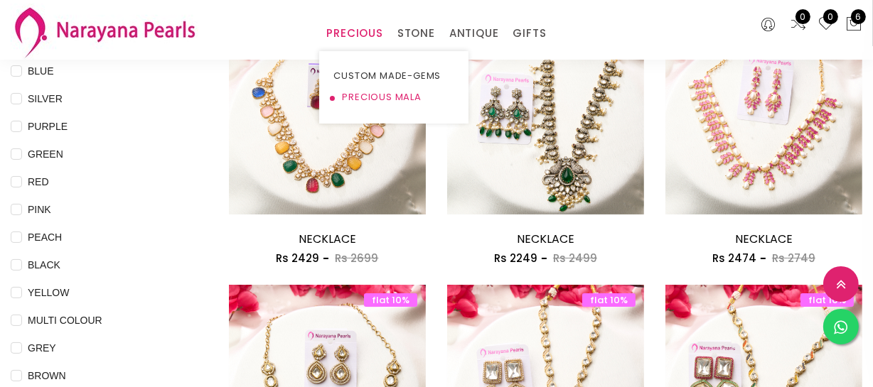
click at [368, 100] on link "PRECIOUS MALA" at bounding box center [393, 97] width 121 height 21
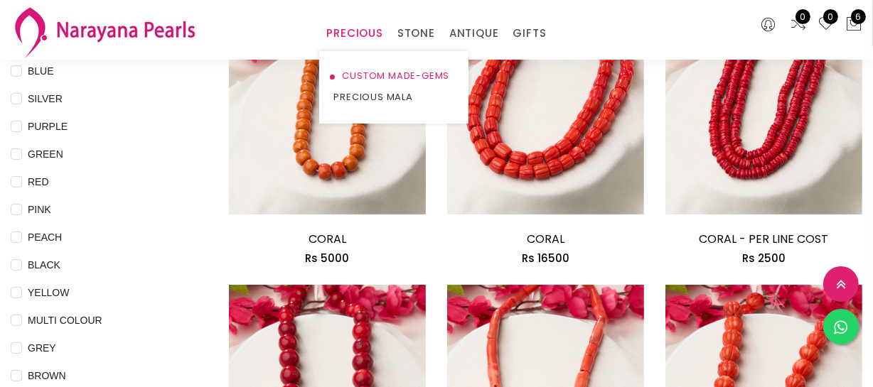
click at [372, 75] on link "CUSTOM MADE-GEMS" at bounding box center [393, 75] width 121 height 21
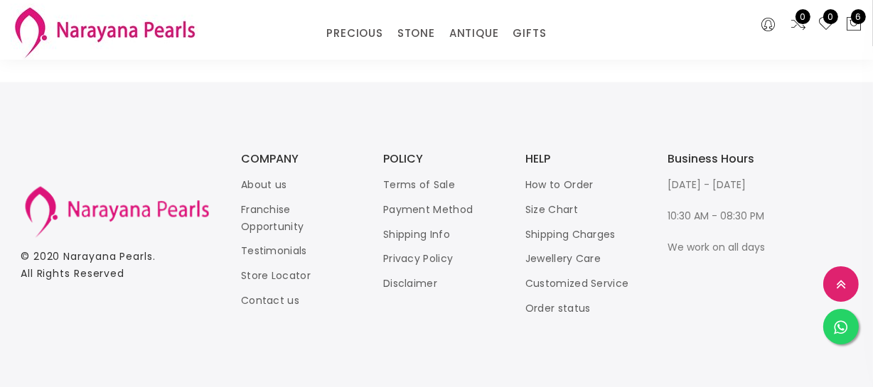
scroll to position [2150, 0]
